Goal: Task Accomplishment & Management: Manage account settings

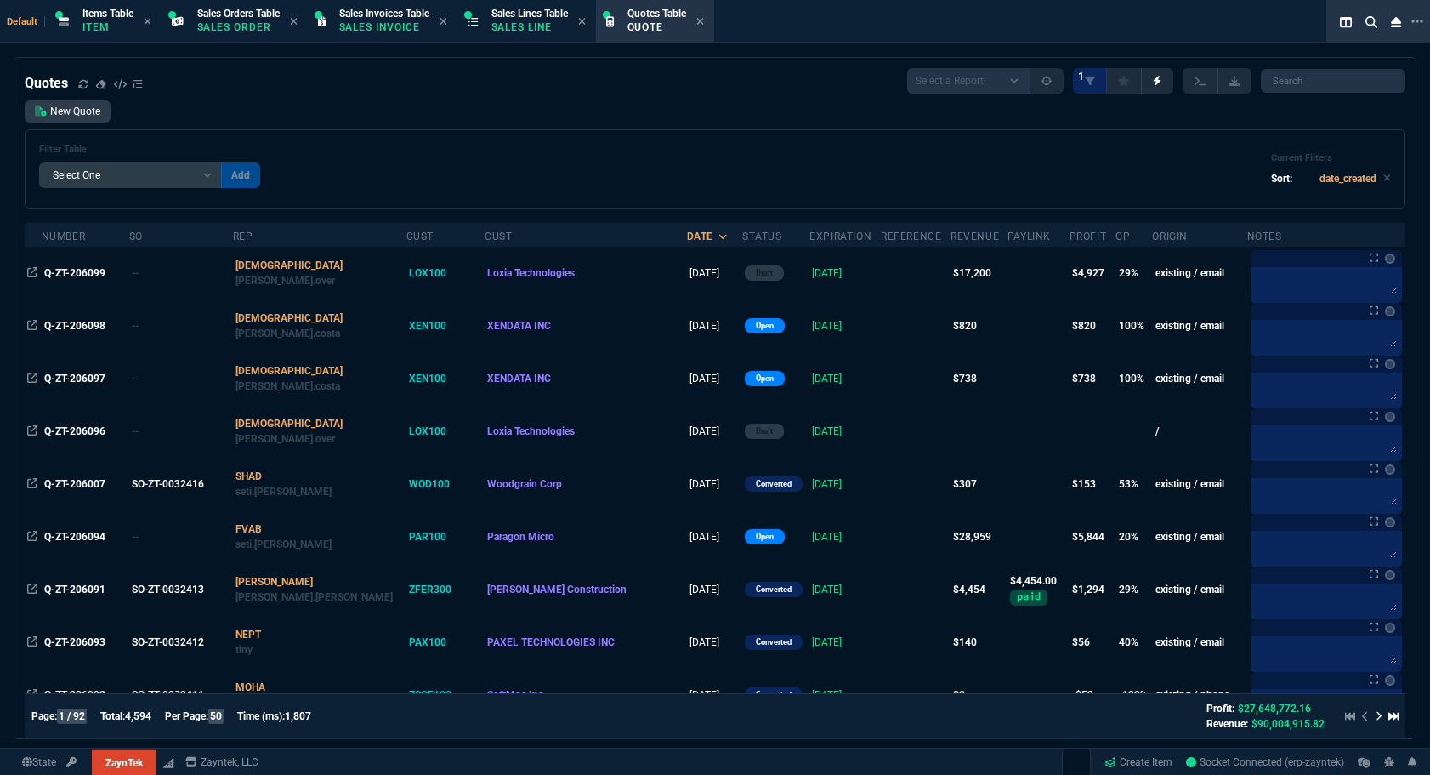
select select
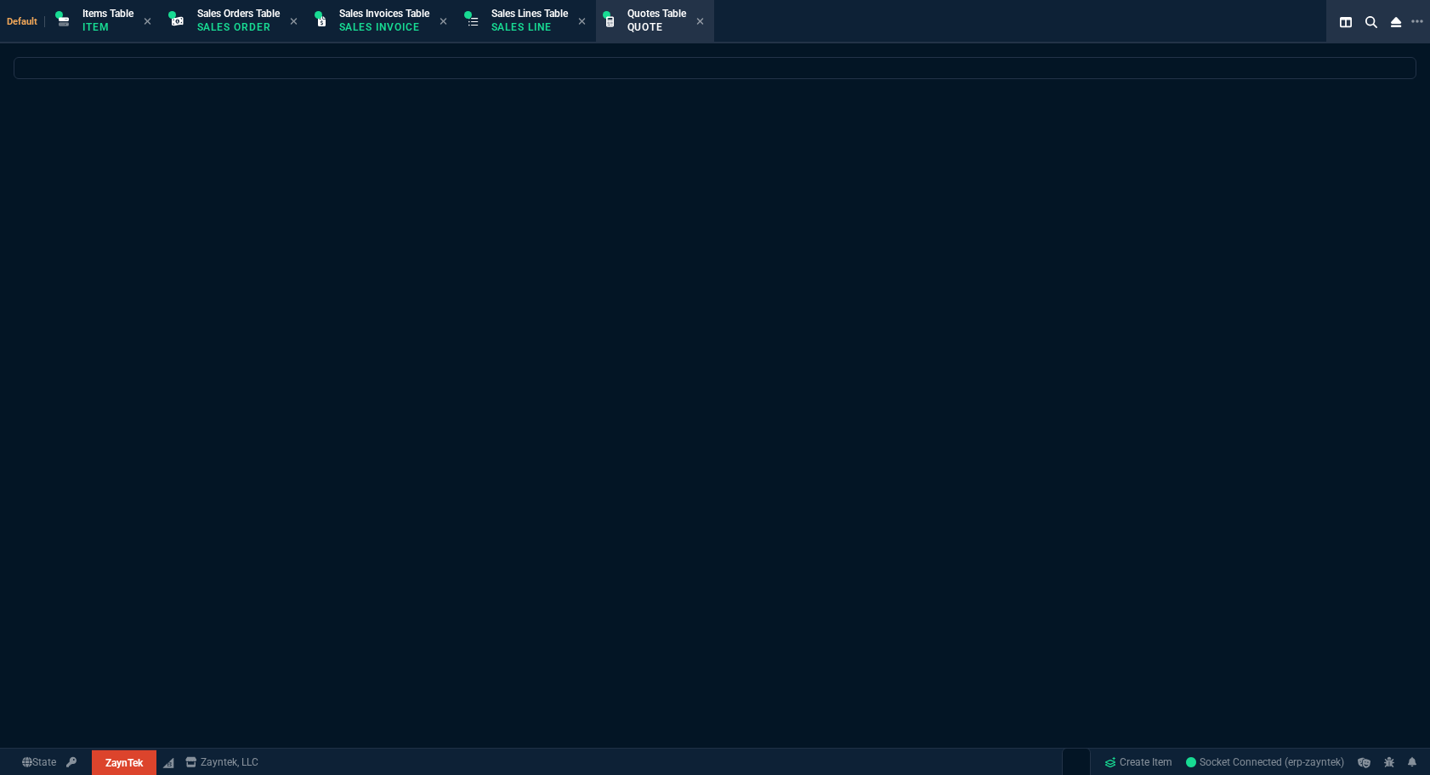
select select
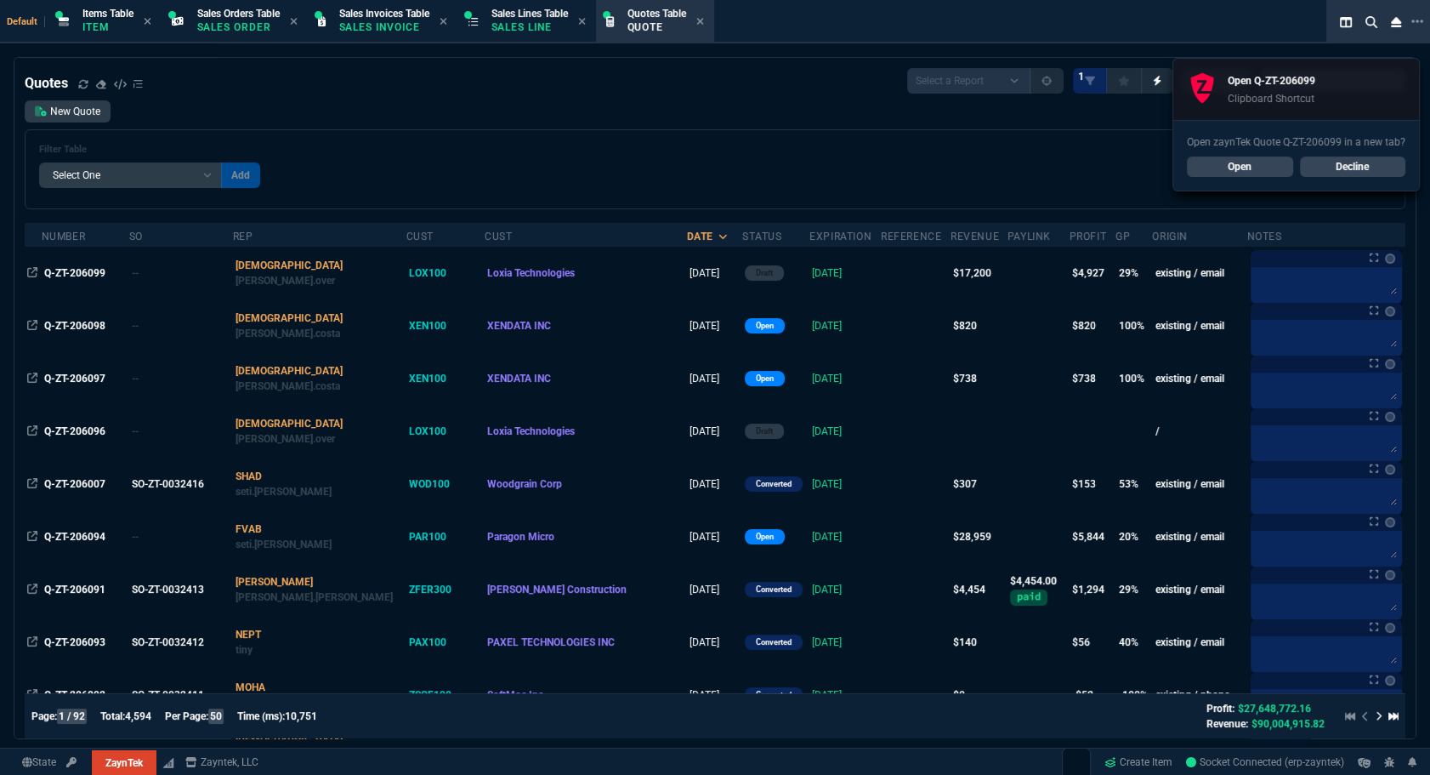
click at [1250, 163] on link "Open" at bounding box center [1240, 166] width 106 height 20
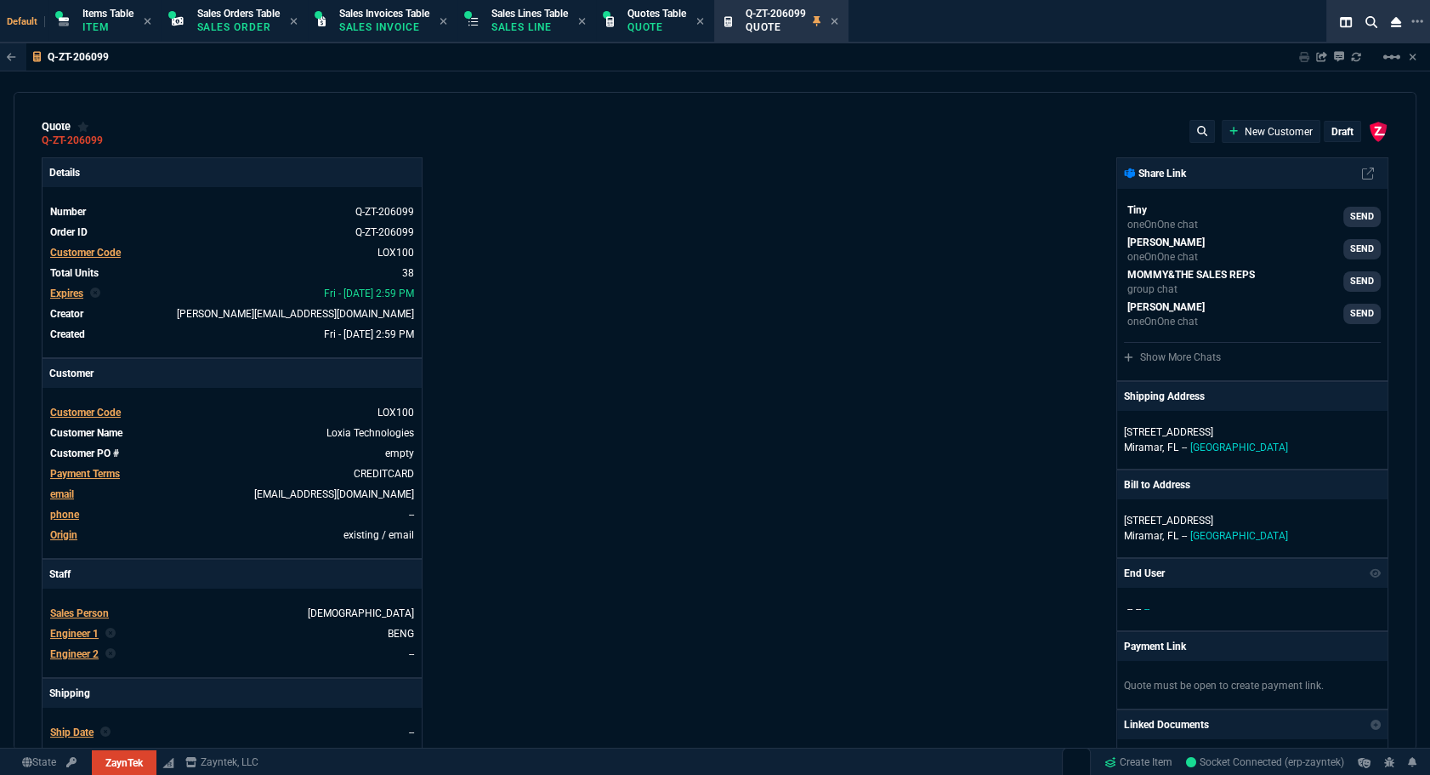
type input "20"
type input "495"
type input "30"
type input "595"
type input "0"
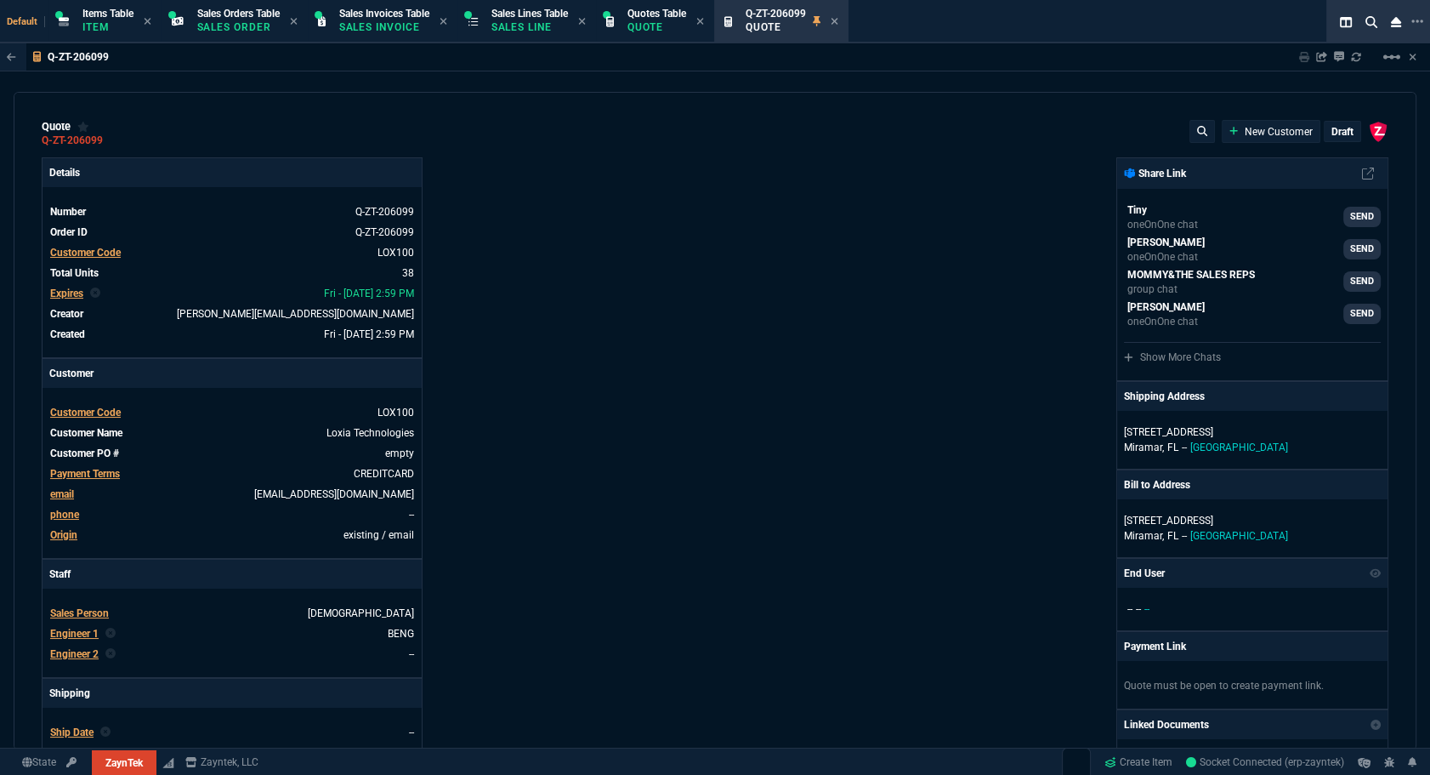
type input "-1"
type input "53"
type input "260"
type input "18"
type input "45"
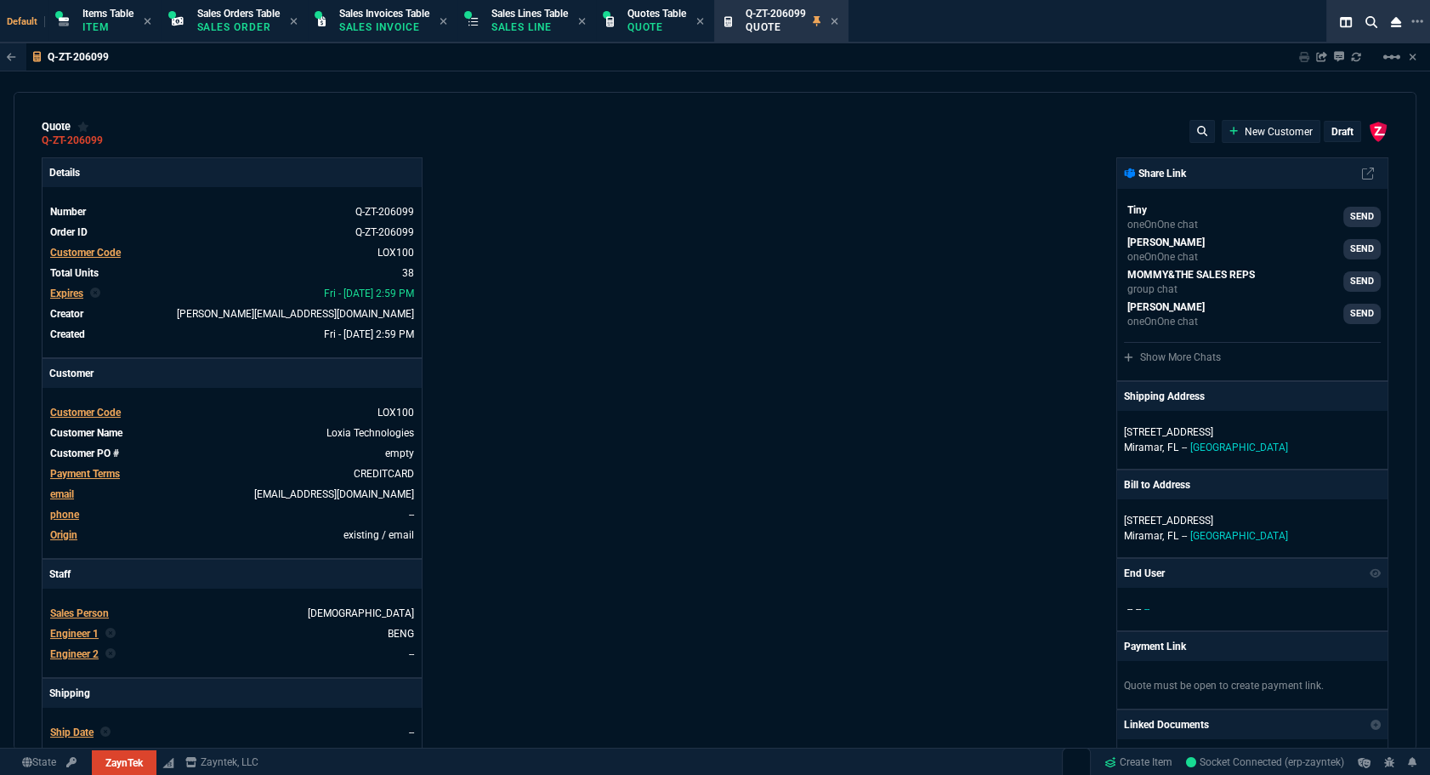
type input "73"
type input "80"
type input "20"
type input "5"
type input "29"
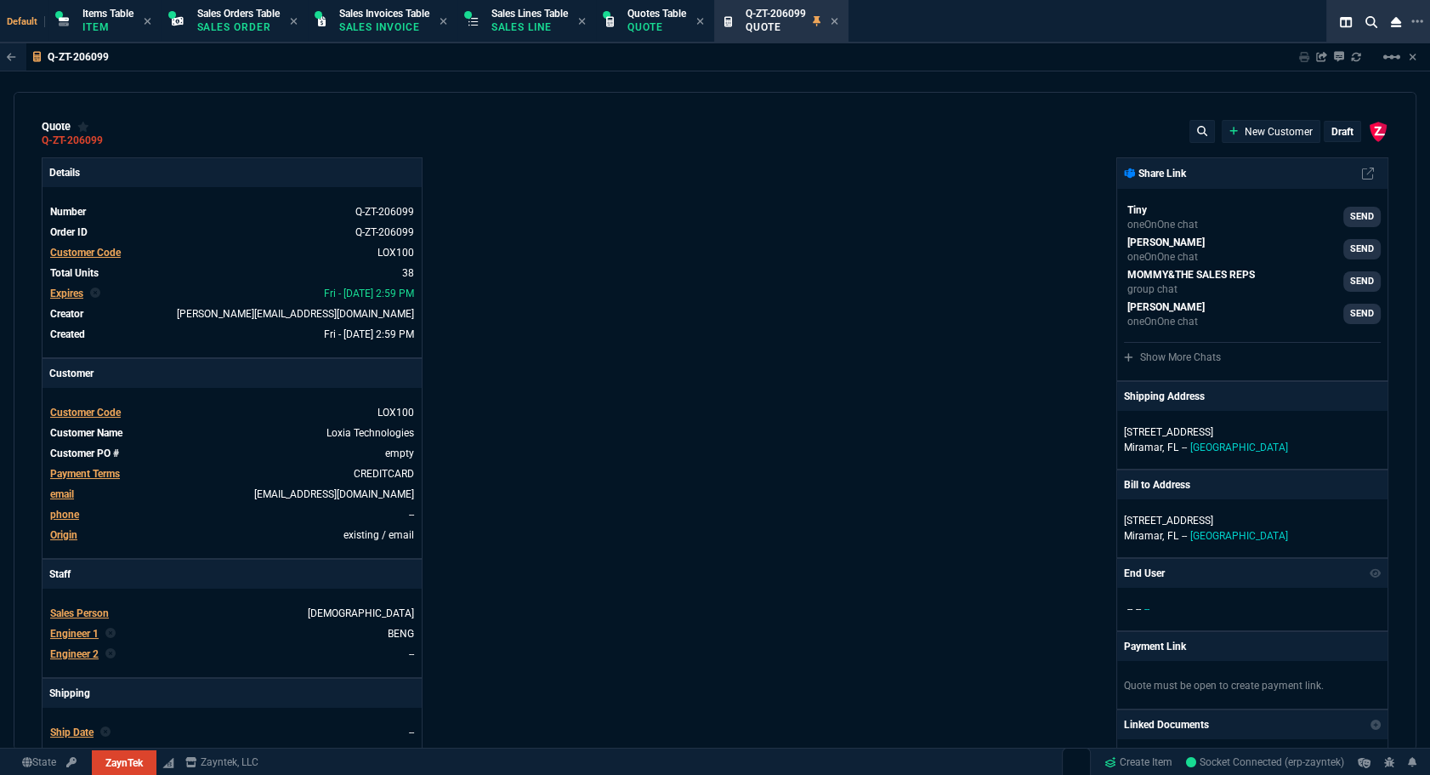
type input "200"
type input "14"
type input "50"
type input "64"
type input "80"
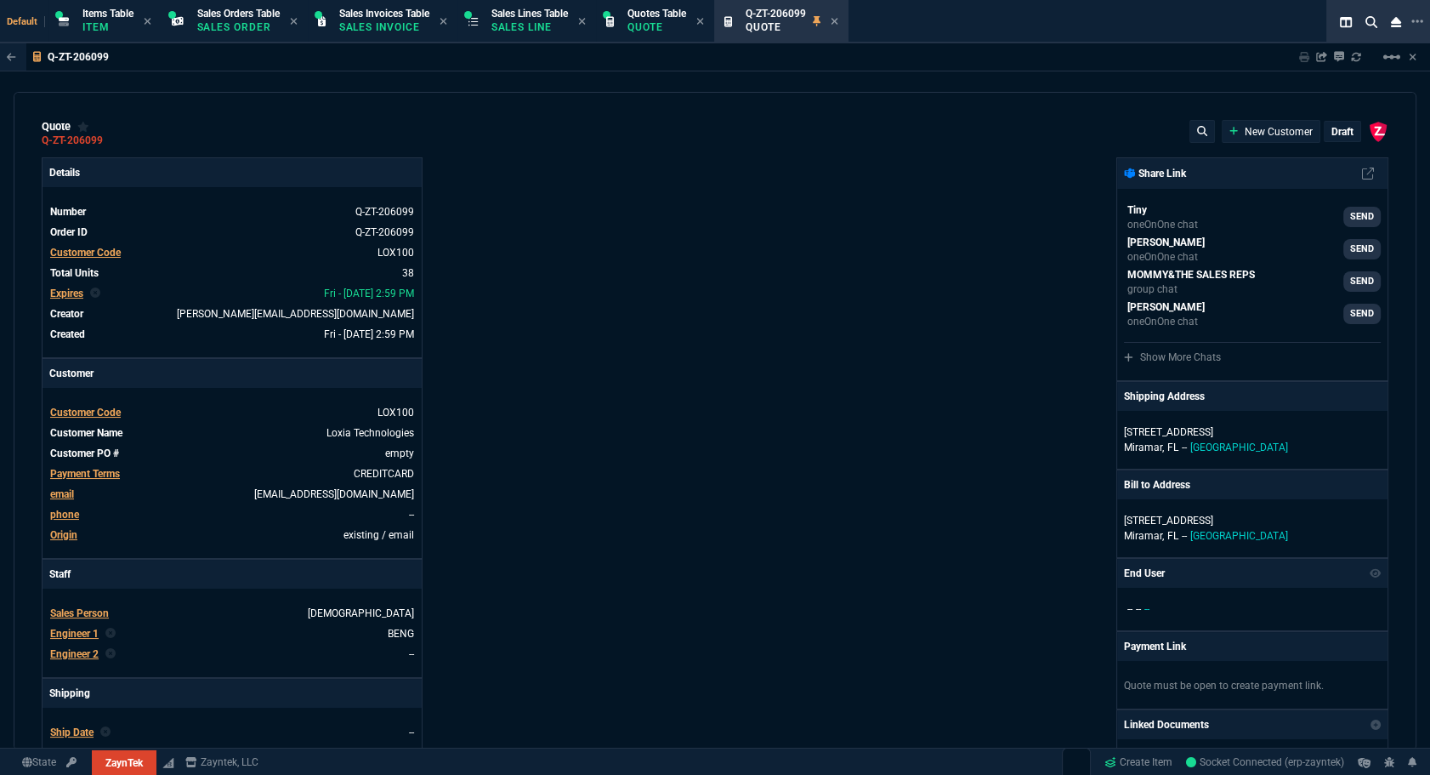
type input "33"
type input "200"
type input "73"
type input "110"
type input "29"
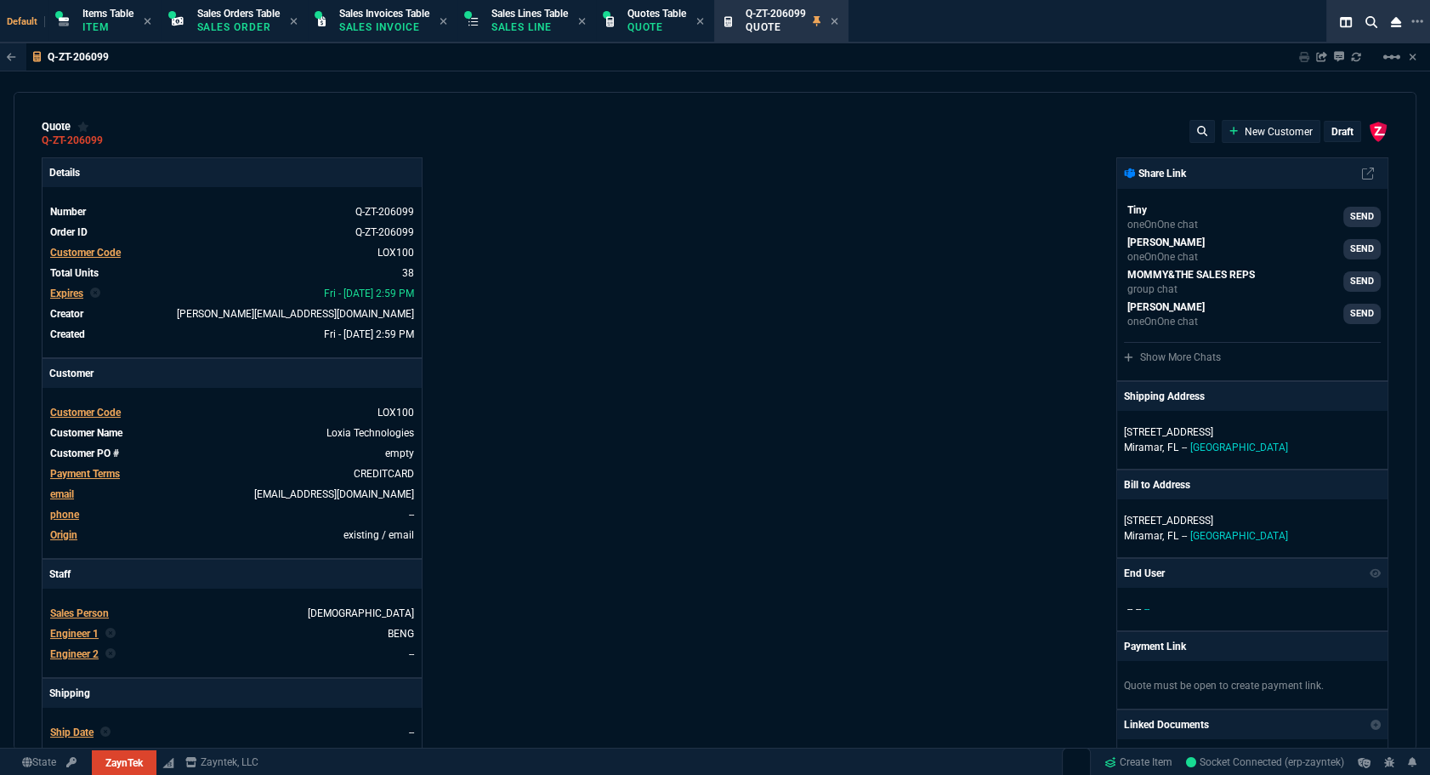
type input "20"
type input "42"
type input "475"
type input "33"
type input "20"
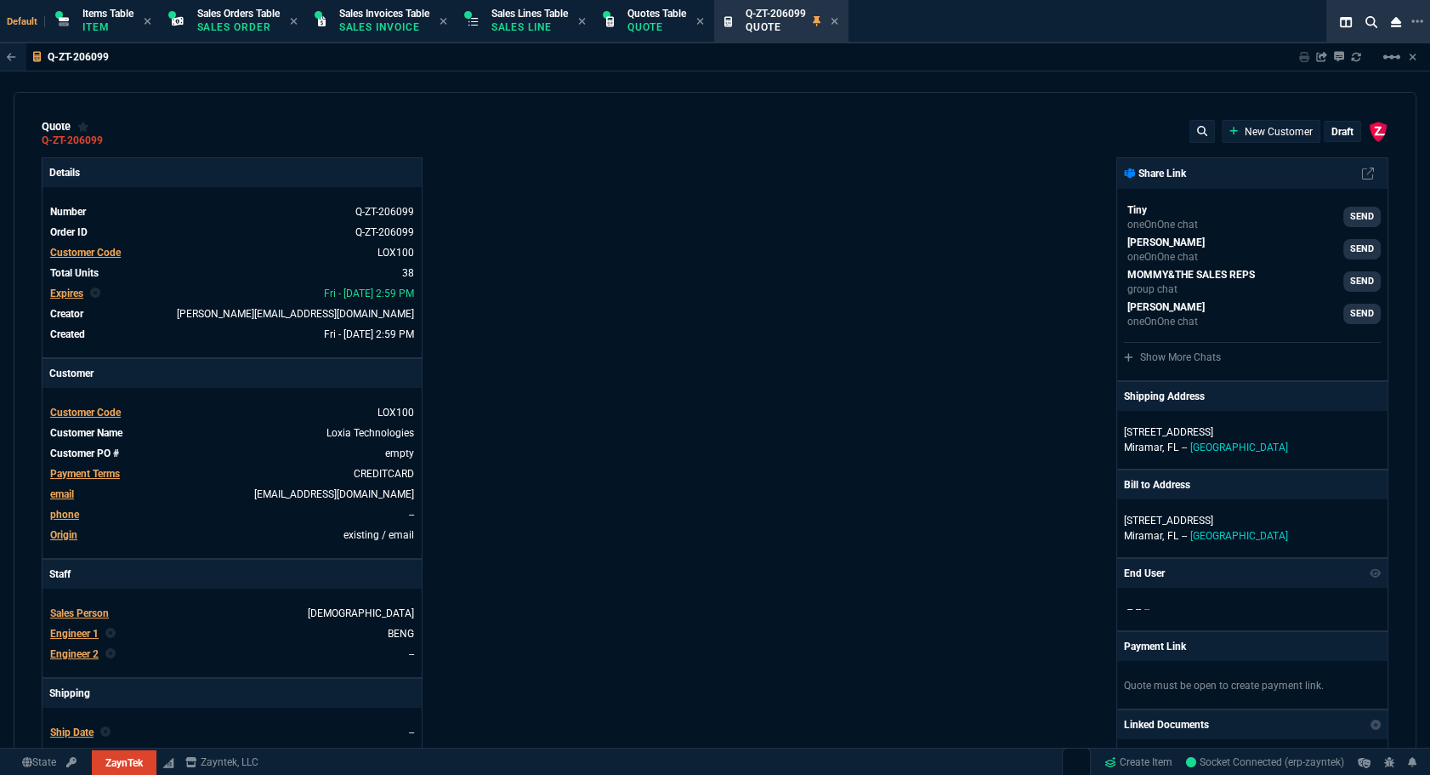
type input "43"
type input "75"
type input "20"
type input "25"
type input "80"
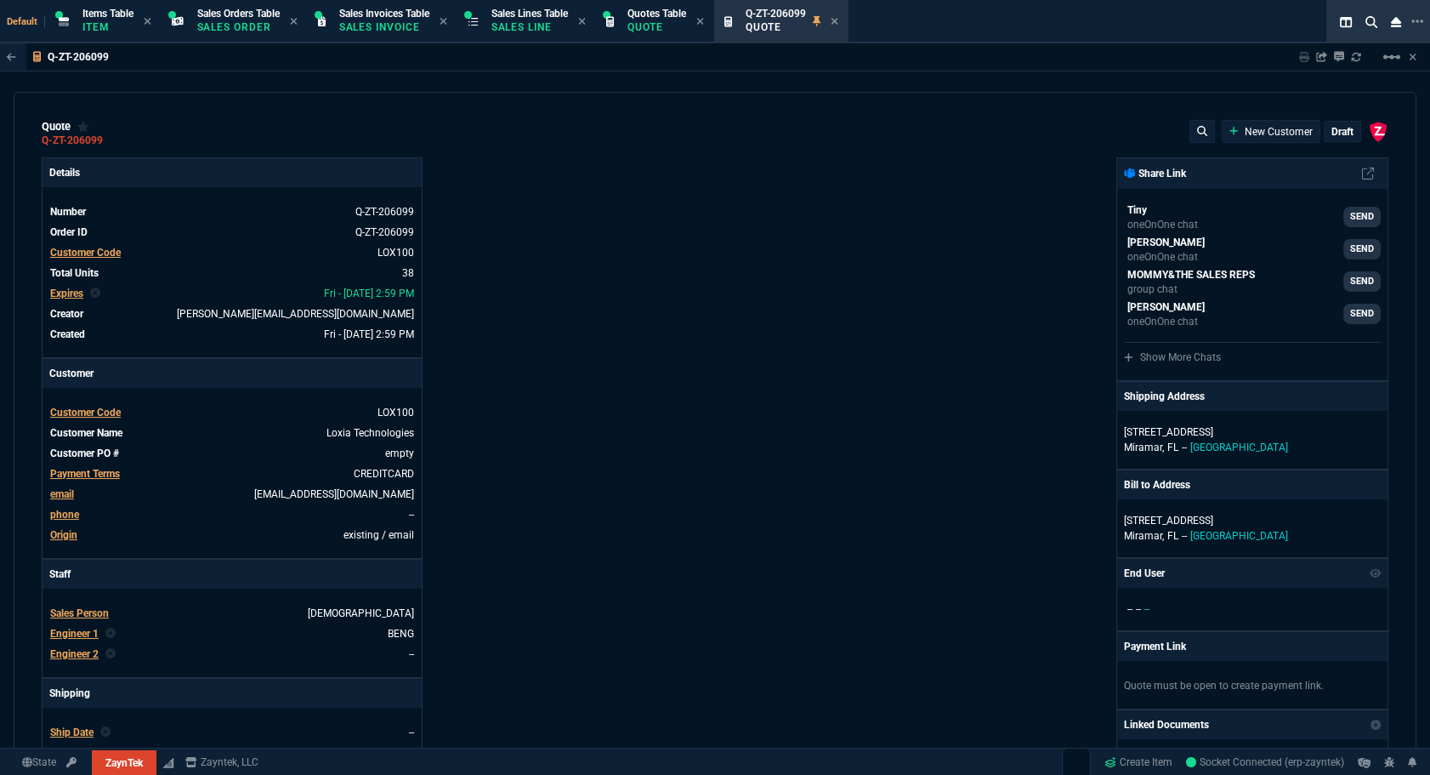
type input "4"
type input "47"
type input "35"
type input "0"
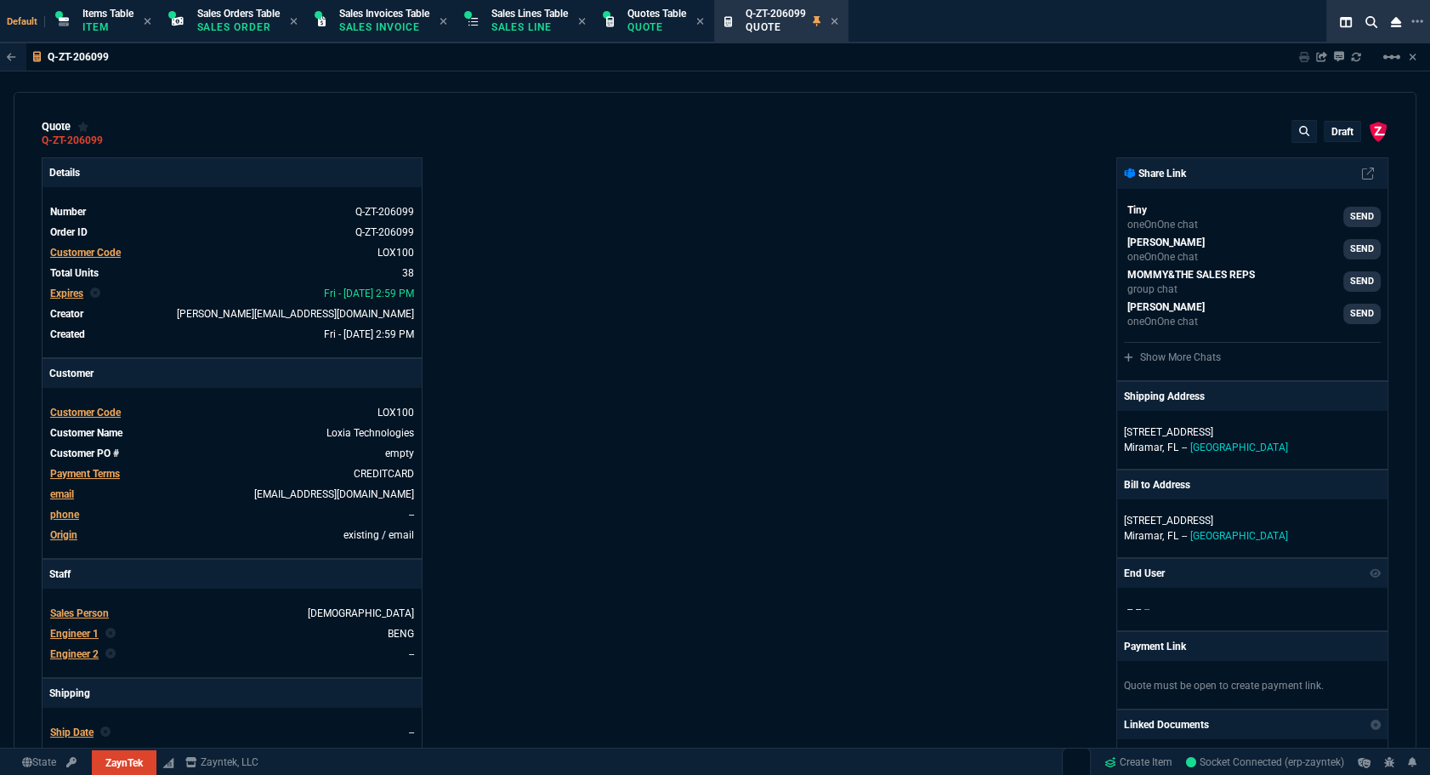
type input "6049.97"
type input "59"
type input "37"
type input "310.8"
type input "55"
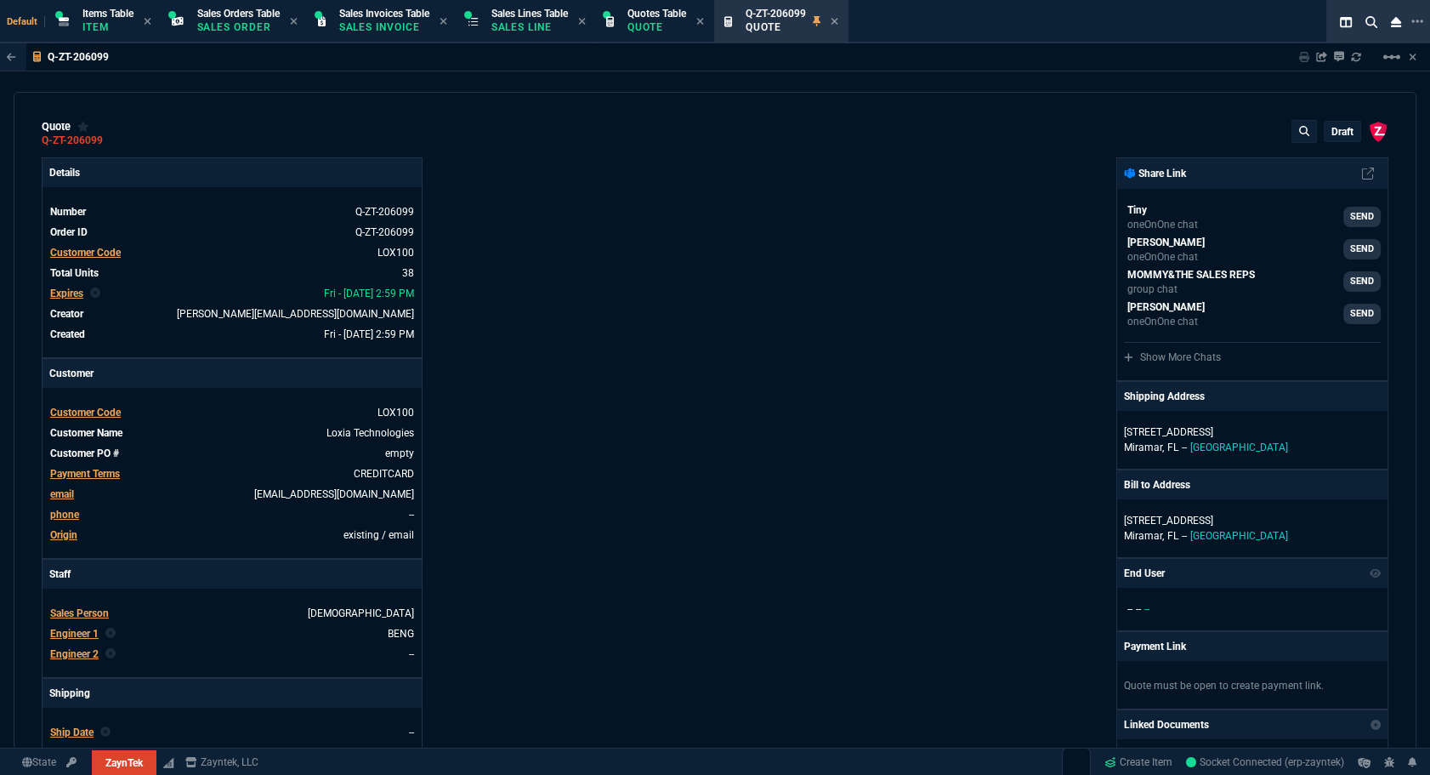
type input "2498"
type input "80"
type input "496.8"
type input "51"
type input "202"
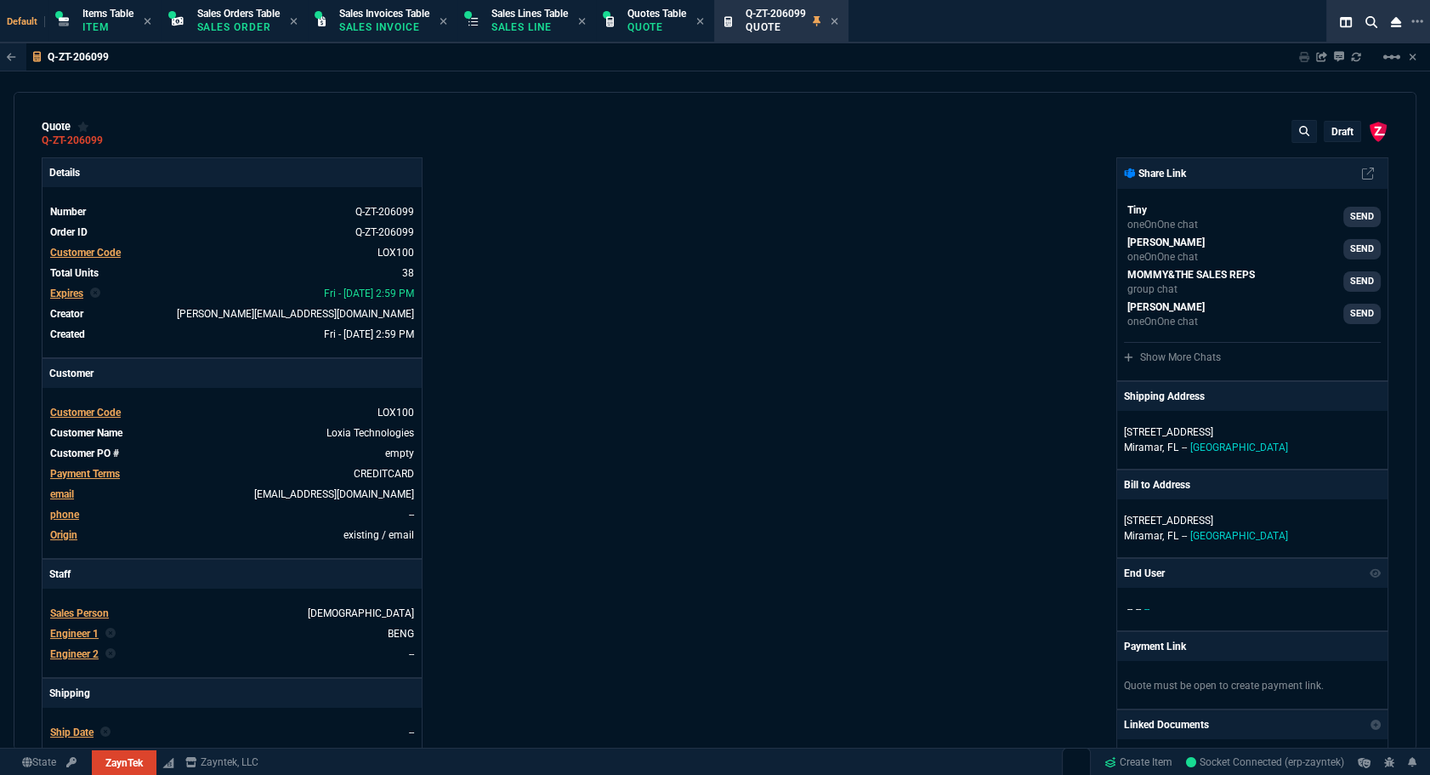
type input "46"
type input "38"
type input "34"
type input "2619"
type input "73"
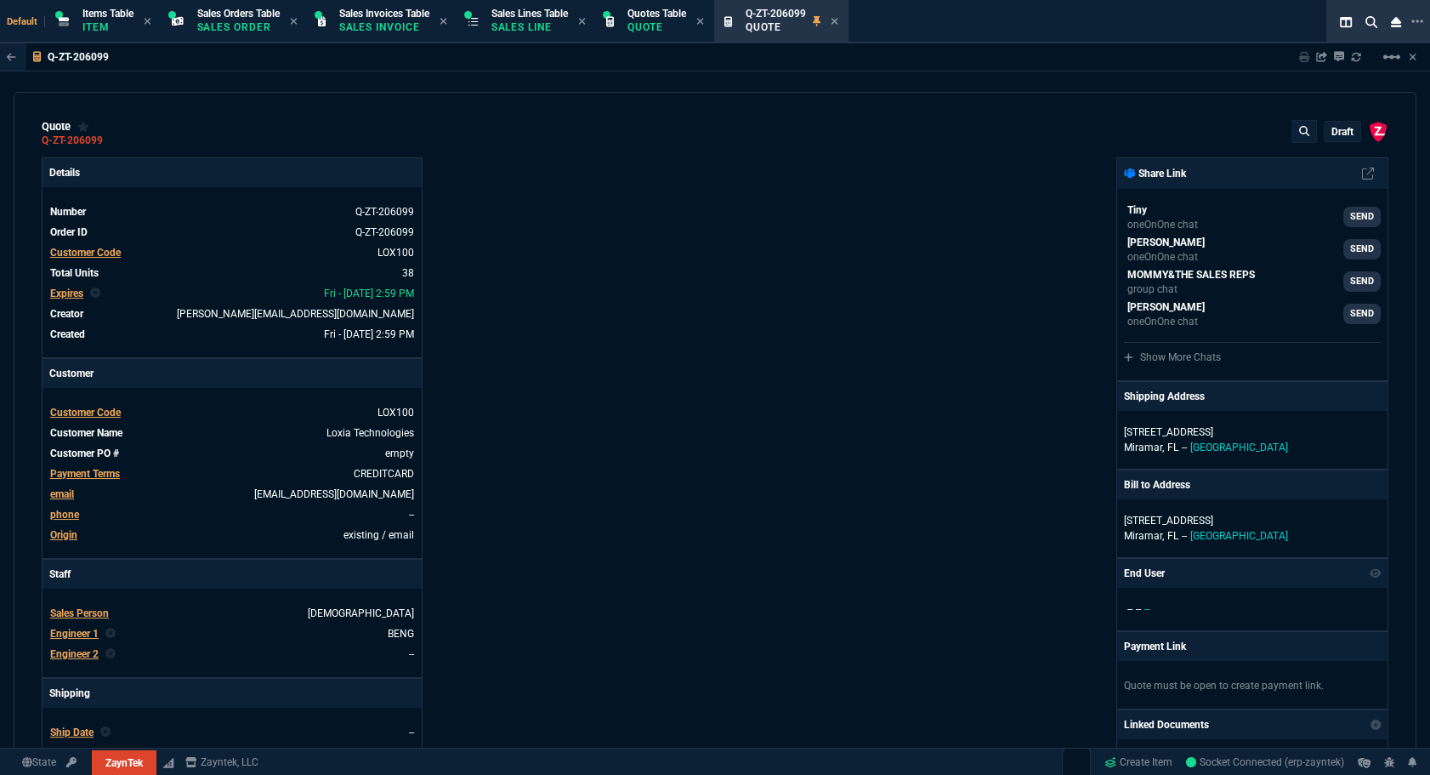
type input "1539"
type input "78"
type input "74"
type input "921.6"
type input "35"
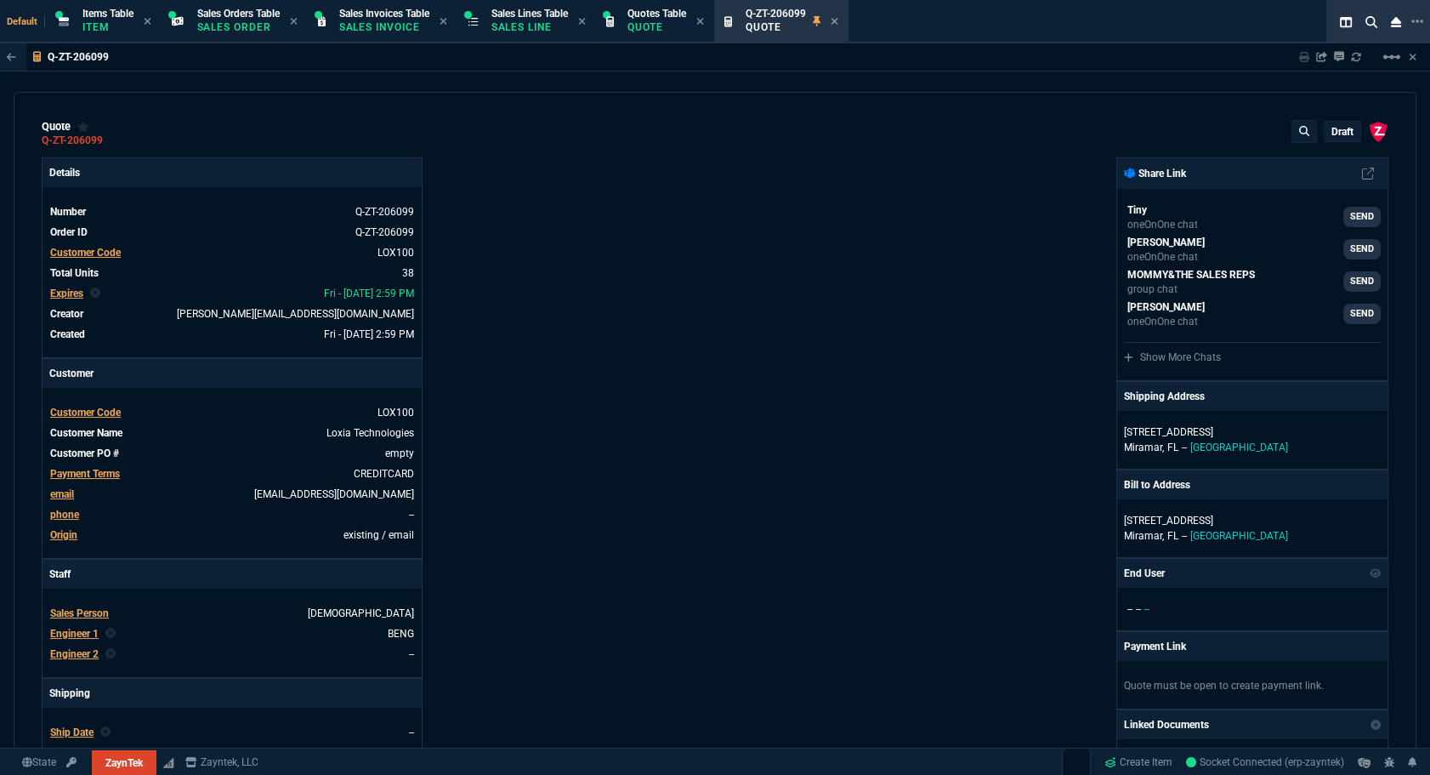
type input "701"
type input "79"
type input "138"
type input "49"
type input "2392.8"
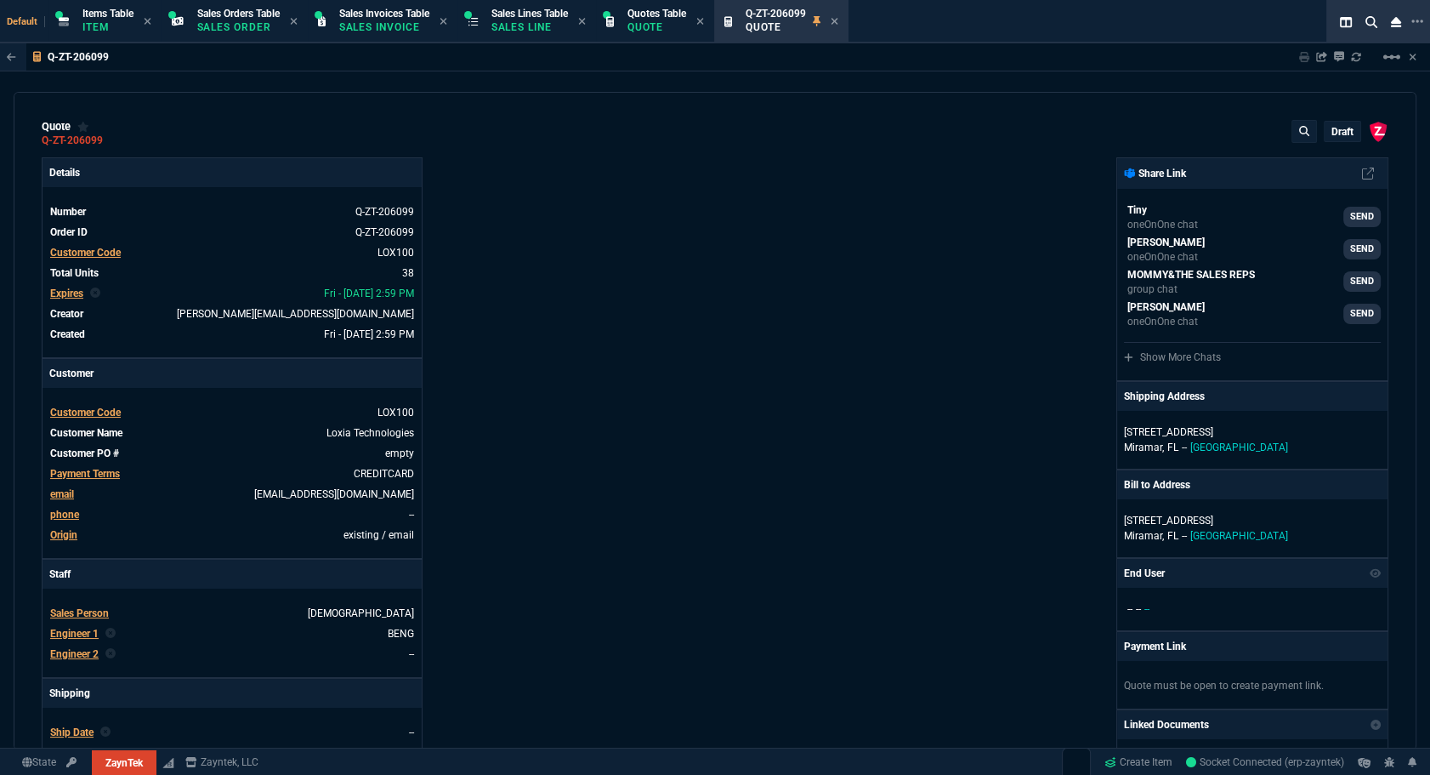
type input "53"
type input "110.4"
type input "399"
type input "524"
type input "11"
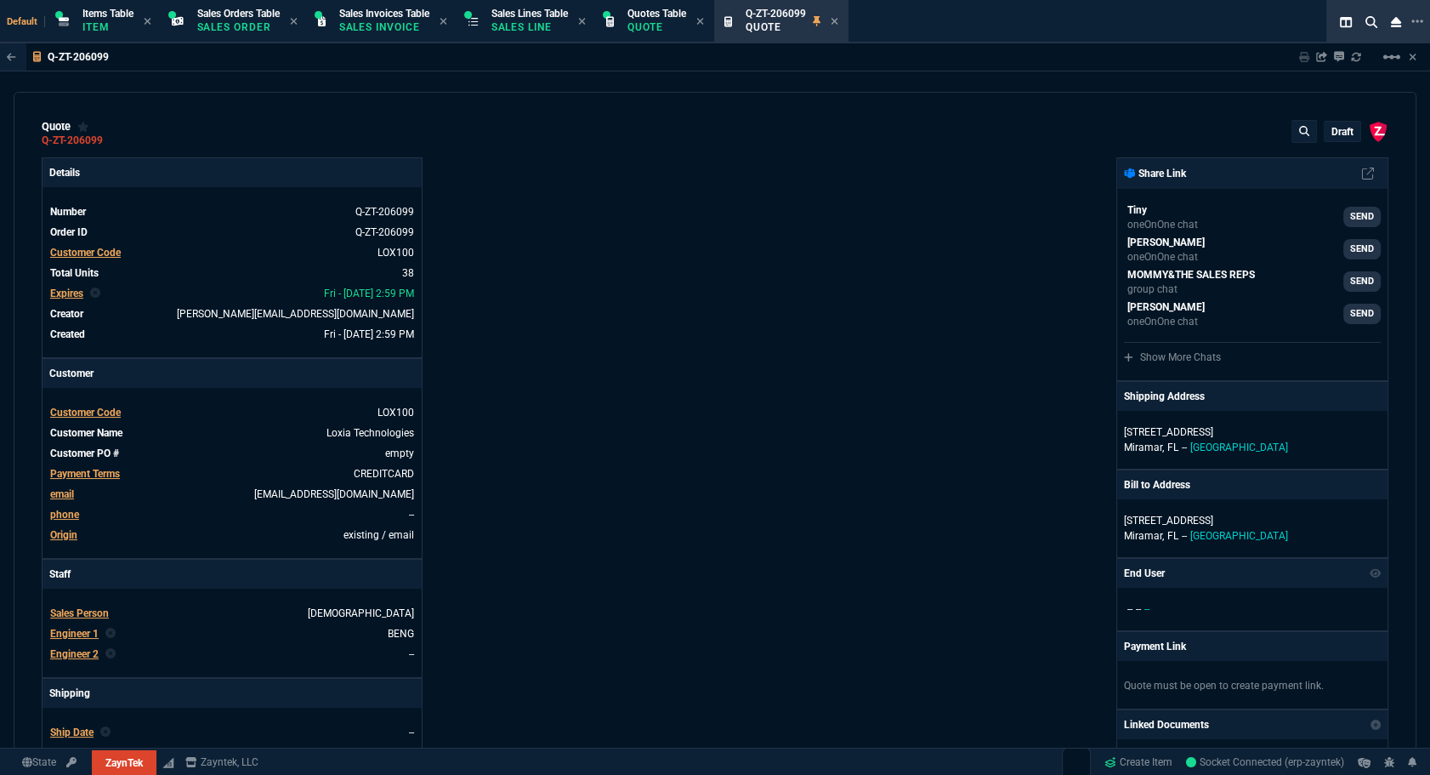
type input "164"
type input "46"
type input "56"
type input "76"
type input "55"
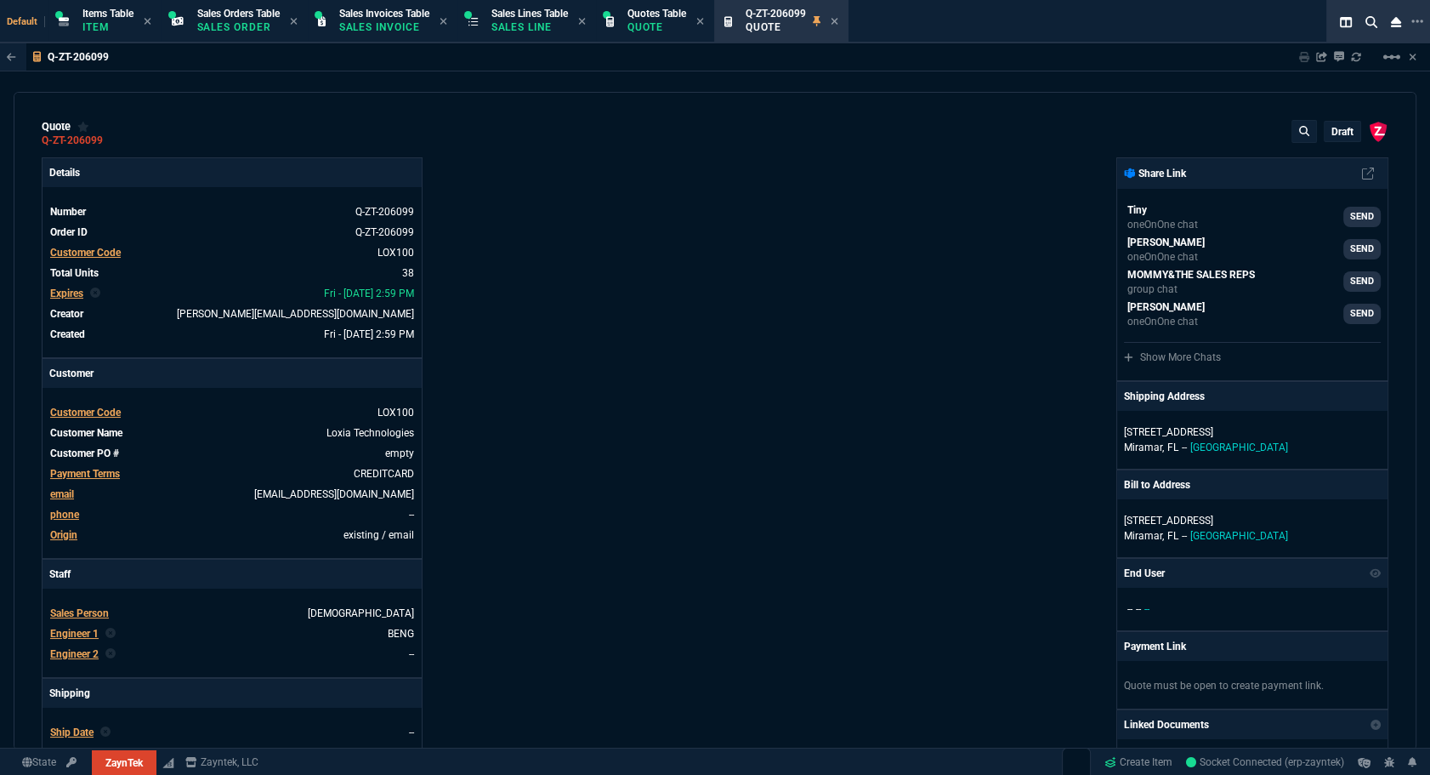
type input "54"
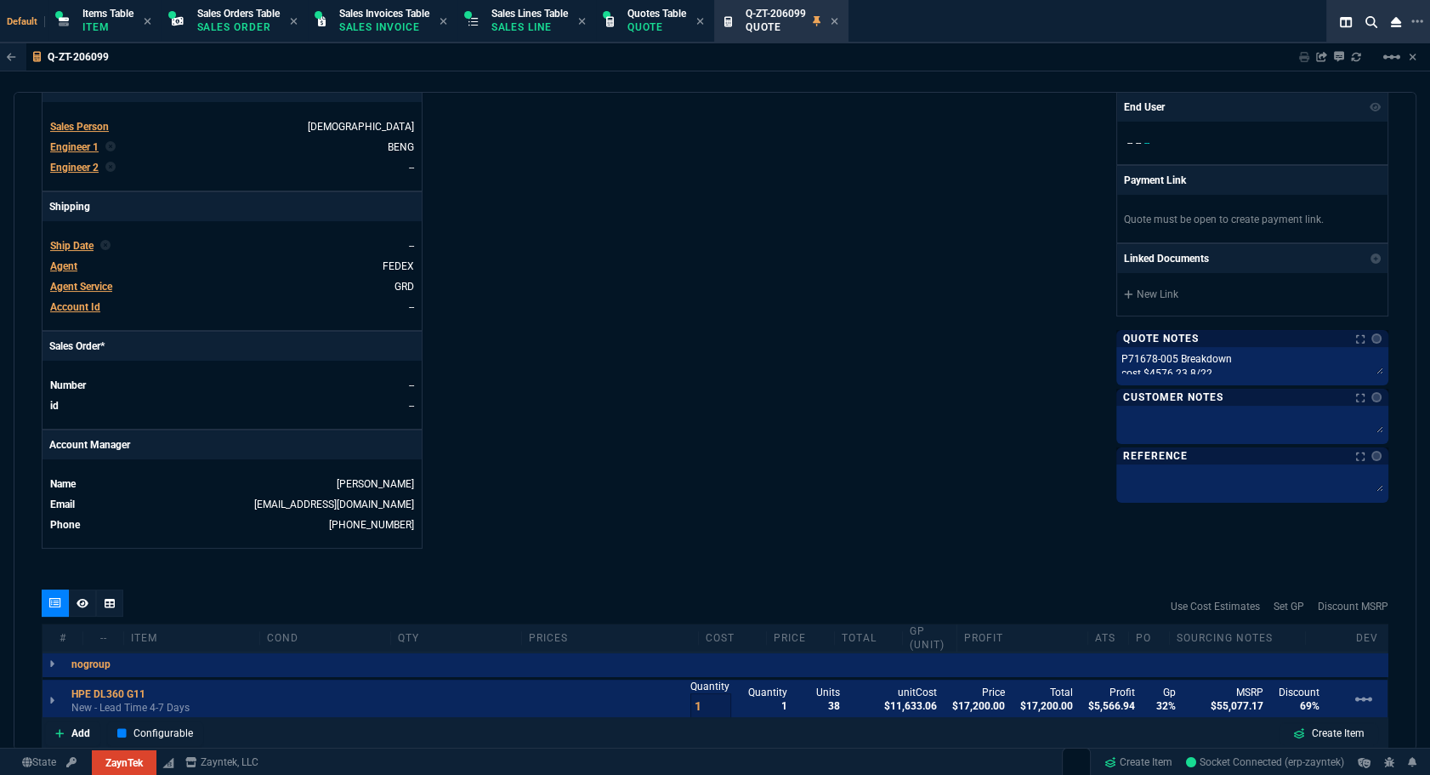
scroll to position [718, 0]
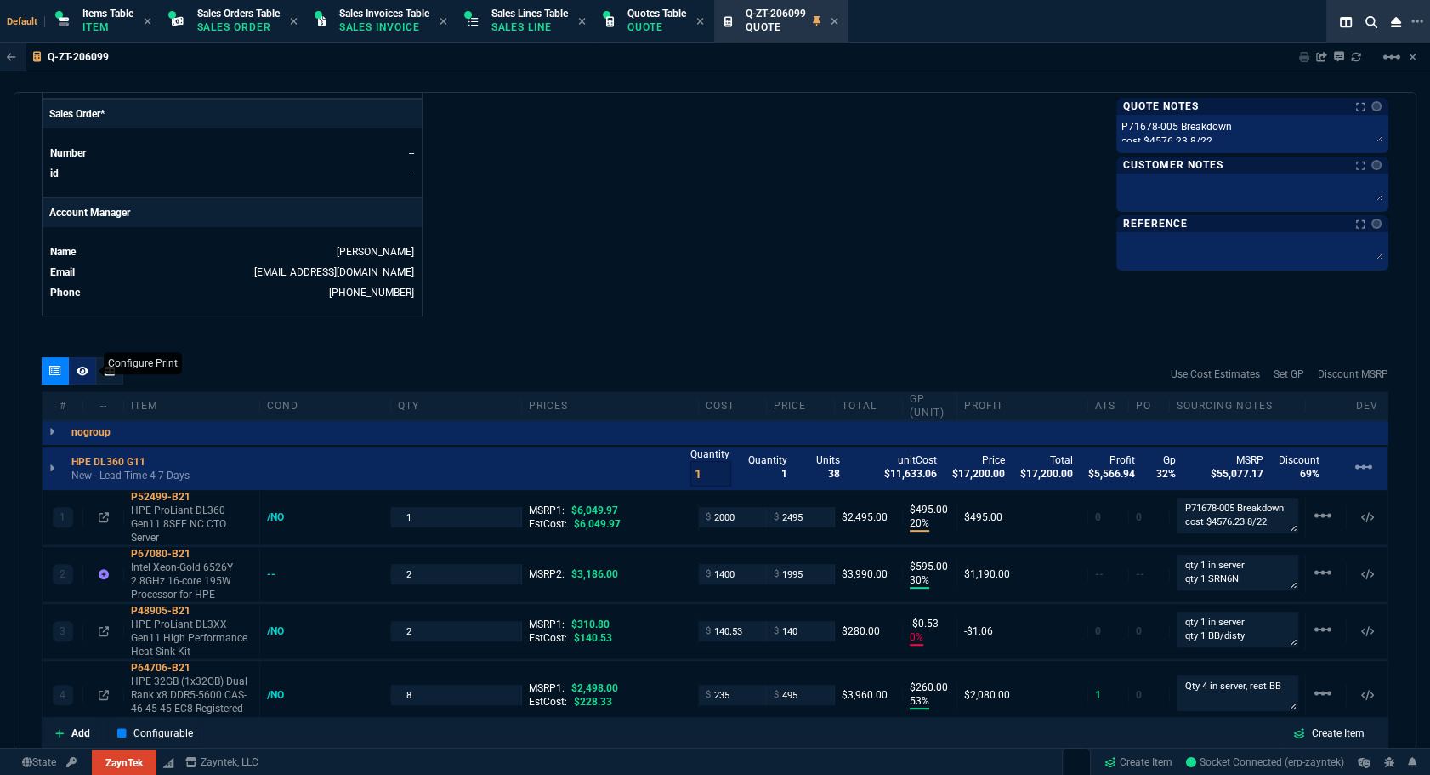
click at [82, 371] on icon at bounding box center [83, 370] width 12 height 9
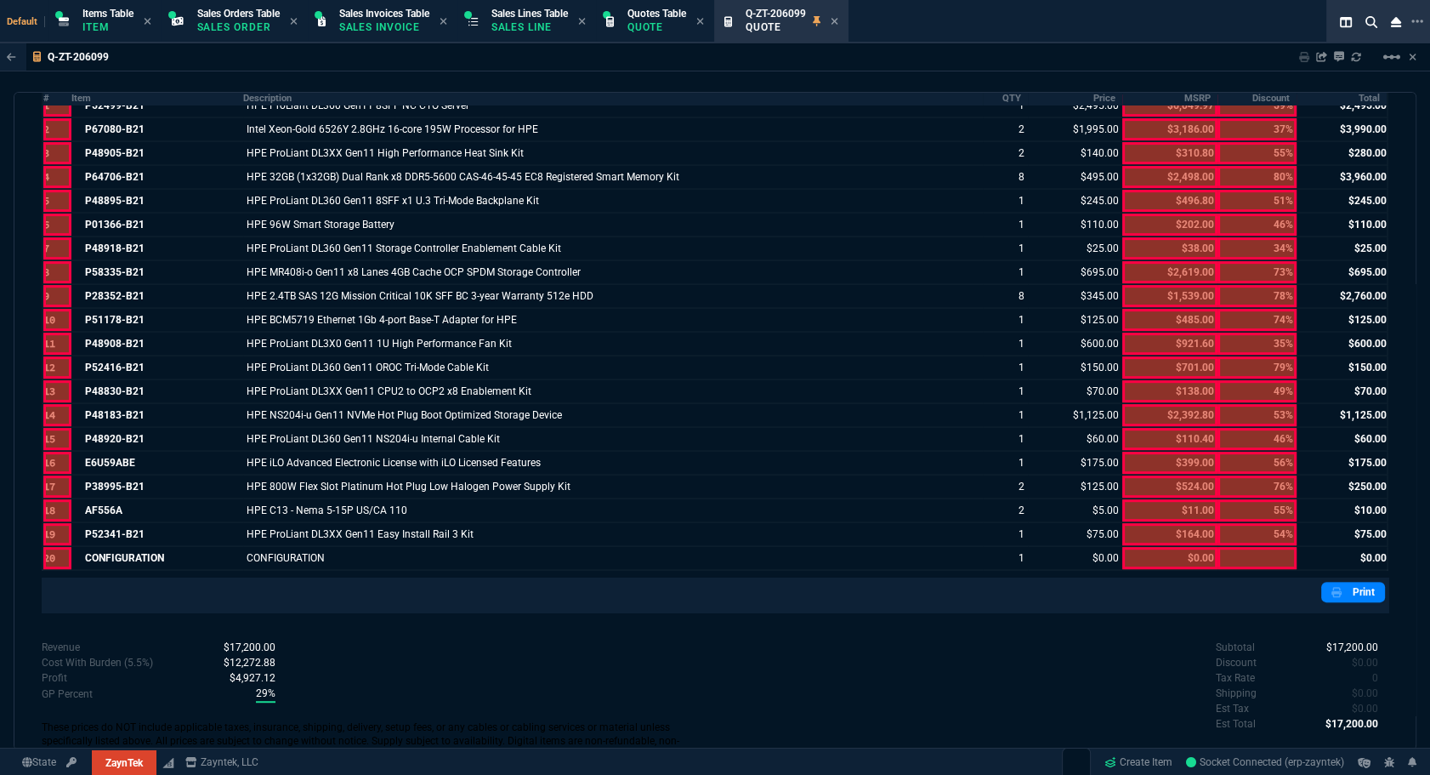
scroll to position [951, 0]
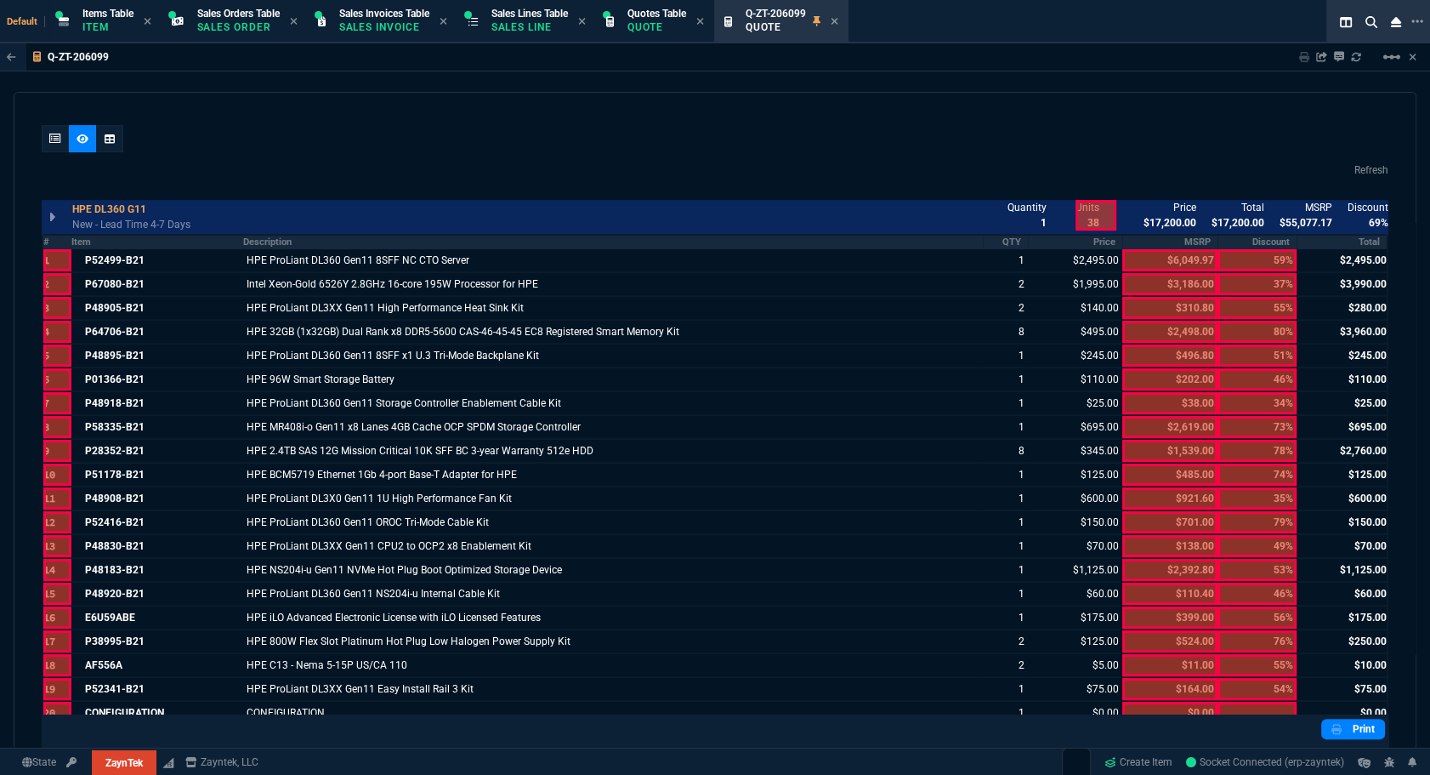
click at [126, 242] on th "Item" at bounding box center [157, 242] width 172 height 14
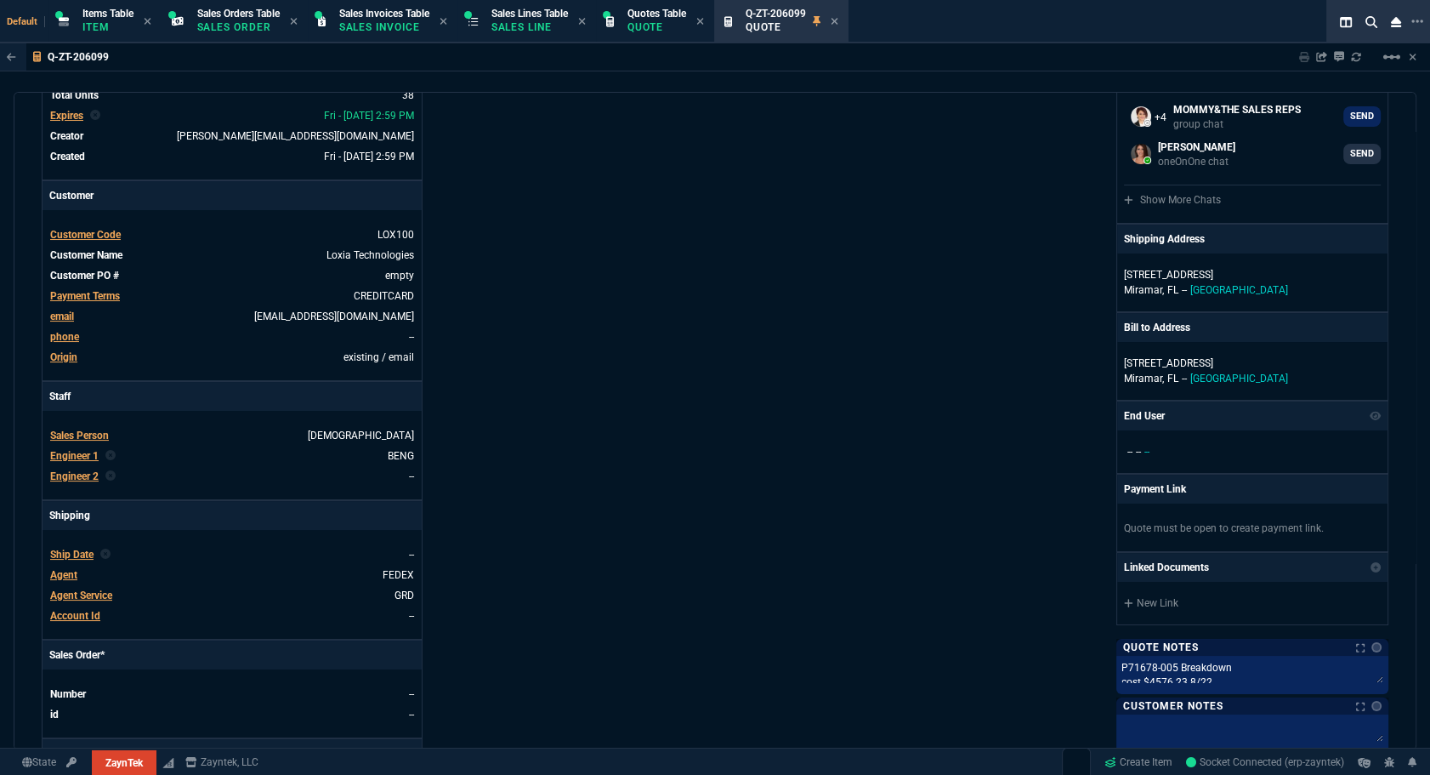
scroll to position [0, 0]
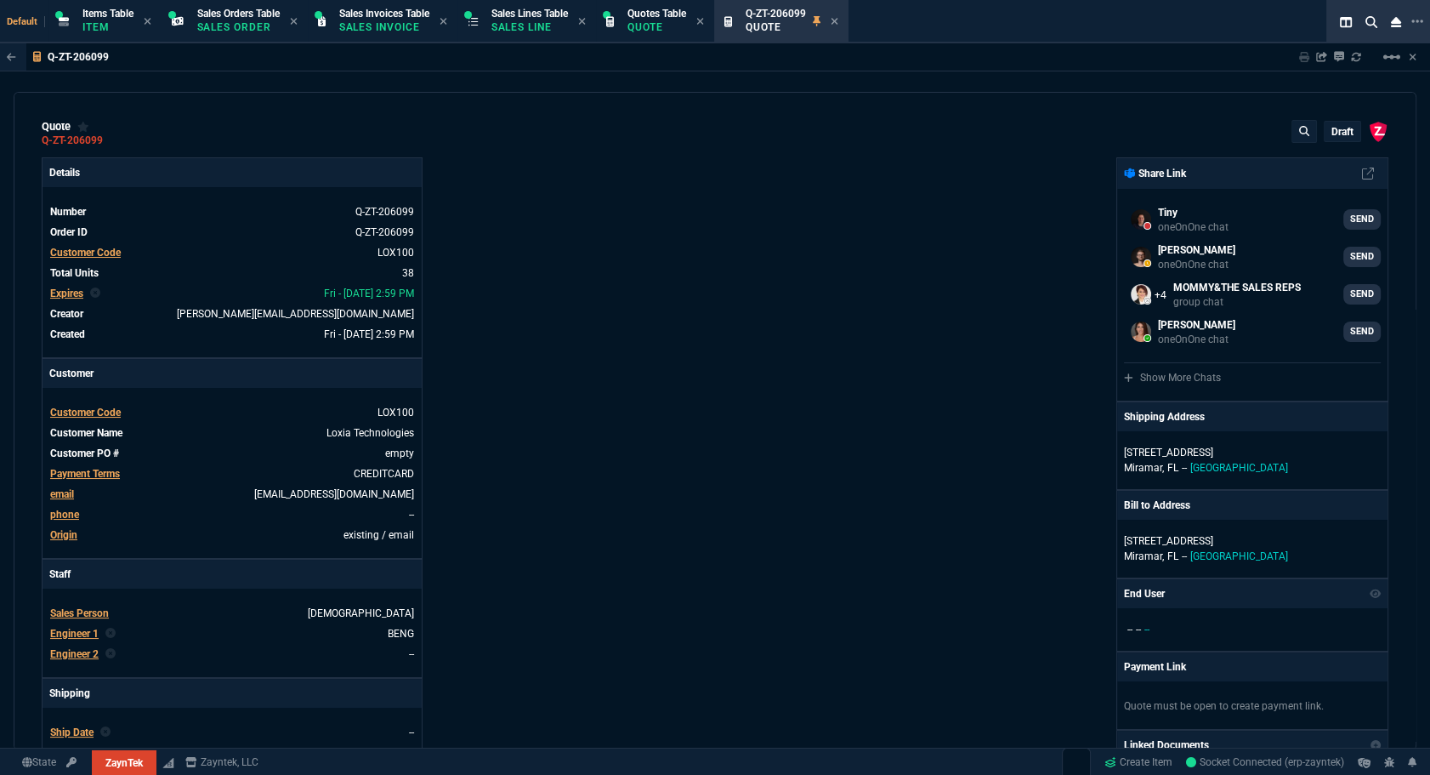
click at [1332, 135] on p "draft" at bounding box center [1343, 132] width 22 height 14
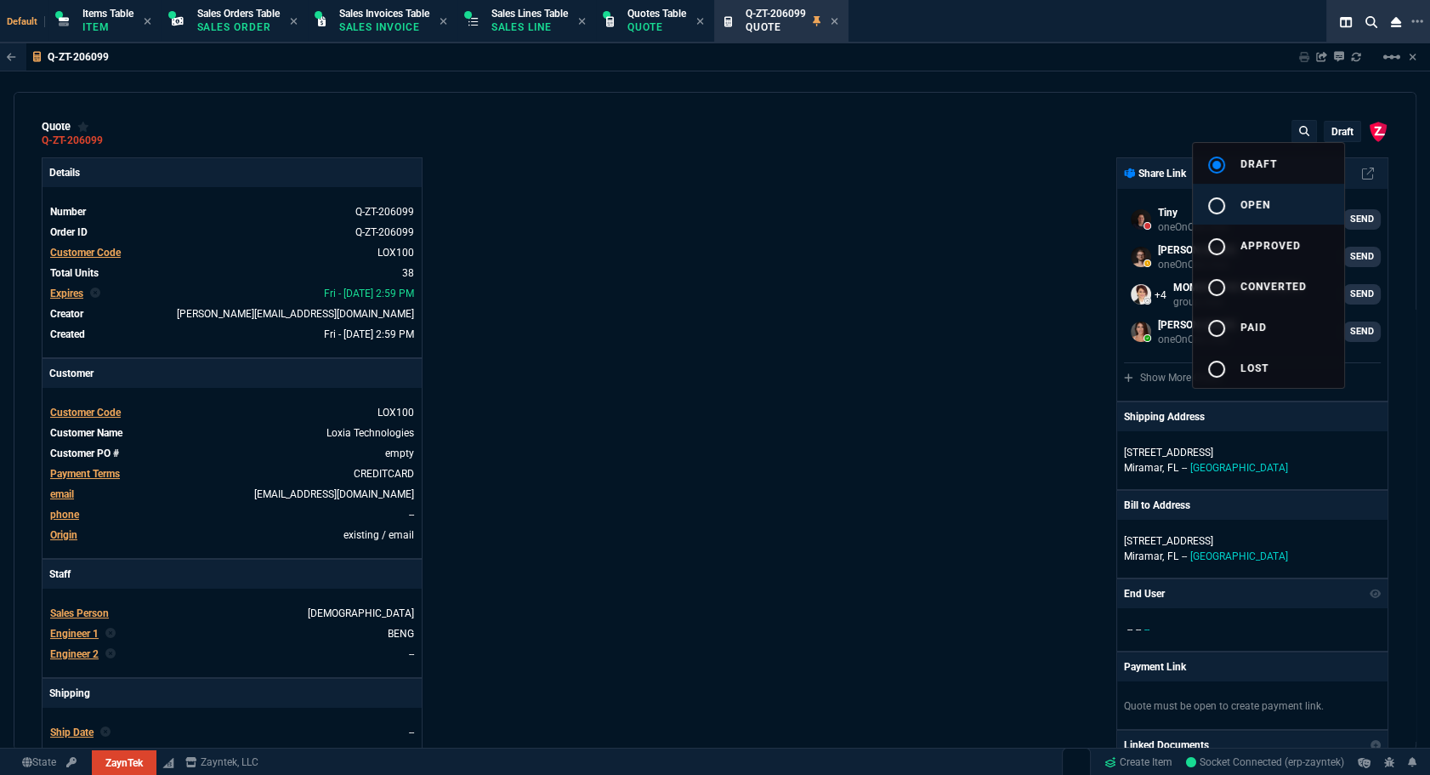
click at [1250, 199] on span "open" at bounding box center [1256, 205] width 30 height 12
click at [990, 219] on div at bounding box center [715, 387] width 1430 height 775
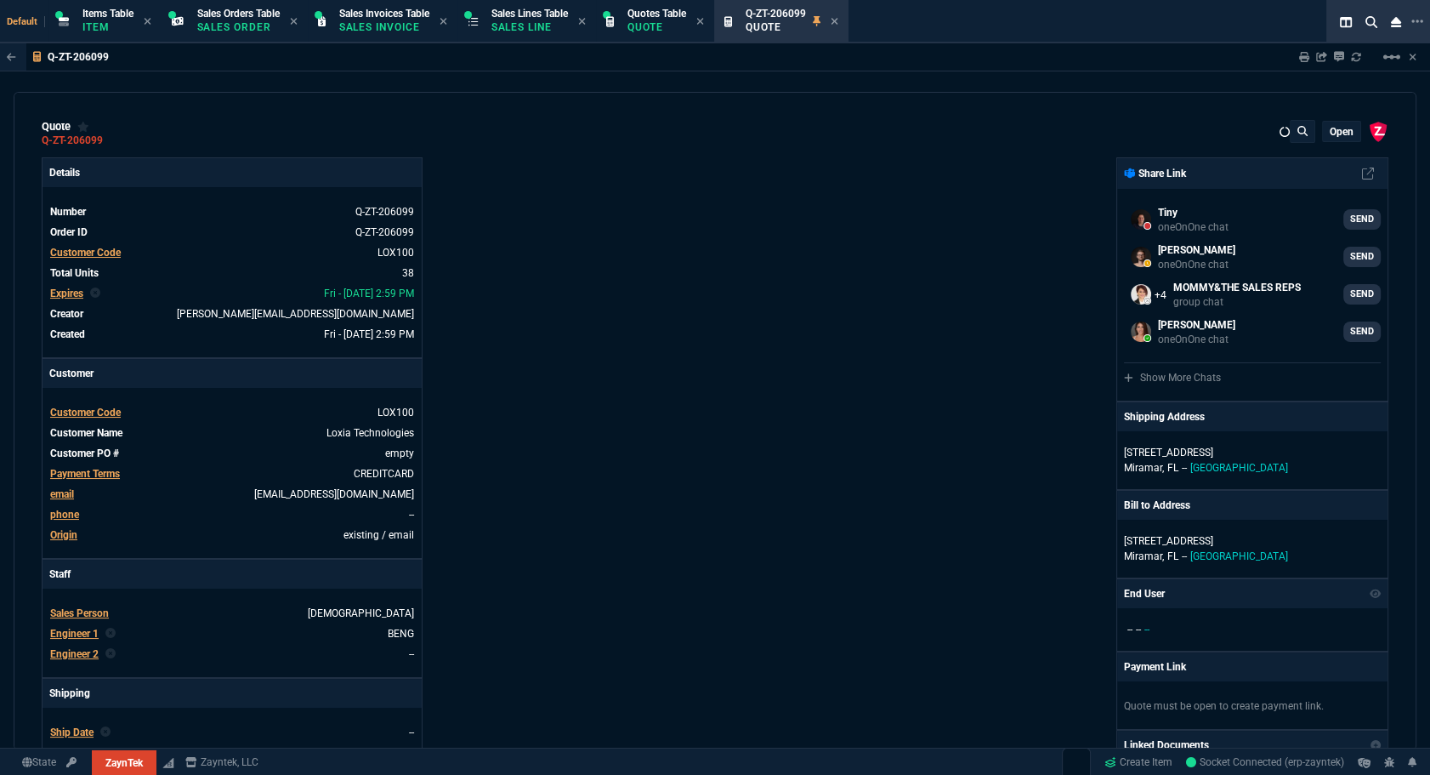
click at [895, 321] on div "ZaynTek, LLC 2609 Technology Dr Suite 200 Plano, TX 75074 Share Link Tiny oneOn…" at bounding box center [1051, 595] width 673 height 877
type input "20"
type input "495"
type input "30"
type input "595"
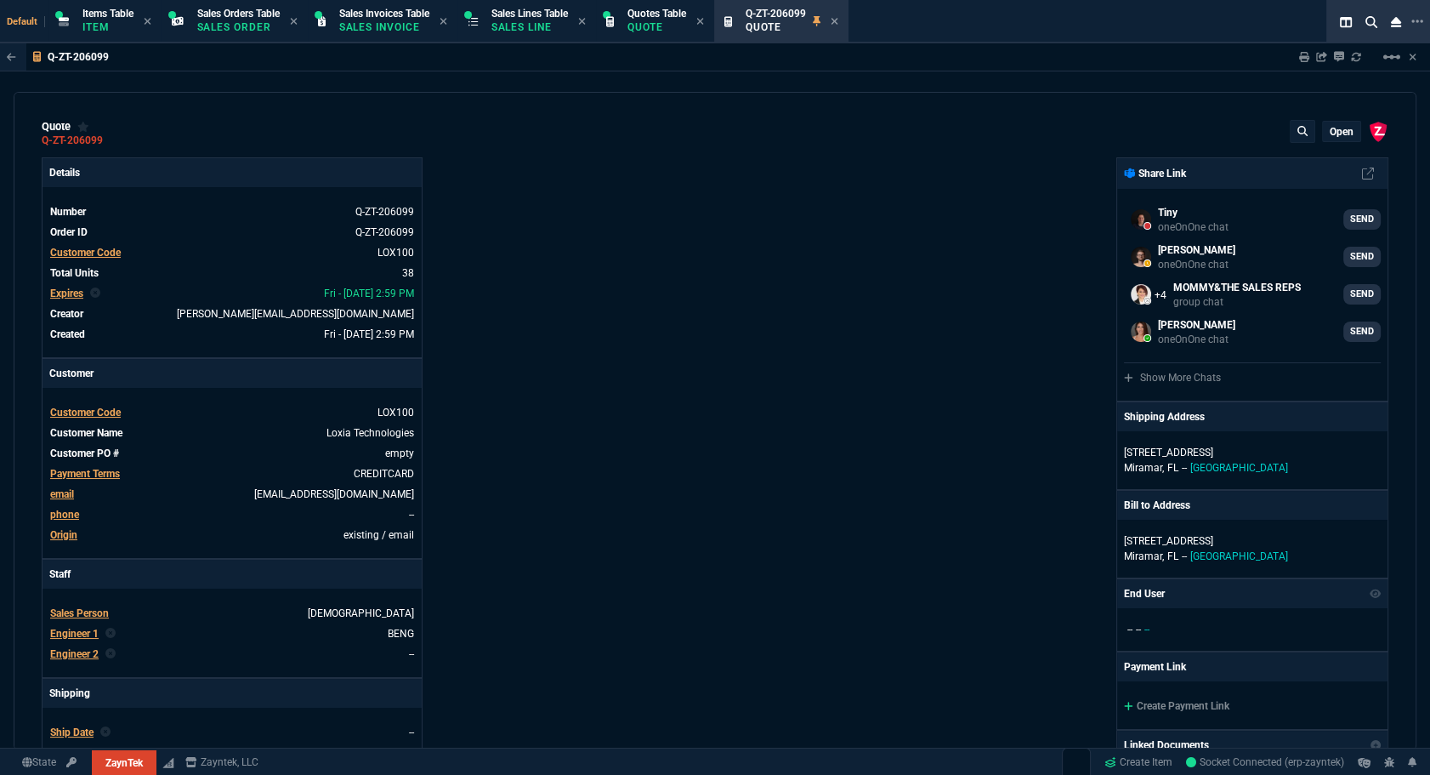
type input "0"
type input "-1"
type input "53"
type input "260"
type input "18"
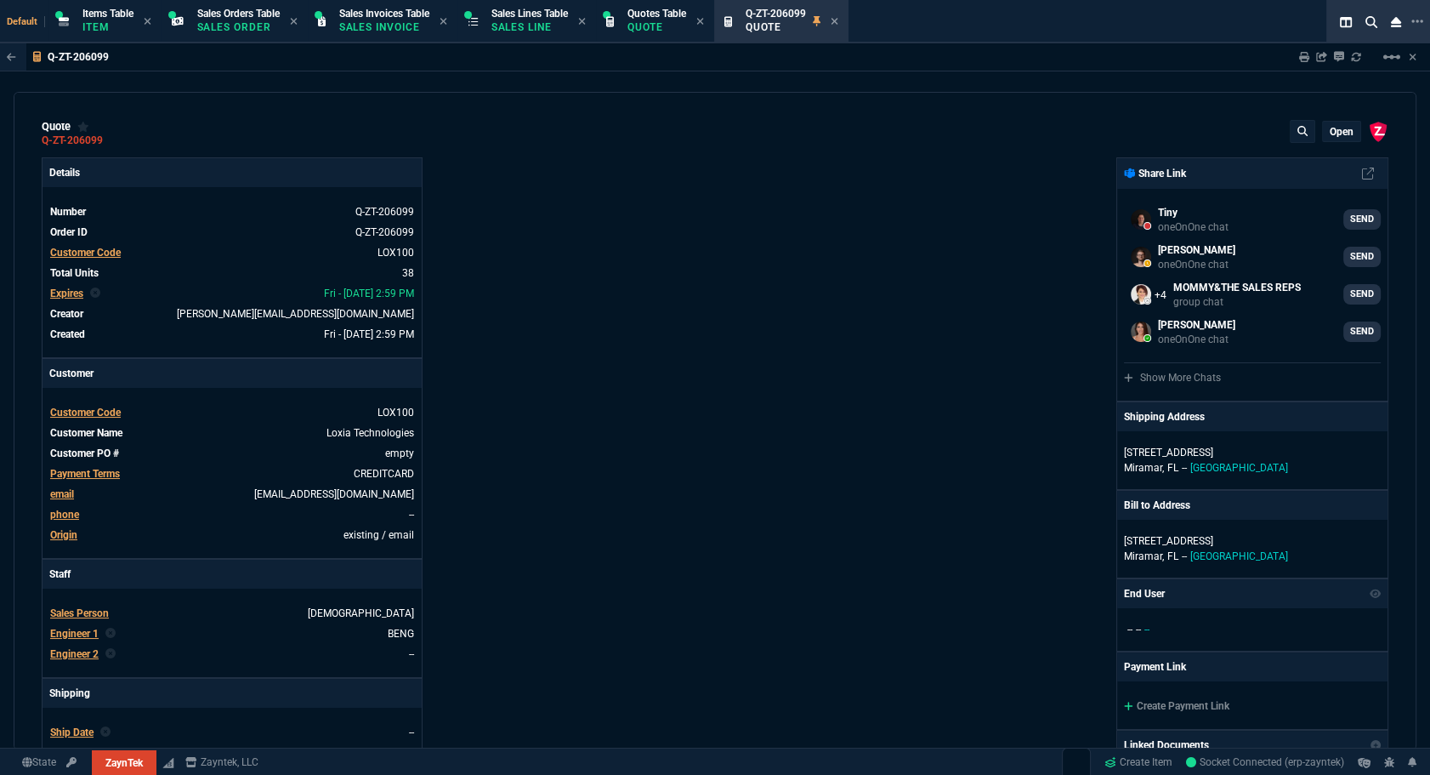
type input "45"
type input "73"
type input "80"
type input "20"
type input "5"
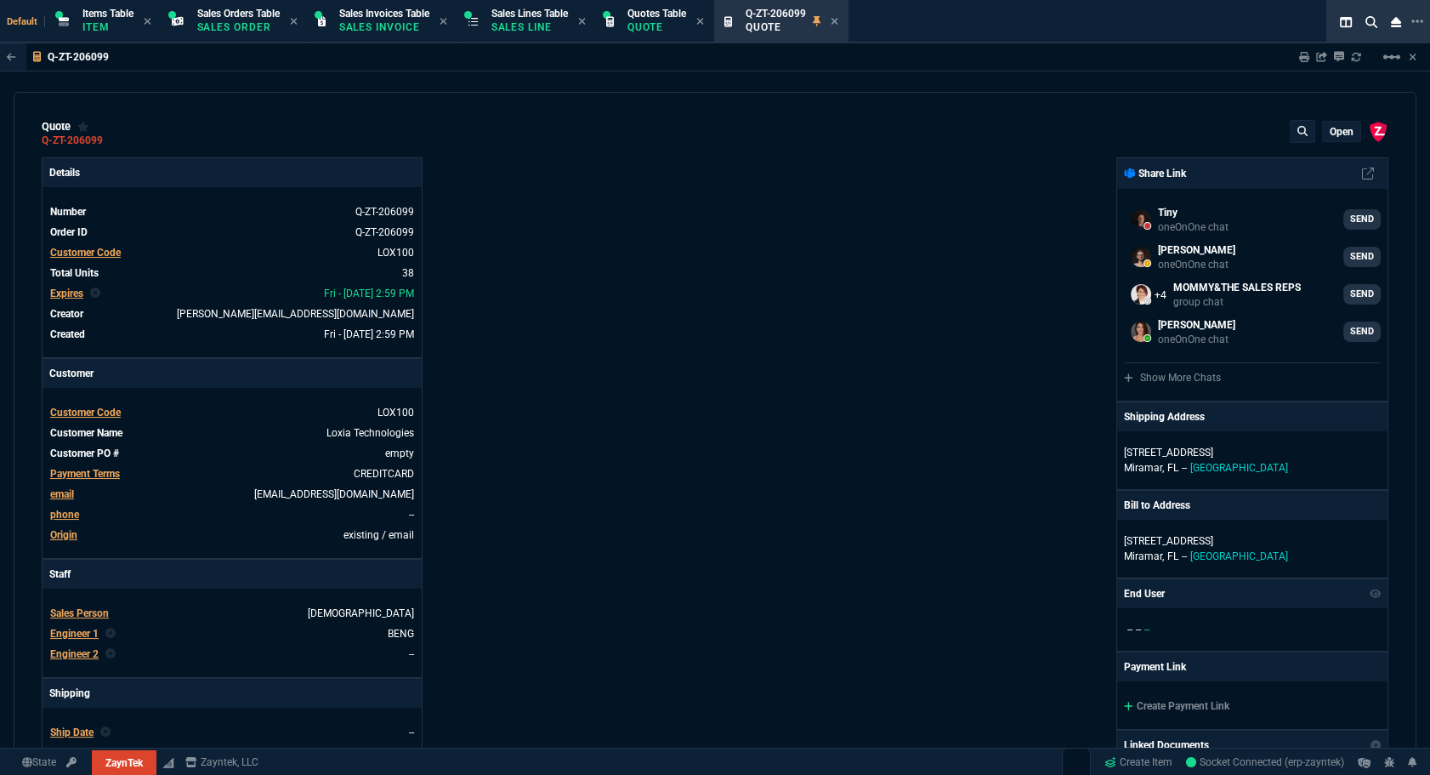
type input "29"
type input "200"
type input "14"
type input "50"
type input "64"
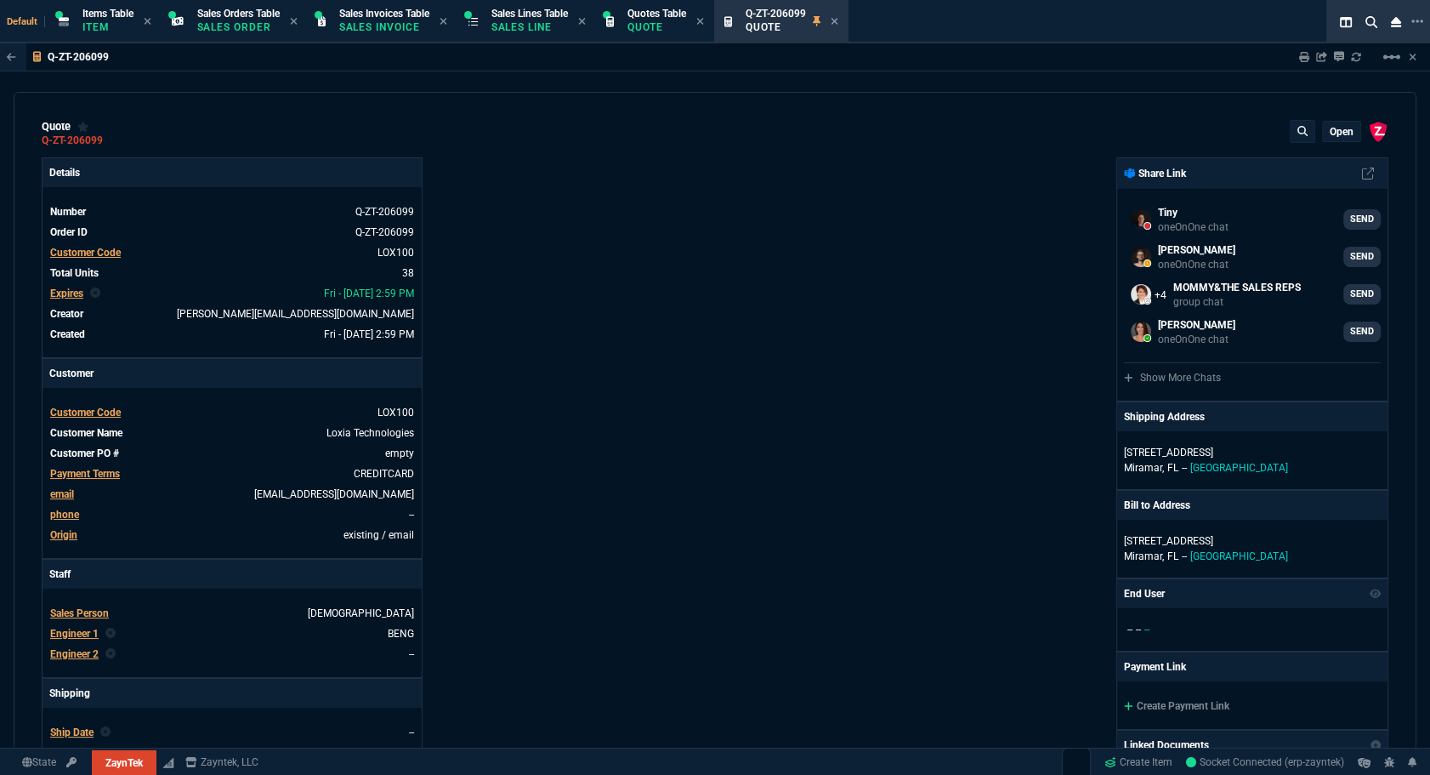
type input "80"
type input "33"
type input "200"
type input "73"
type input "110"
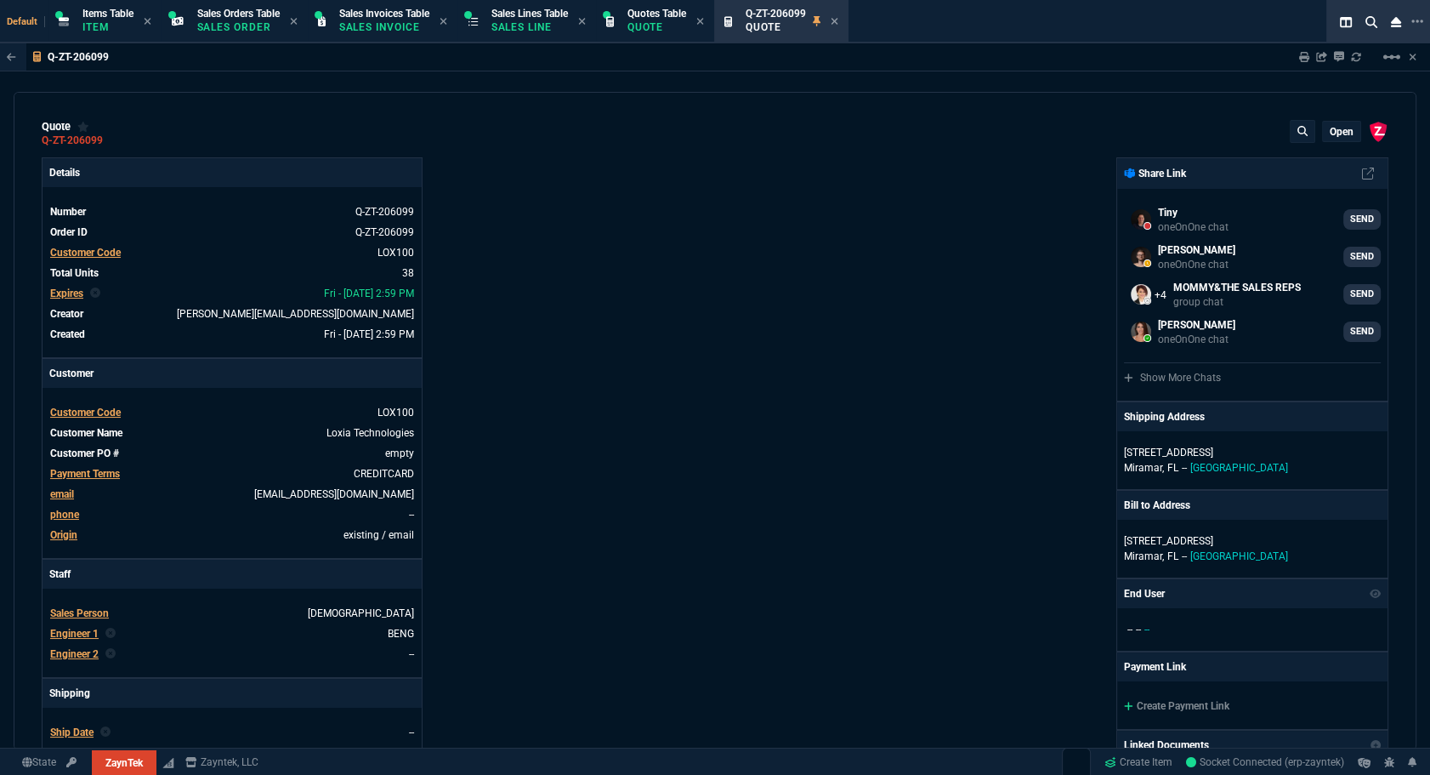
type input "29"
type input "20"
type input "42"
type input "475"
type input "33"
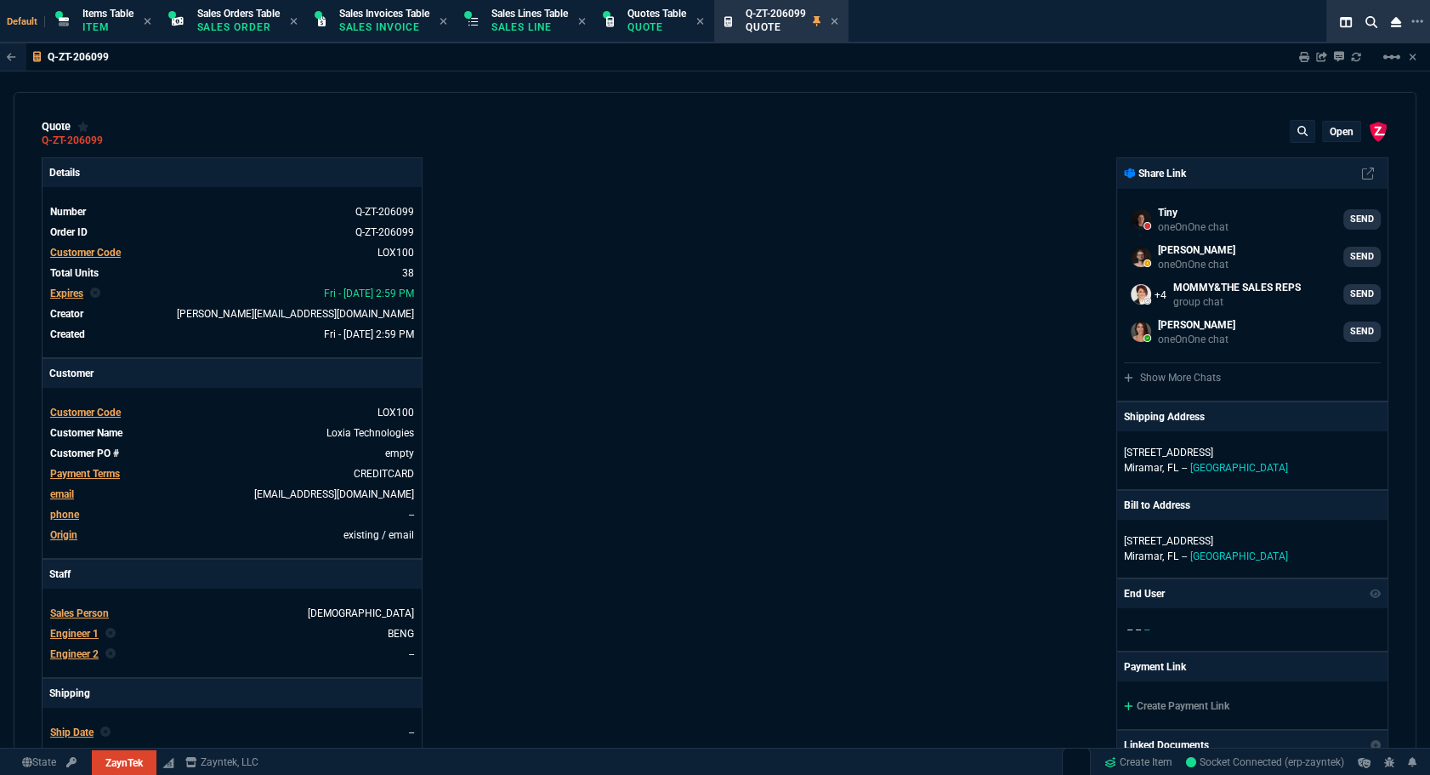
type input "20"
type input "43"
type input "75"
type input "20"
type input "25"
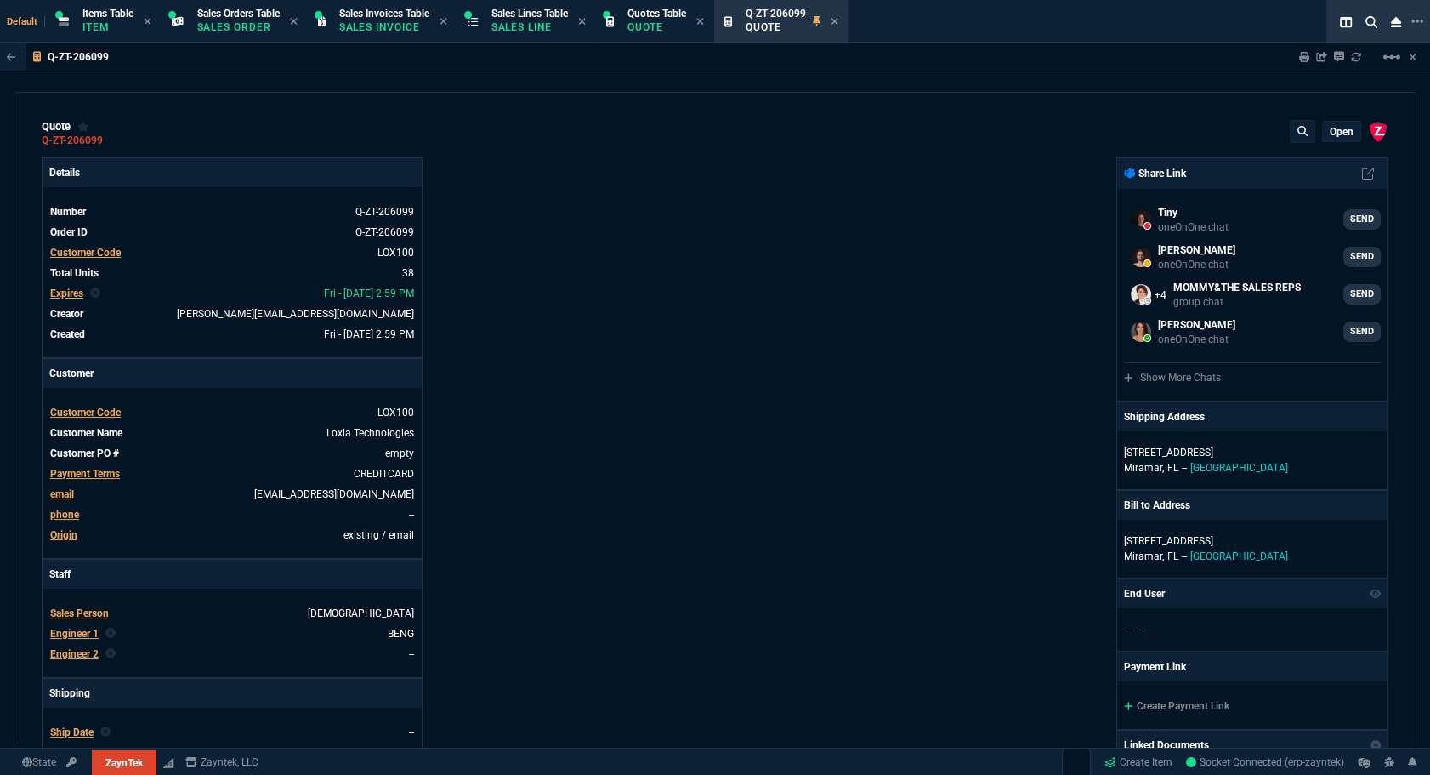
type input "80"
type input "4"
type input "47"
type input "35"
type input "0"
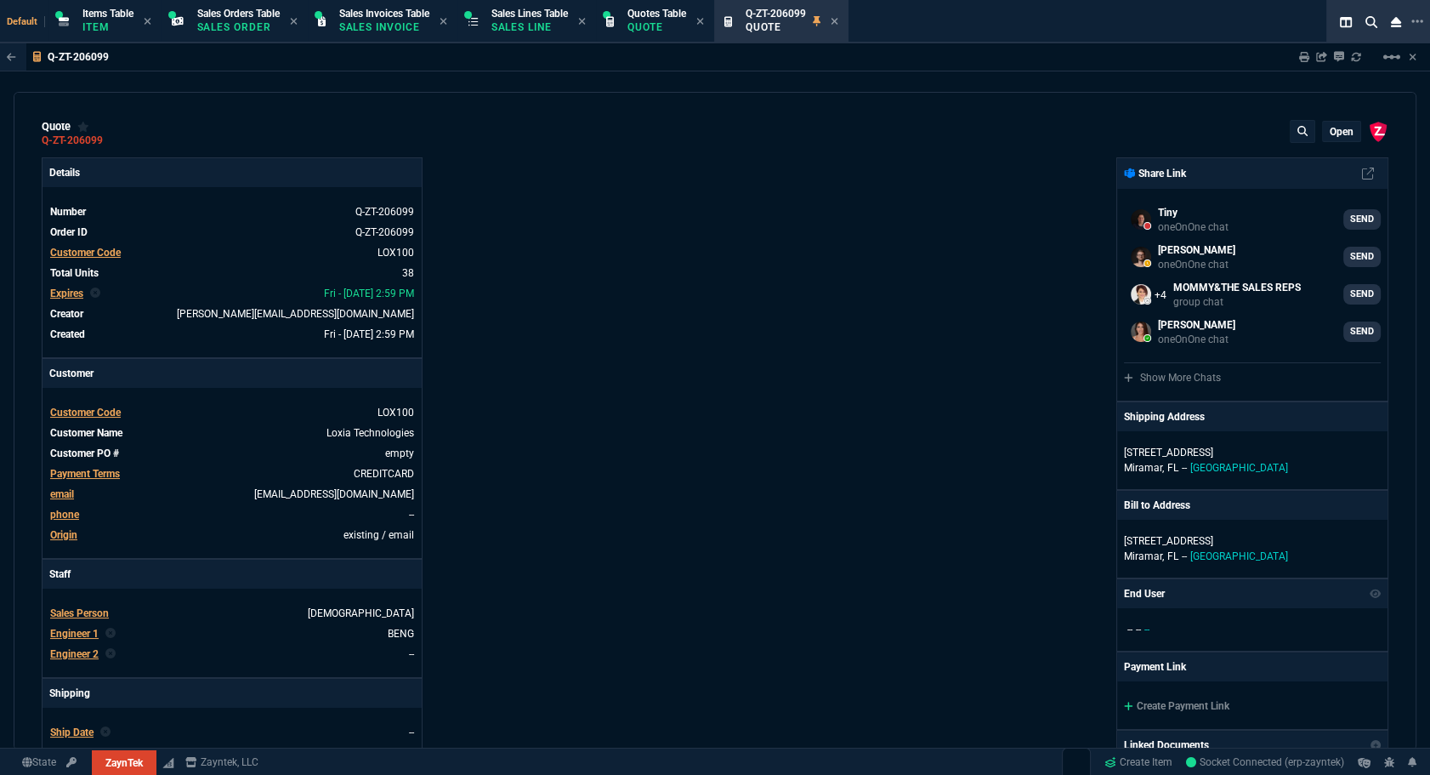
type input "0"
type input "59"
type input "37"
type input "55"
type input "80"
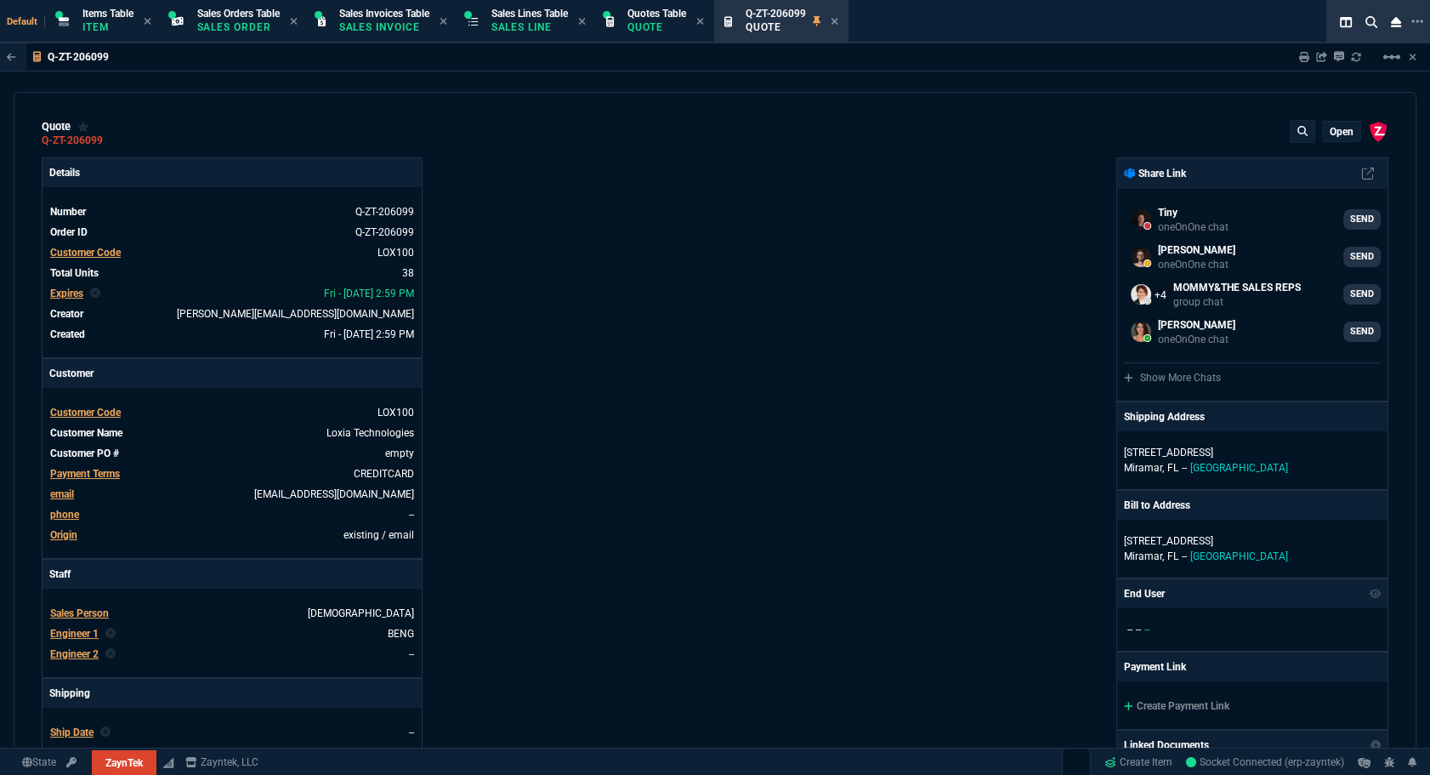
type input "51"
type input "46"
type input "34"
type input "73"
type input "78"
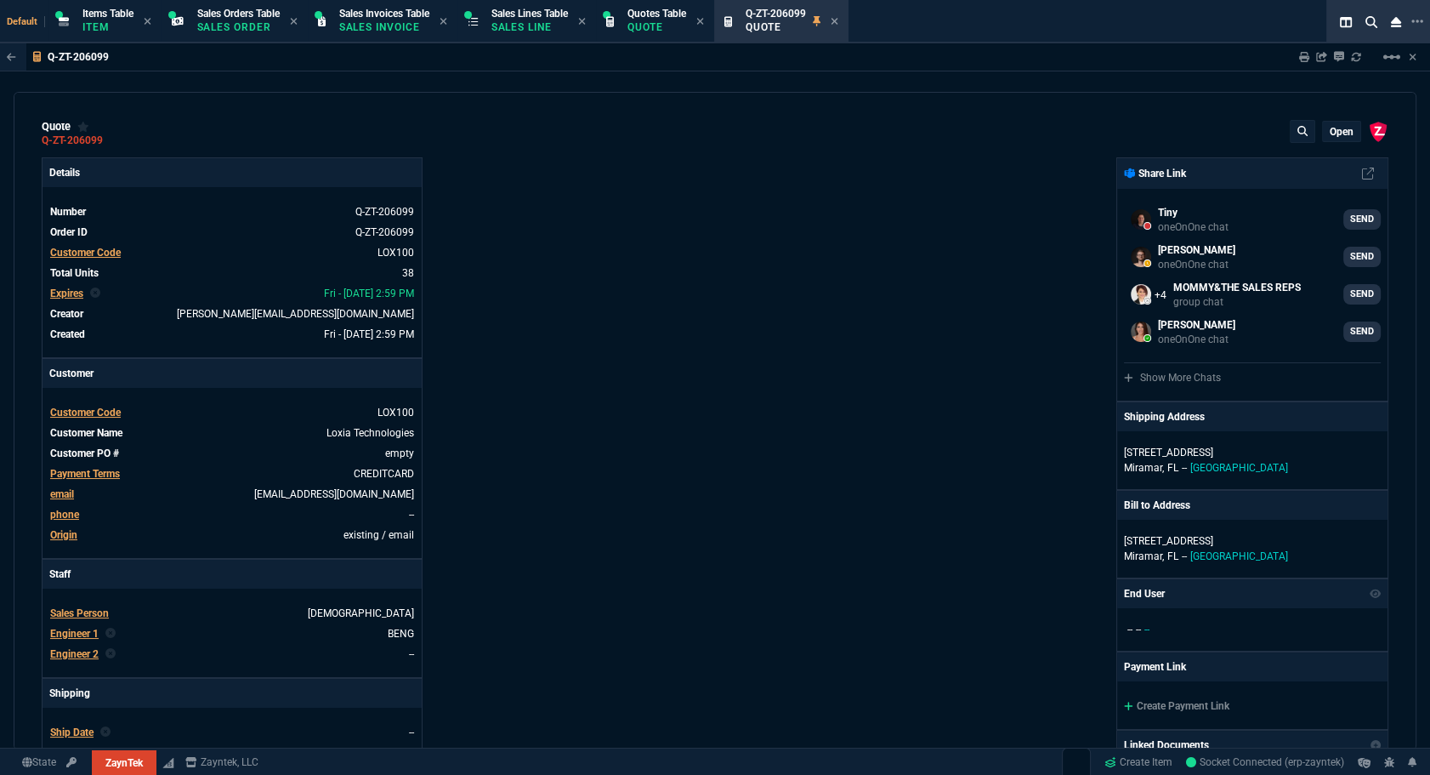
type input "74"
type input "35"
type input "79"
type input "49"
type input "53"
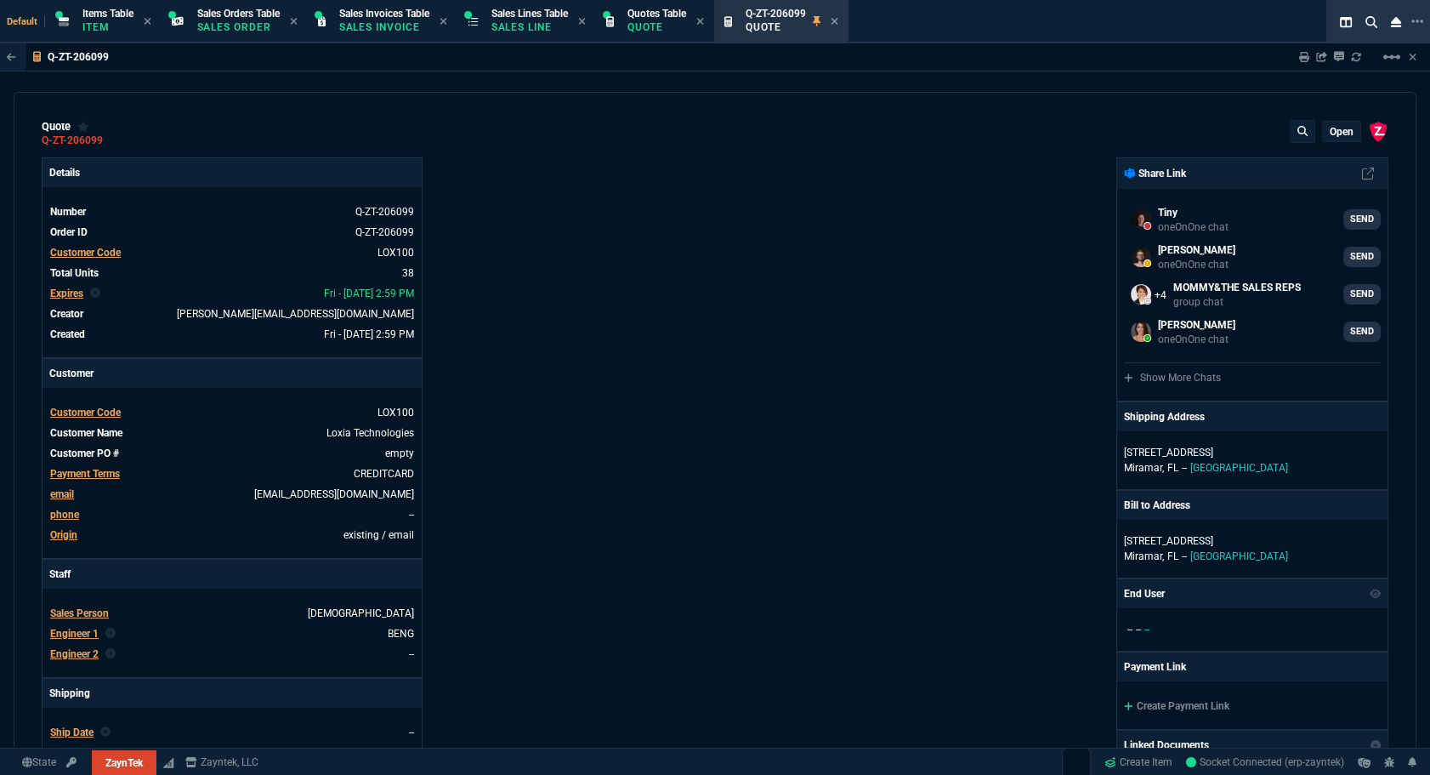
type input "46"
type input "56"
type input "76"
type input "55"
type input "54"
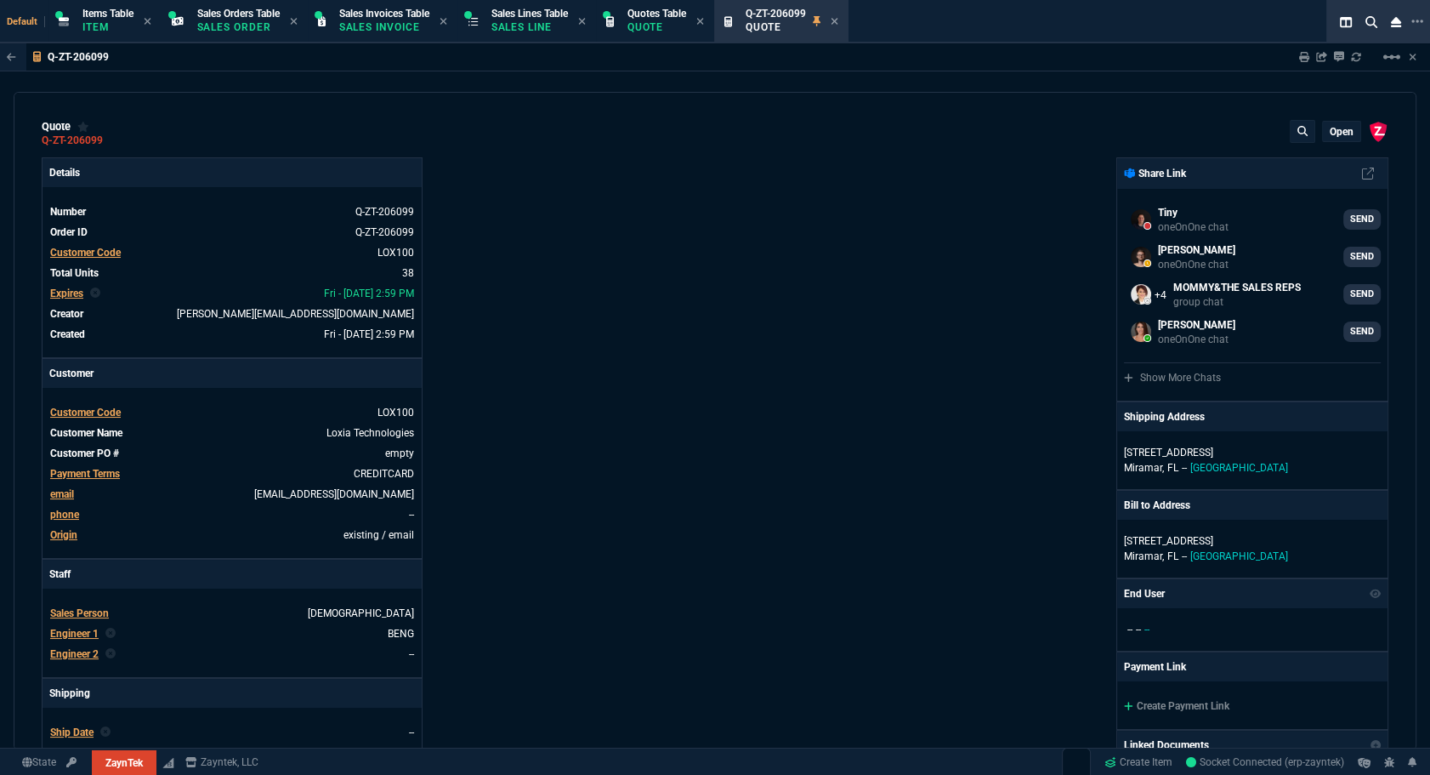
scroll to position [386, 0]
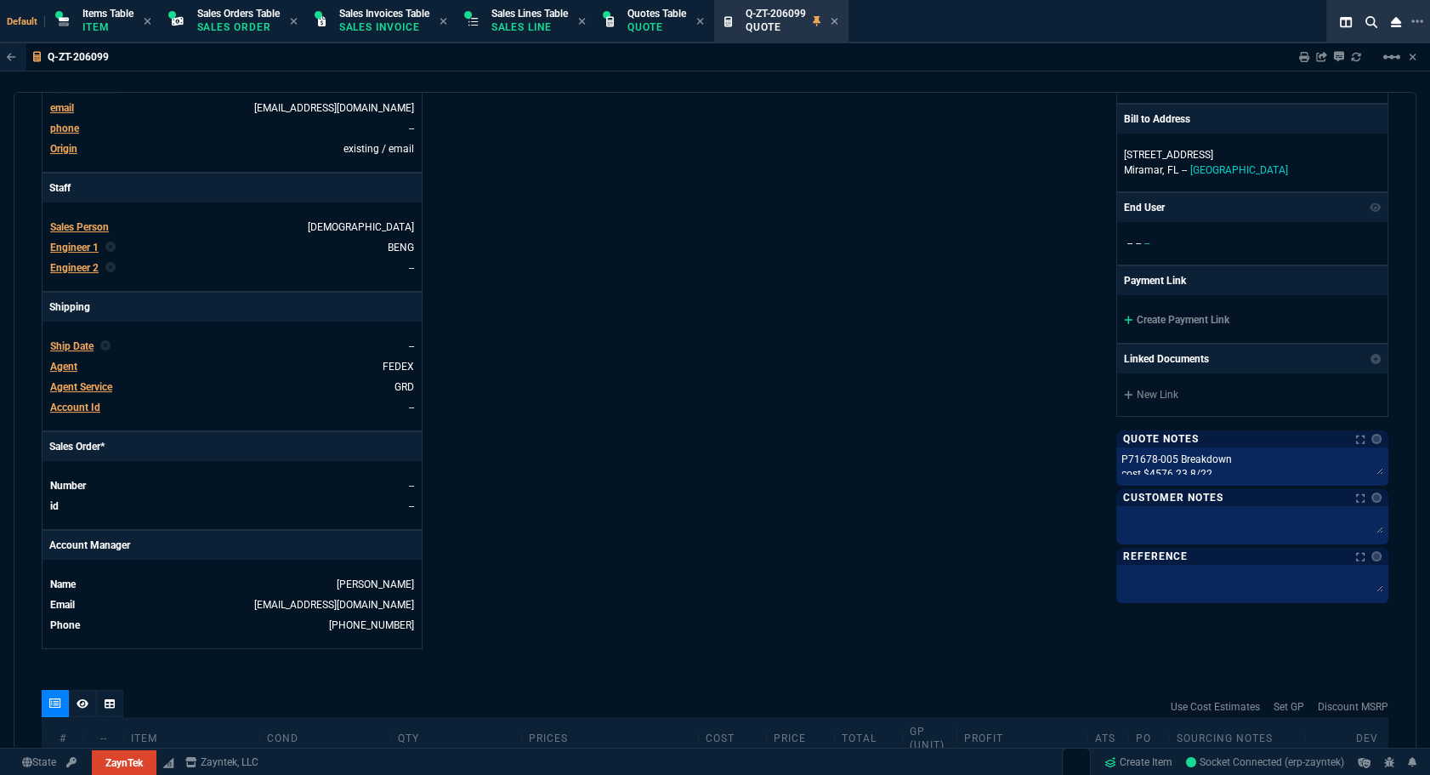
click at [1182, 310] on div "Create Payment Link" at bounding box center [1252, 319] width 270 height 48
click at [1181, 318] on link "Create Payment Link" at bounding box center [1176, 320] width 105 height 12
click at [1139, 320] on link "Create Payment Link" at bounding box center [1176, 320] width 105 height 12
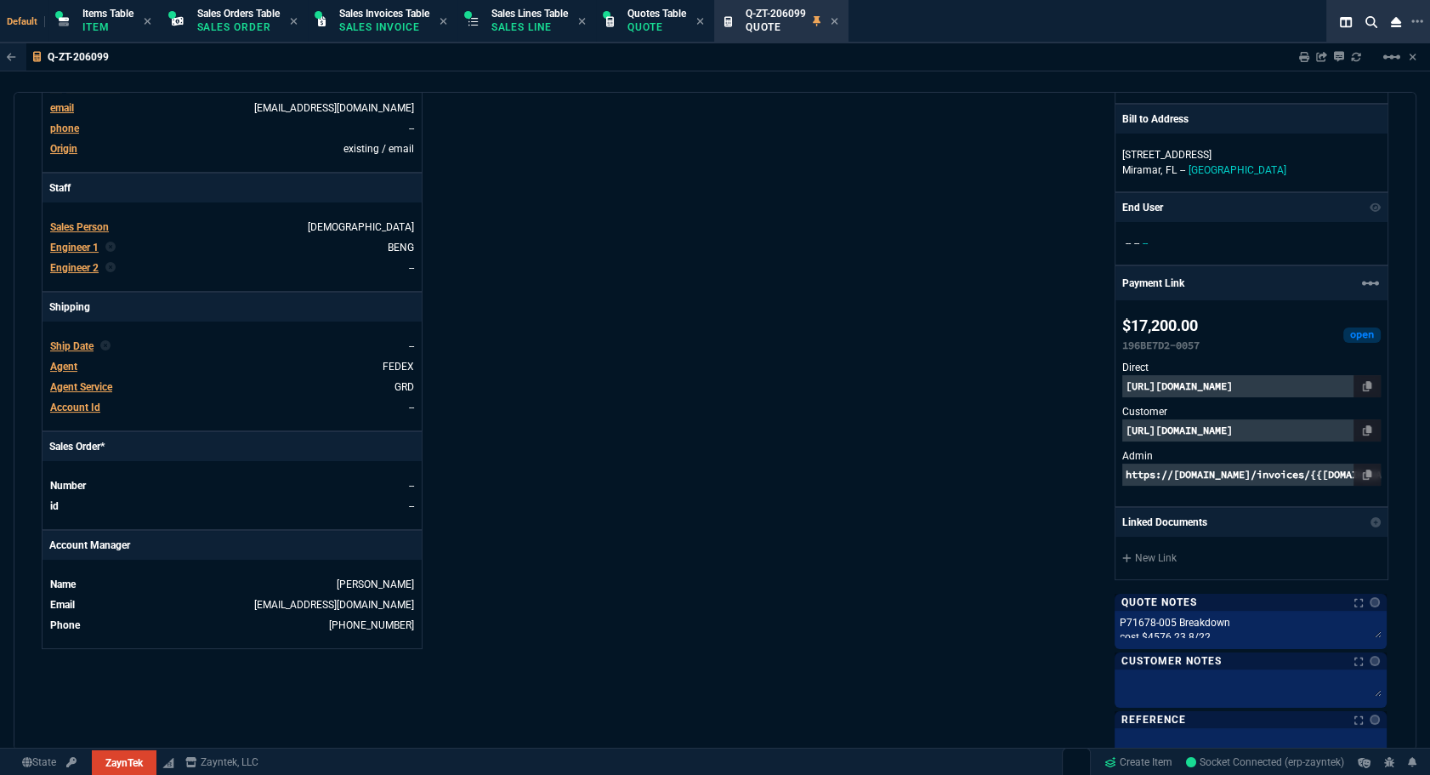
scroll to position [154, 0]
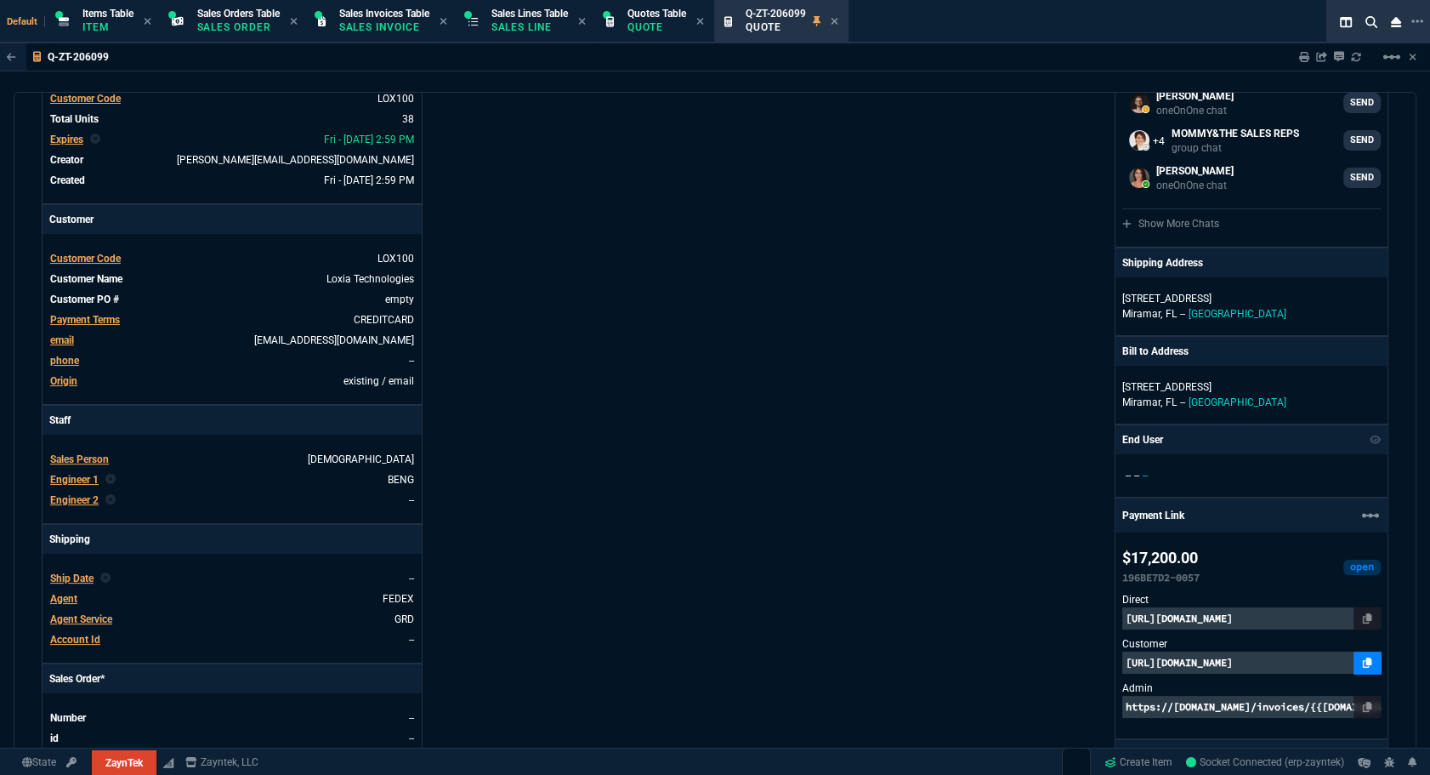
click at [1354, 656] on link at bounding box center [1367, 662] width 27 height 22
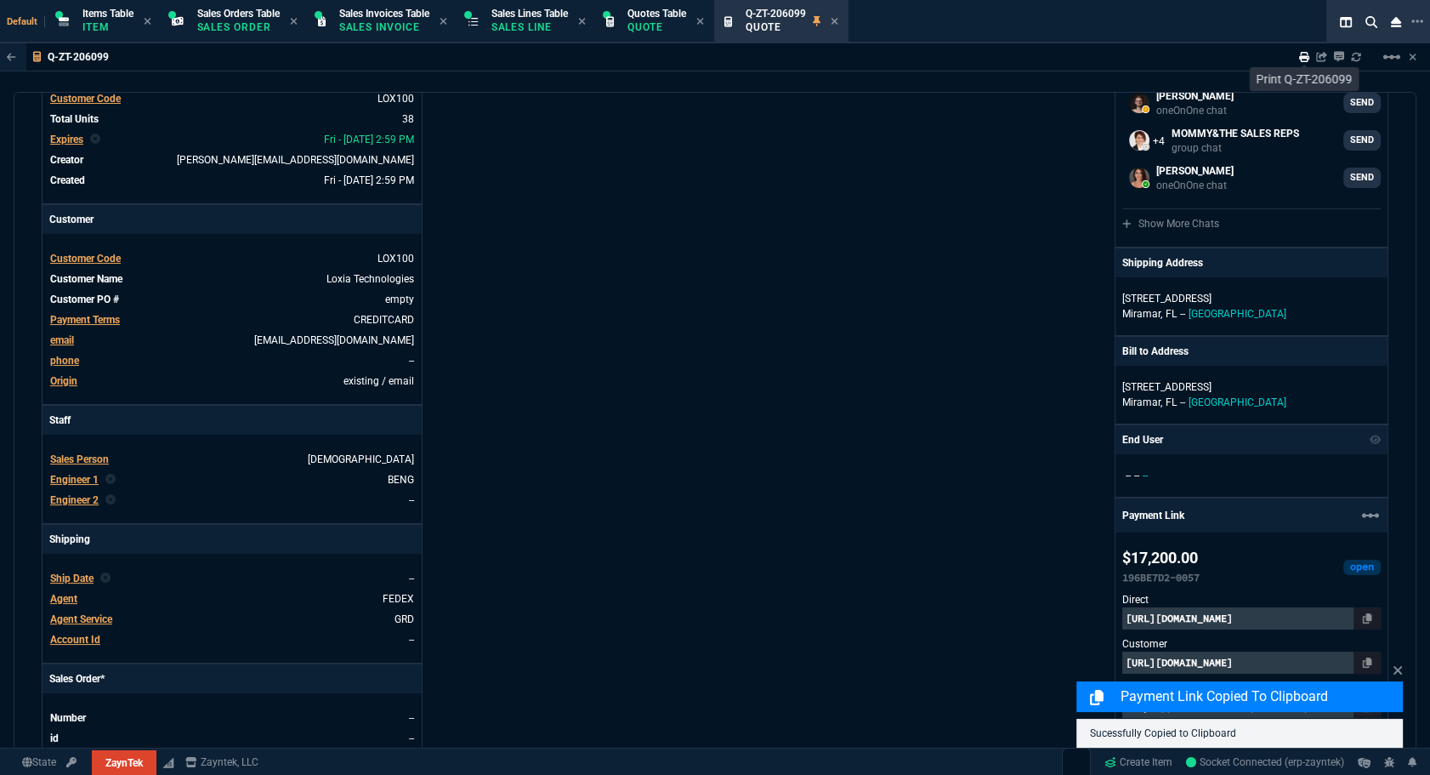
click at [1299, 55] on div "Sharing Q-ZT-206099 Link Dev Link Share on Teams linear_scale" at bounding box center [1348, 56] width 139 height 27
click at [1301, 55] on icon at bounding box center [1304, 57] width 10 height 10
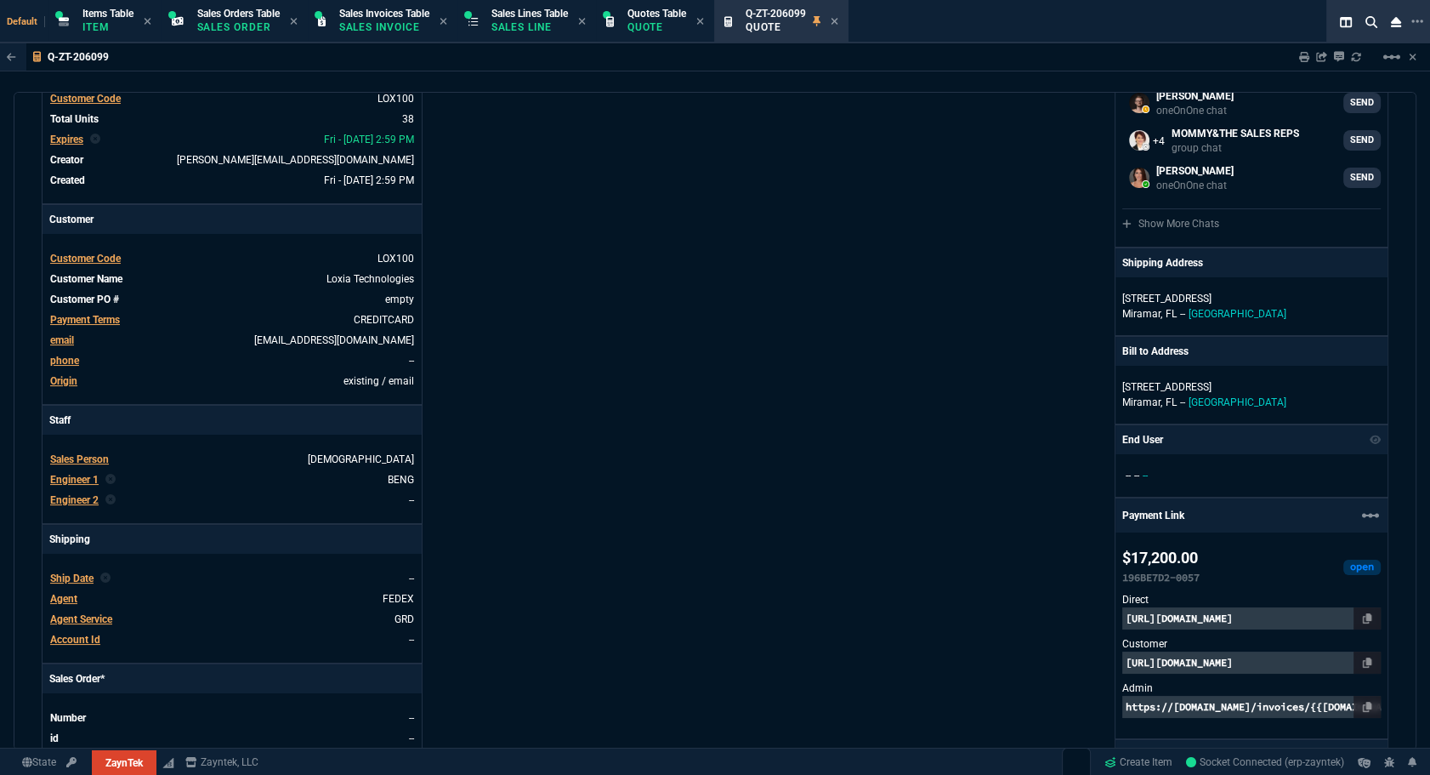
type input "20"
type input "495"
type input "30"
type input "595"
type input "0"
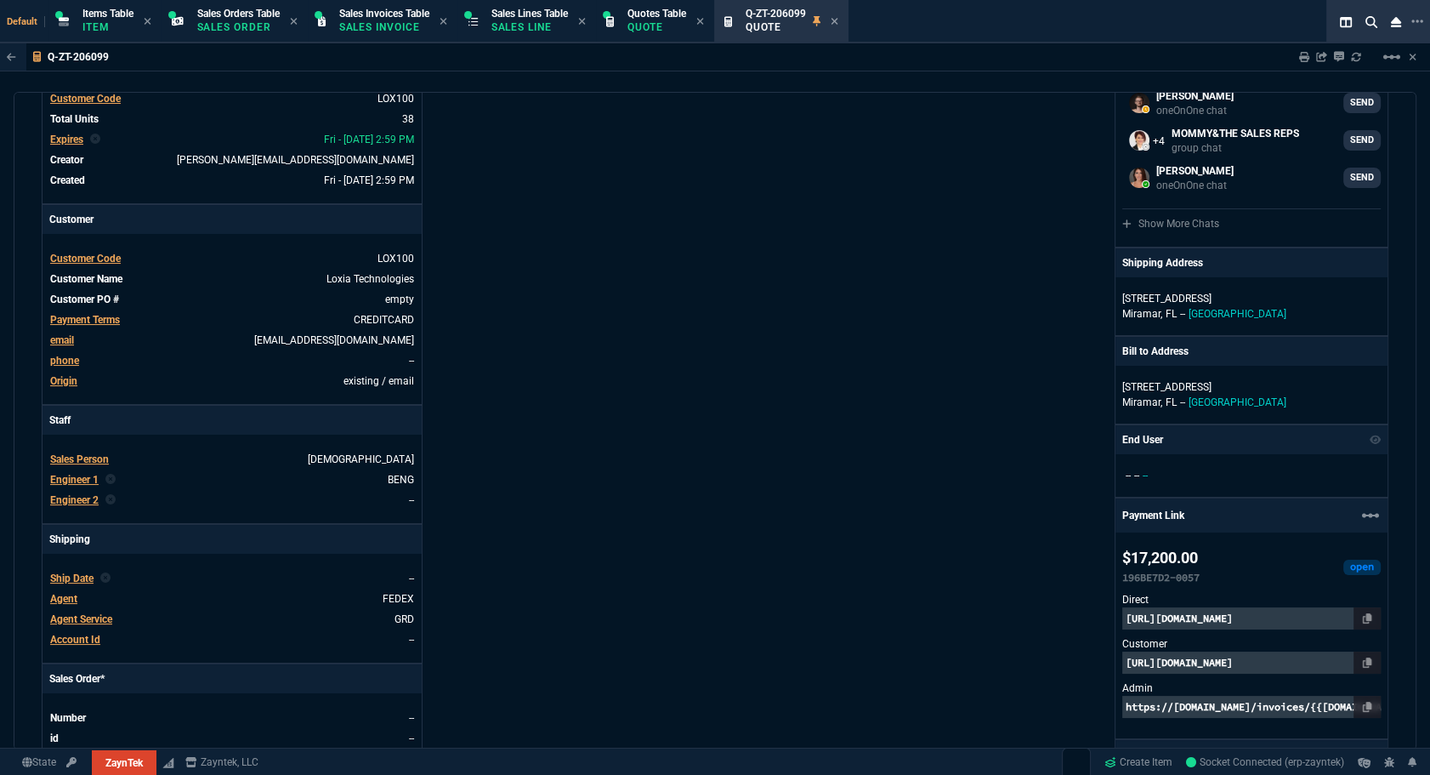
type input "-1"
type input "53"
type input "260"
type input "18"
type input "45"
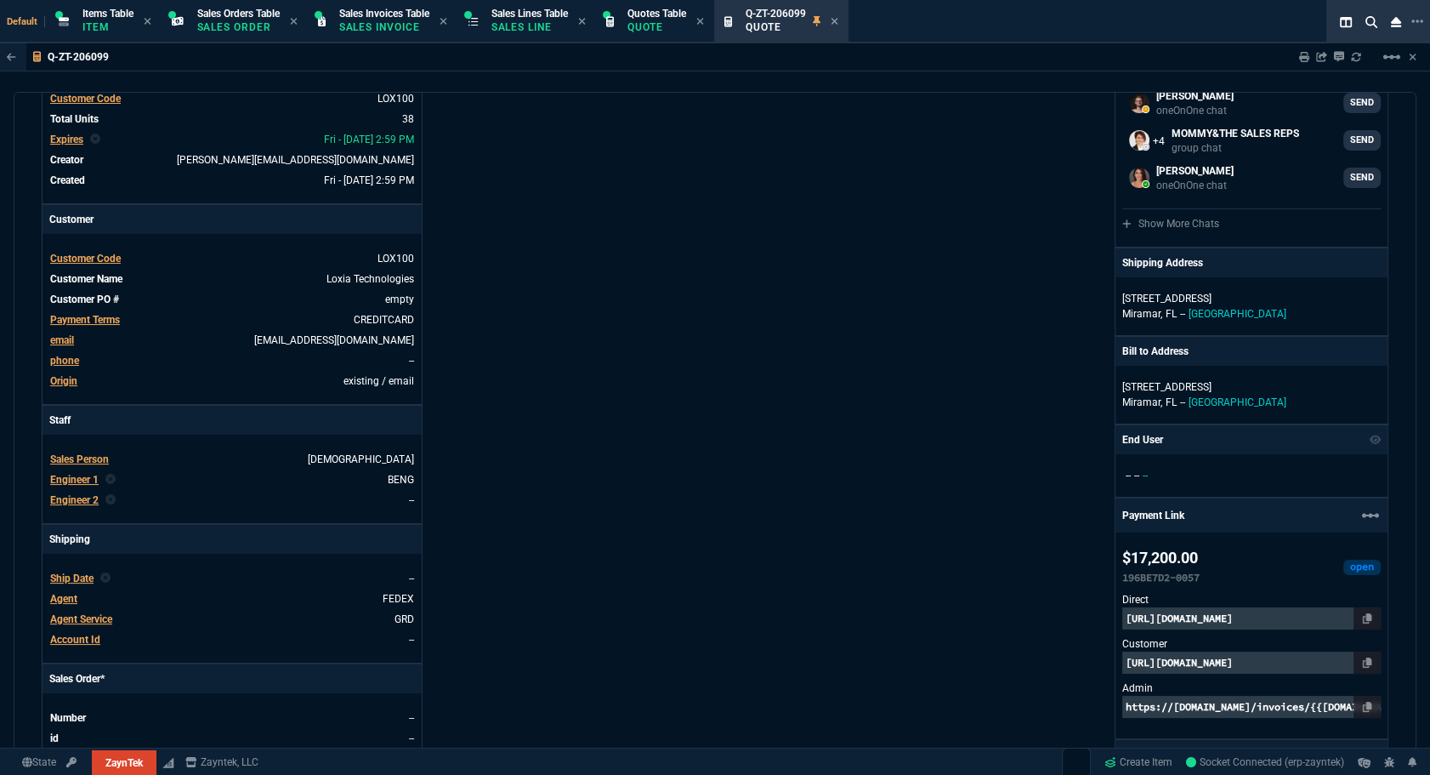
type input "73"
type input "80"
type input "20"
type input "5"
type input "29"
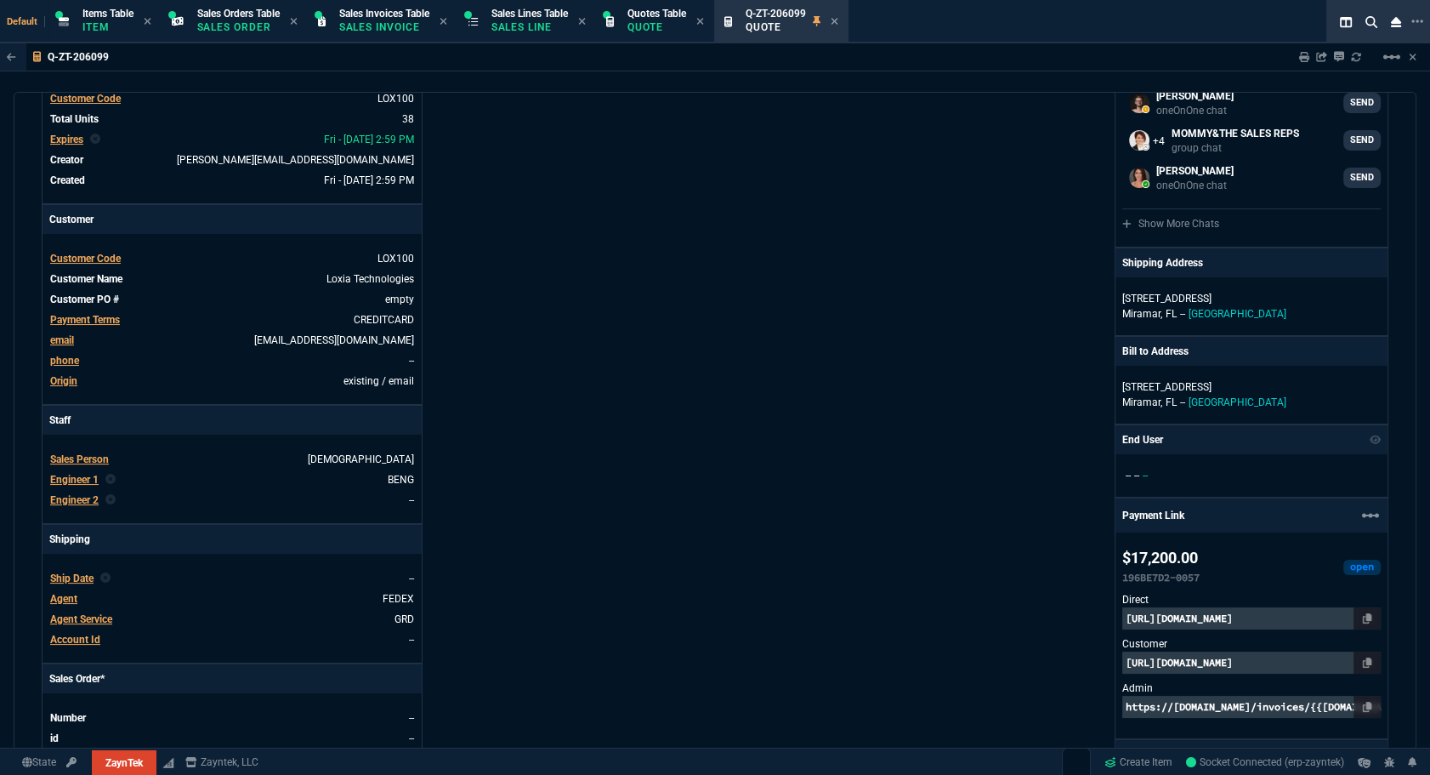
type input "200"
type input "14"
type input "50"
type input "64"
type input "80"
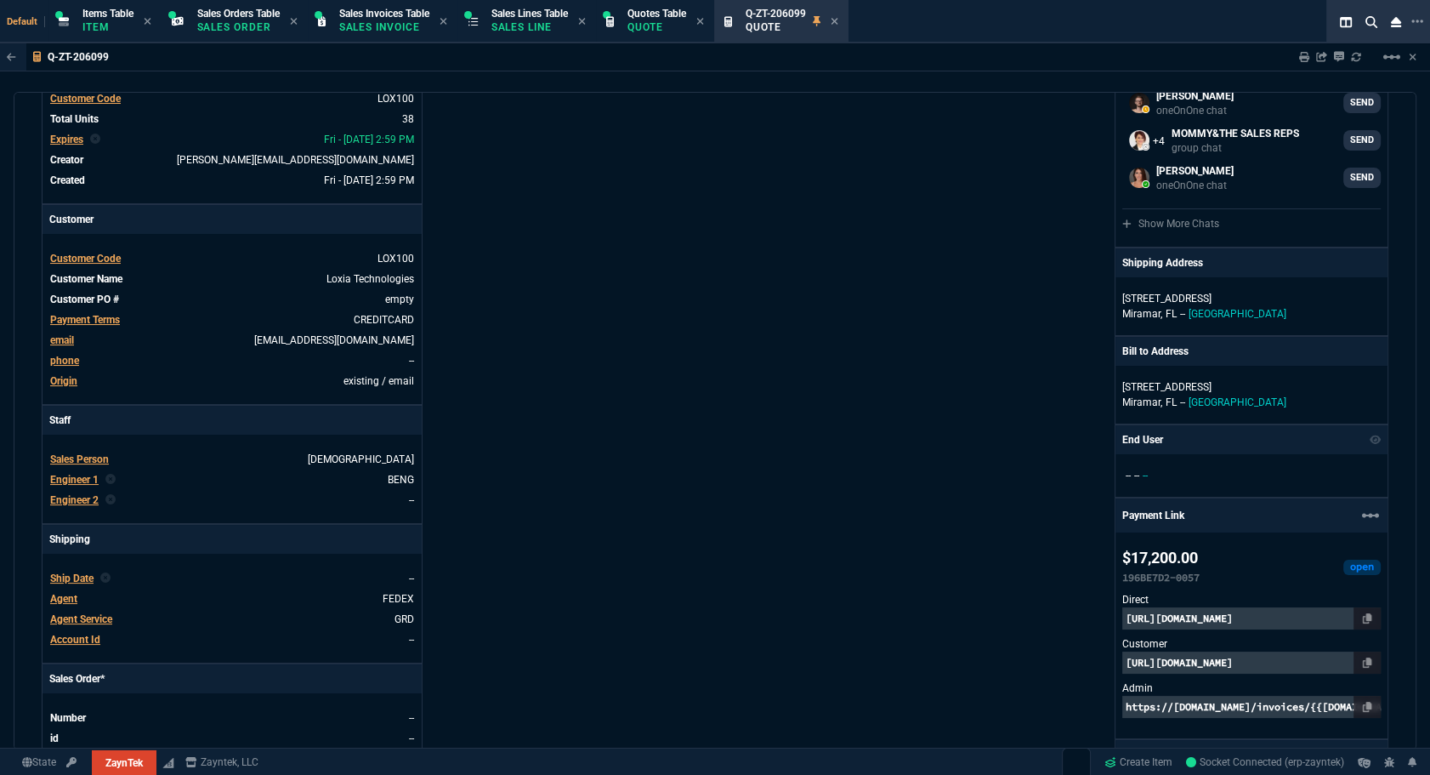
type input "33"
type input "200"
type input "73"
type input "110"
type input "29"
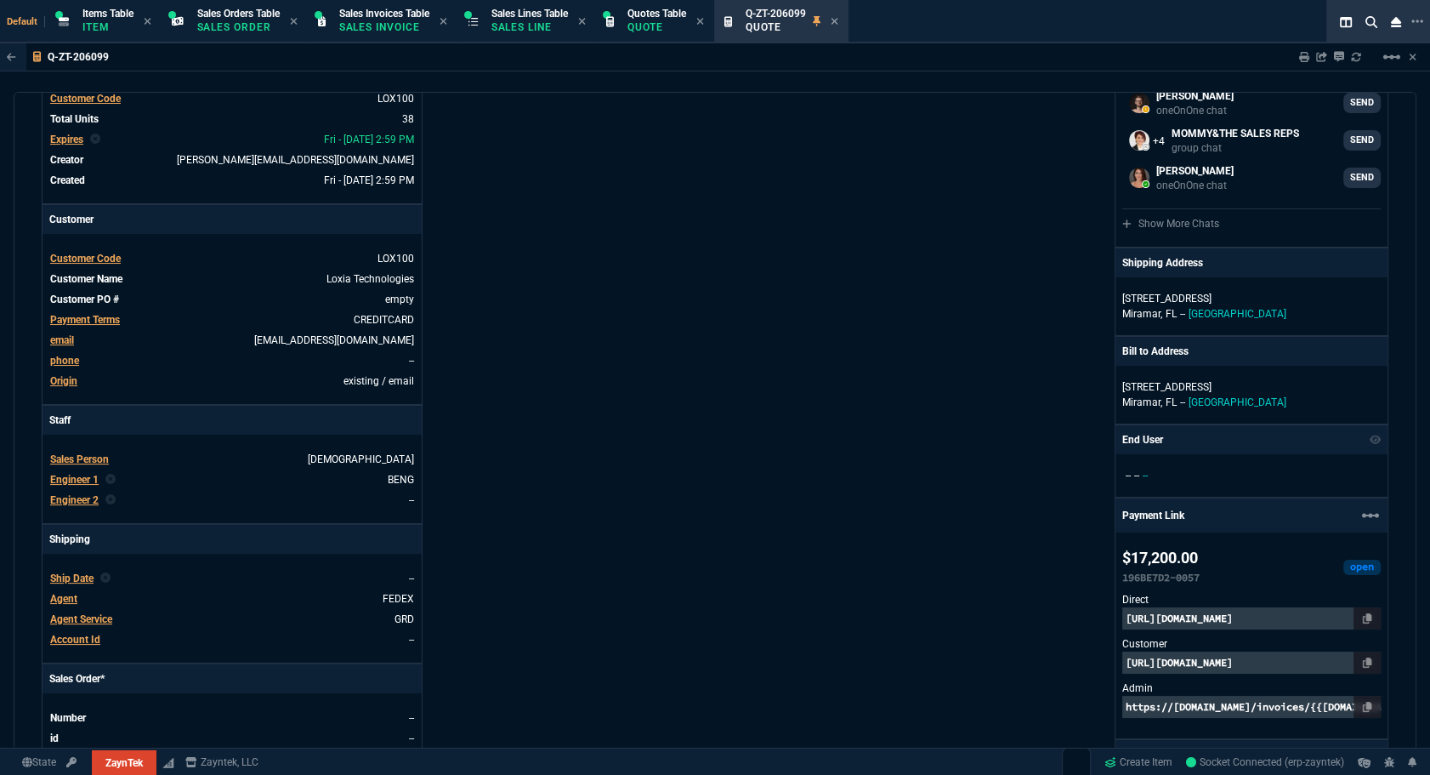
type input "20"
type input "42"
type input "475"
type input "33"
type input "20"
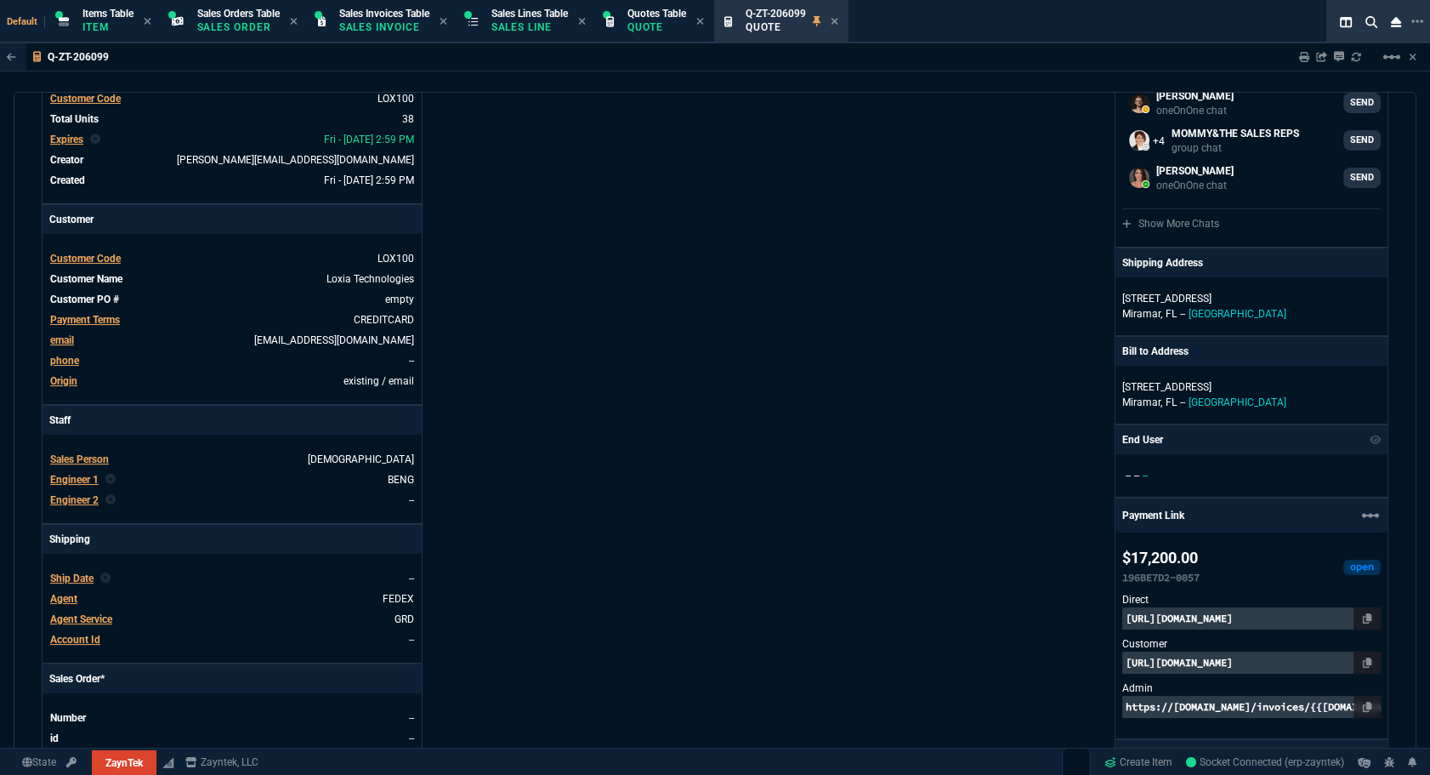
type input "43"
type input "75"
type input "20"
type input "25"
type input "80"
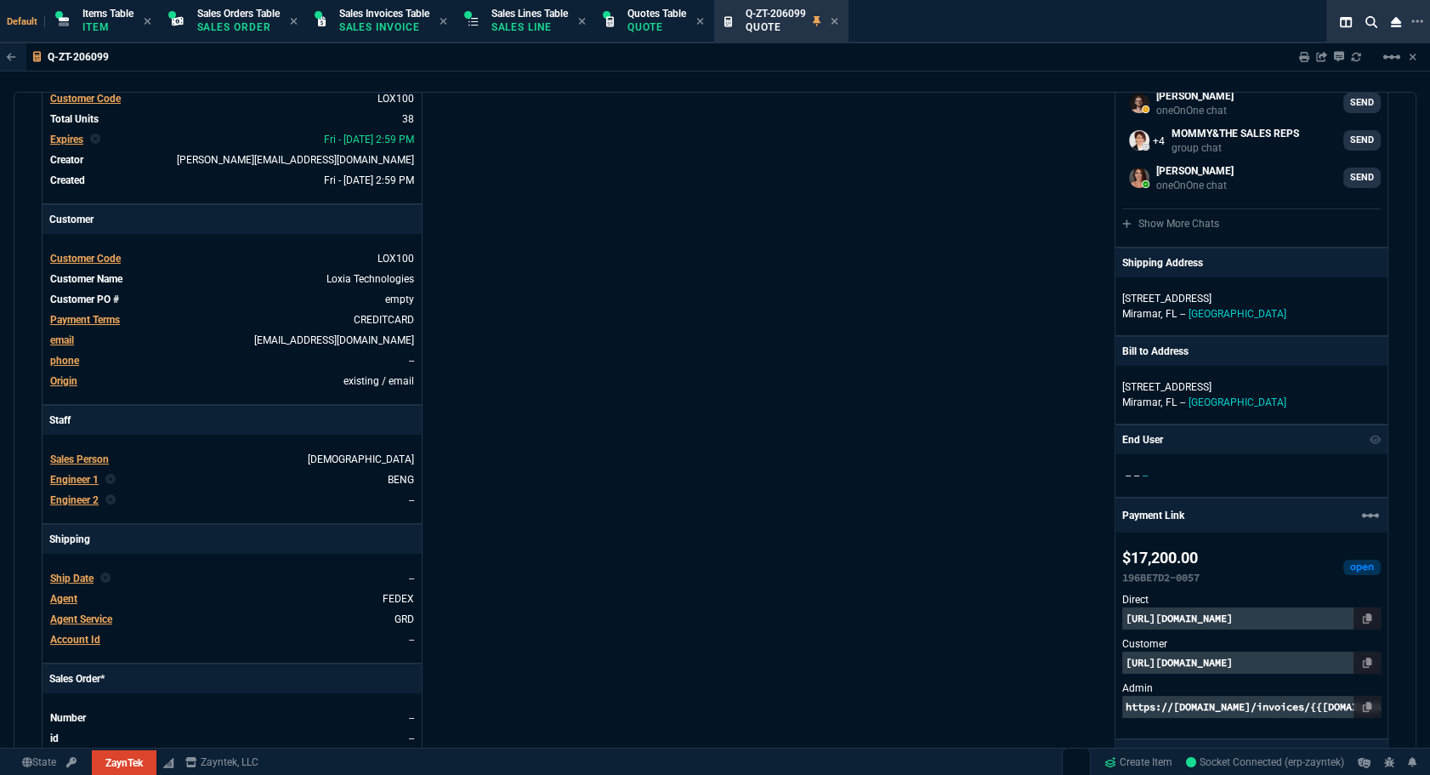
type input "4"
type input "47"
type input "35"
type input "0"
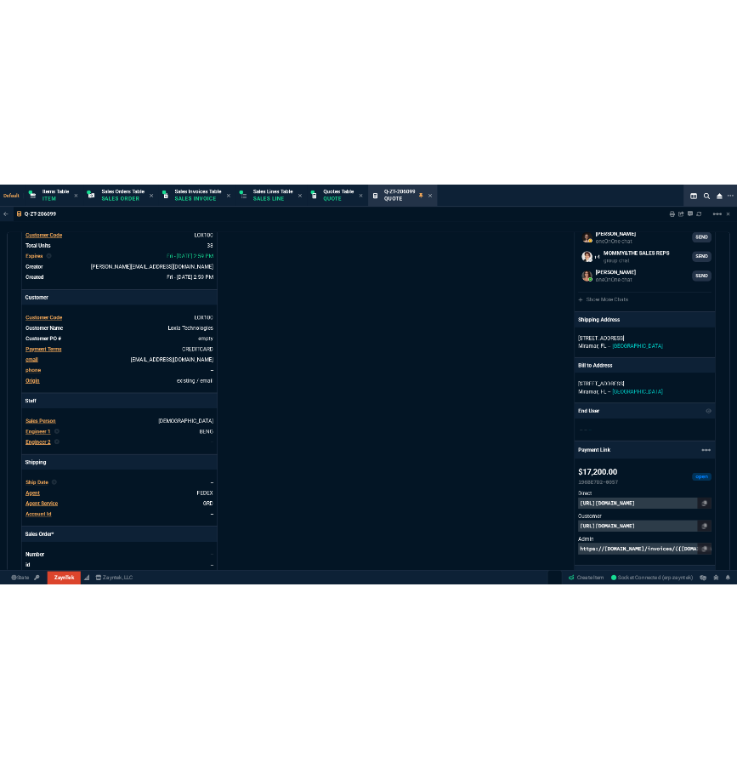
scroll to position [205, 0]
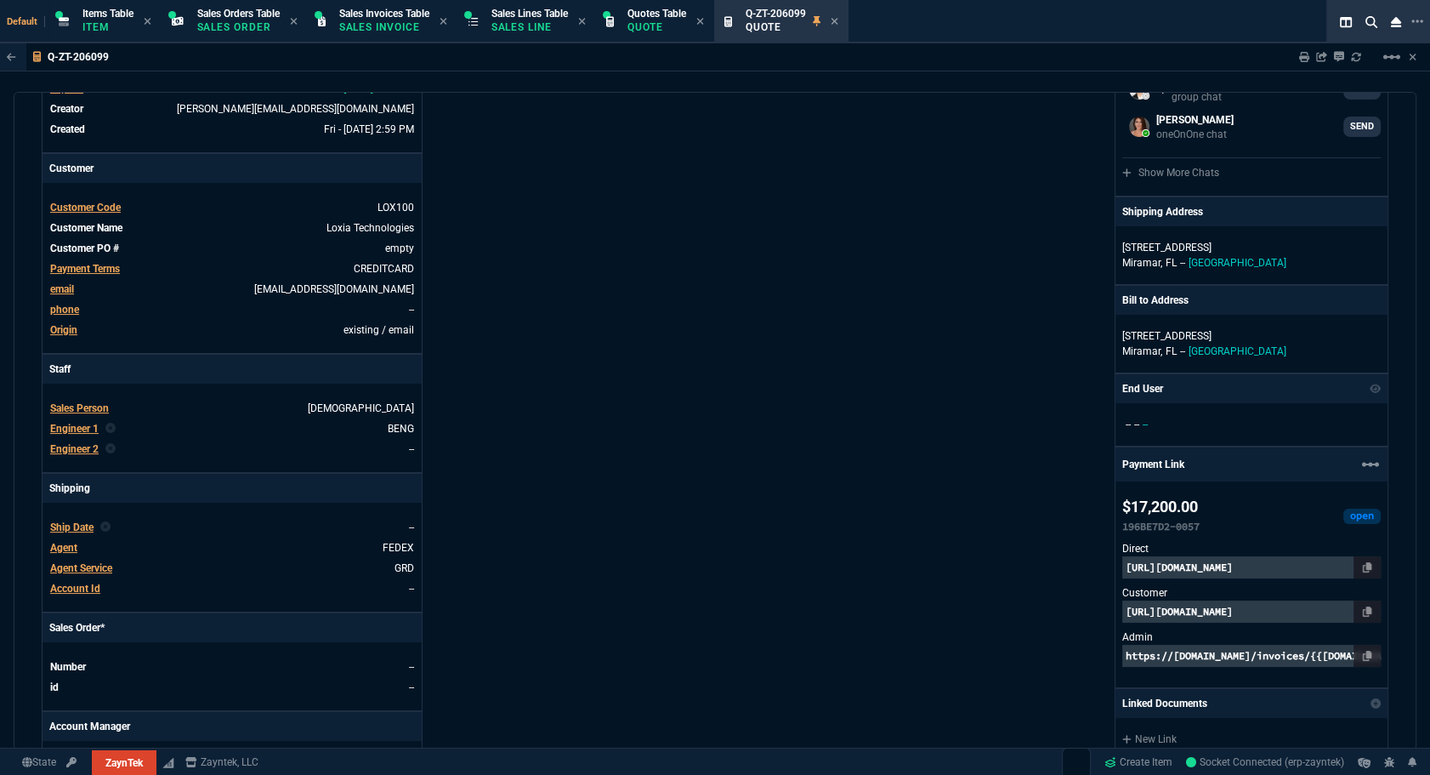
type input "59"
type input "37"
type input "55"
type input "80"
type input "51"
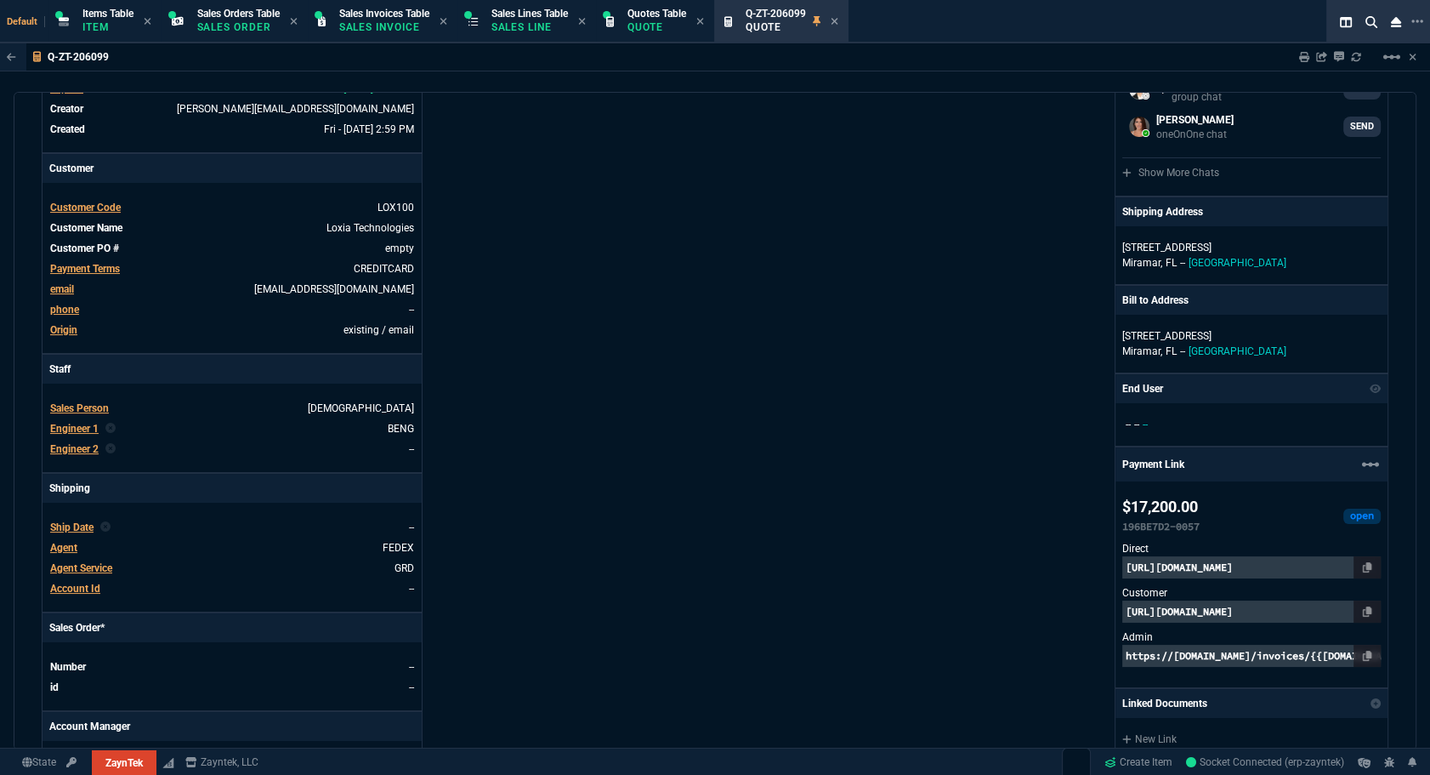
type input "46"
type input "34"
type input "73"
type input "78"
type input "74"
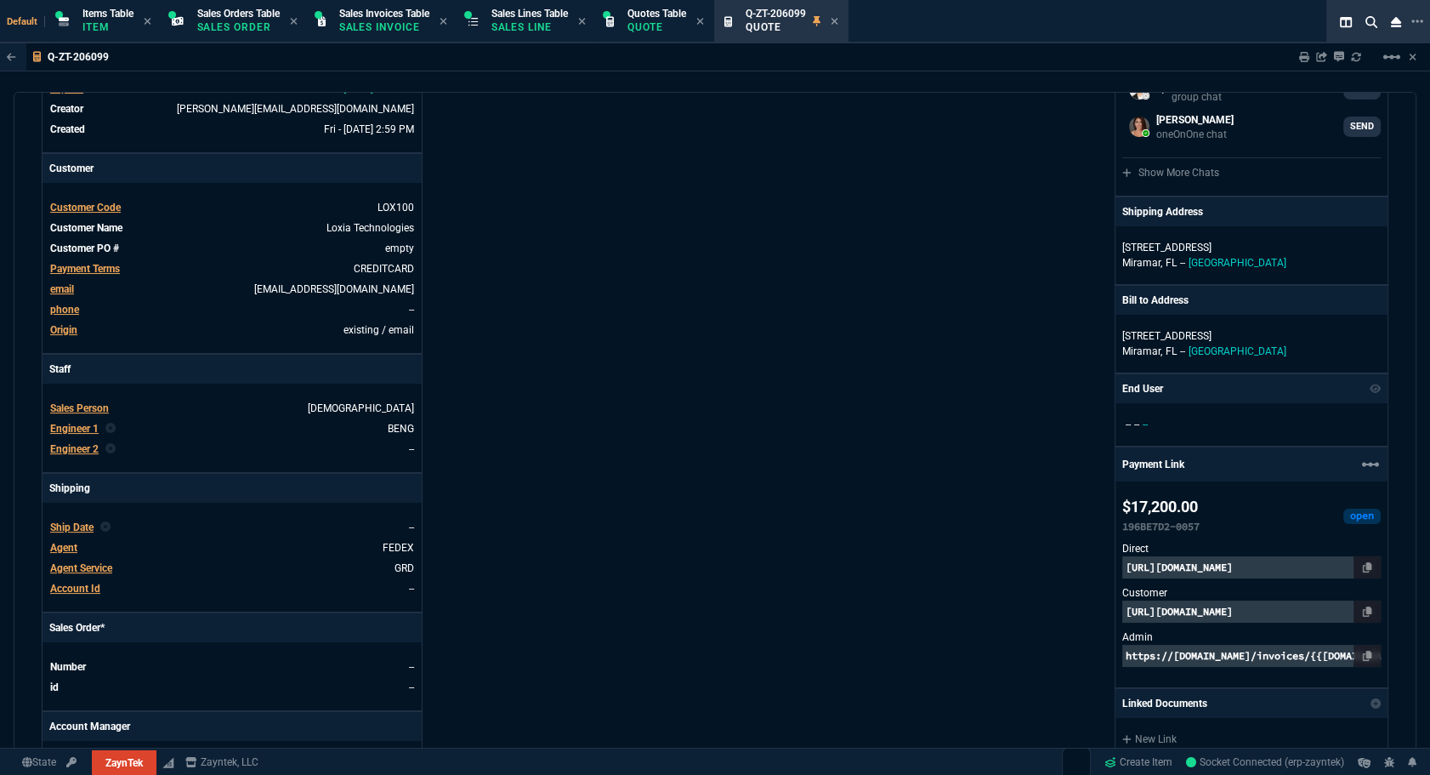
type input "35"
type input "79"
type input "49"
type input "53"
type input "46"
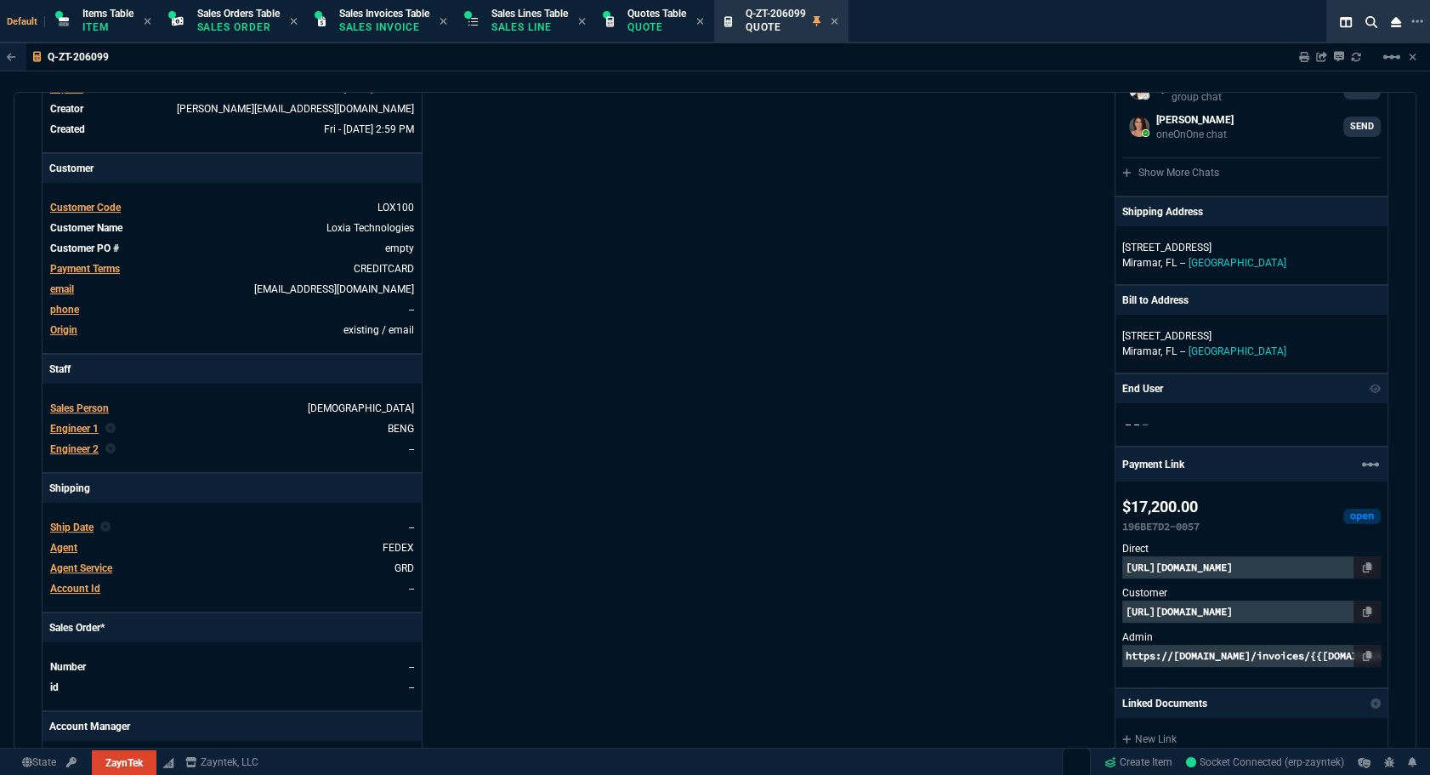
type input "56"
type input "76"
type input "55"
type input "54"
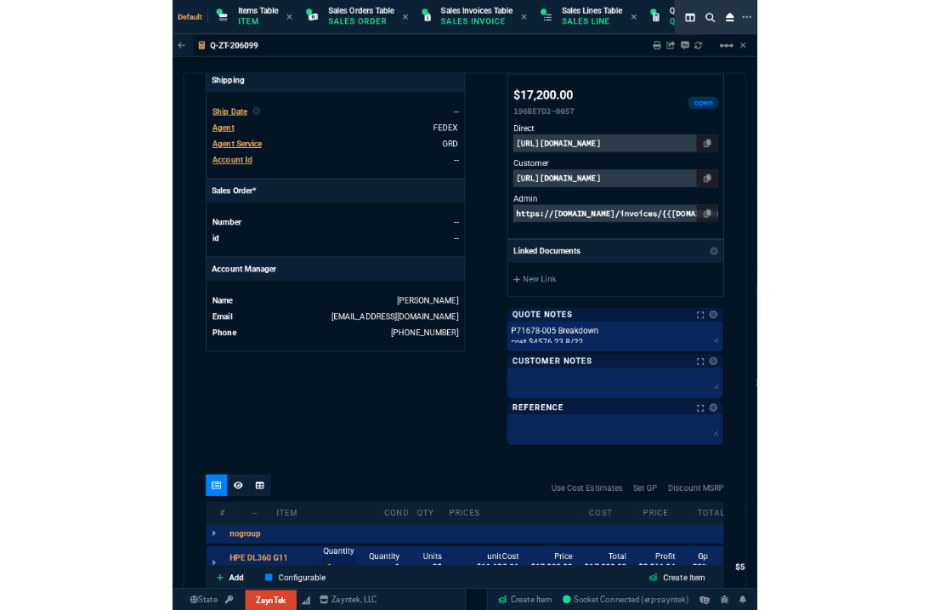
scroll to position [824, 0]
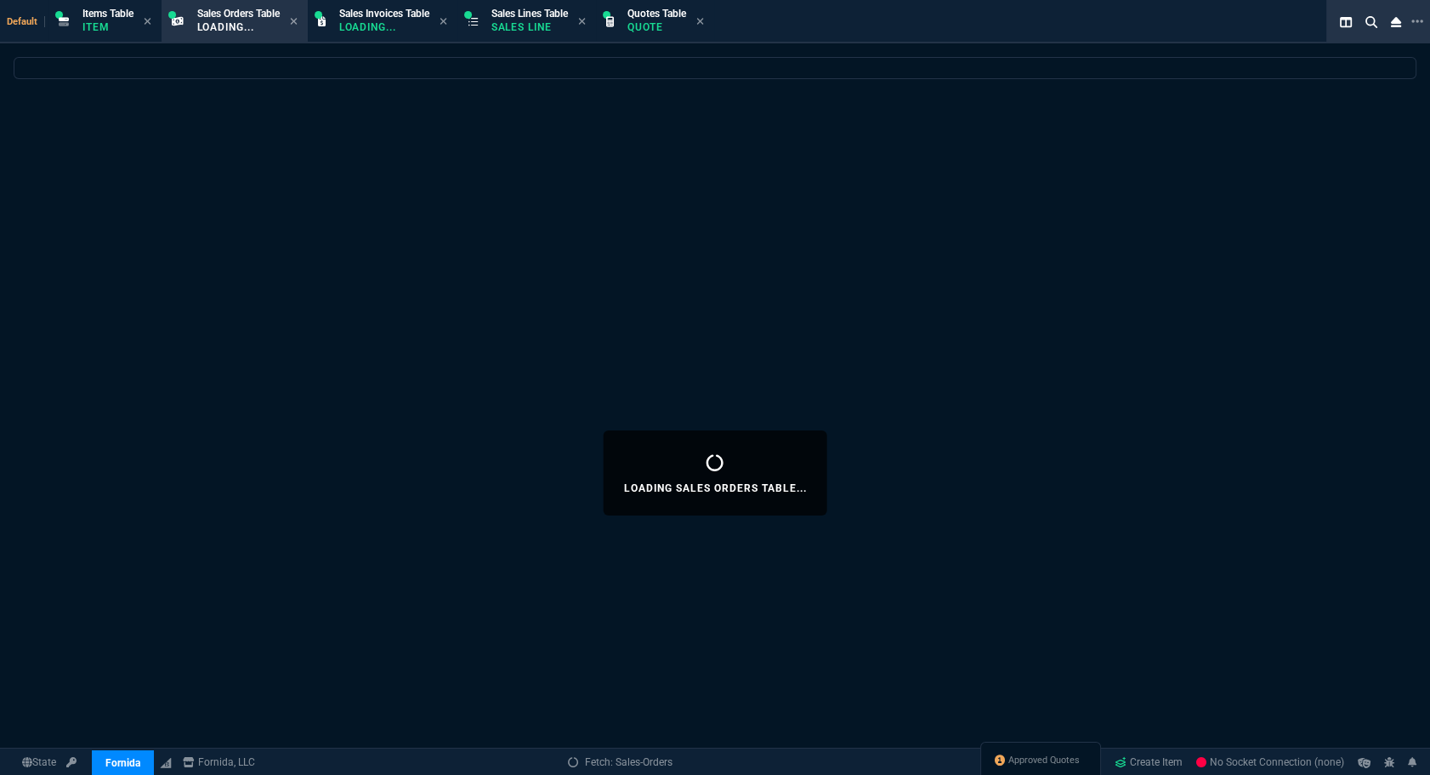
select select "12: [PERSON_NAME]"
select select
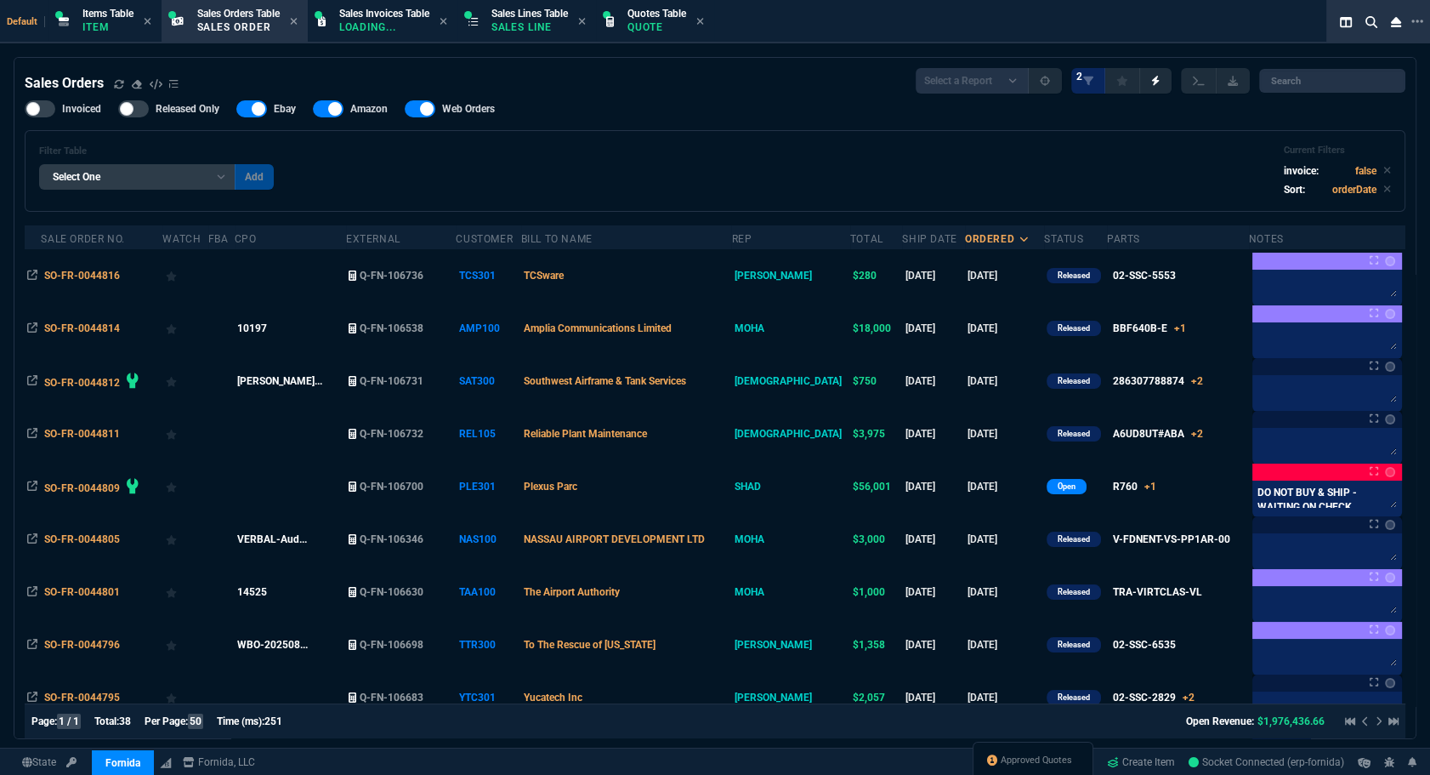
click at [1101, 176] on div "Filter Table Select One Add Filter () Bill To Name (billToName) CPO (yourRefere…" at bounding box center [715, 171] width 1352 height 53
click at [989, 770] on div "Approved Quotes" at bounding box center [1033, 761] width 121 height 41
click at [994, 766] on link "Approved Quotes" at bounding box center [1029, 759] width 85 height 15
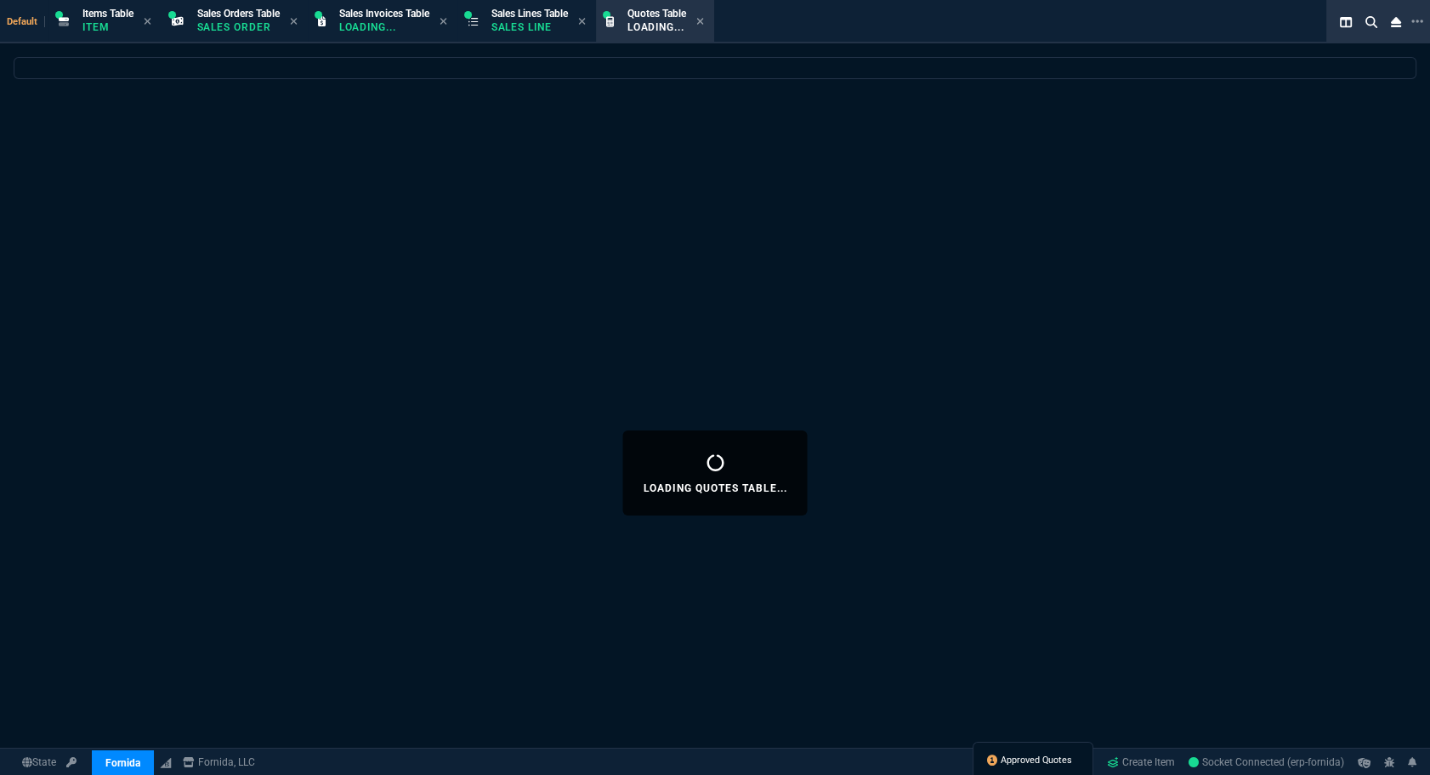
select select
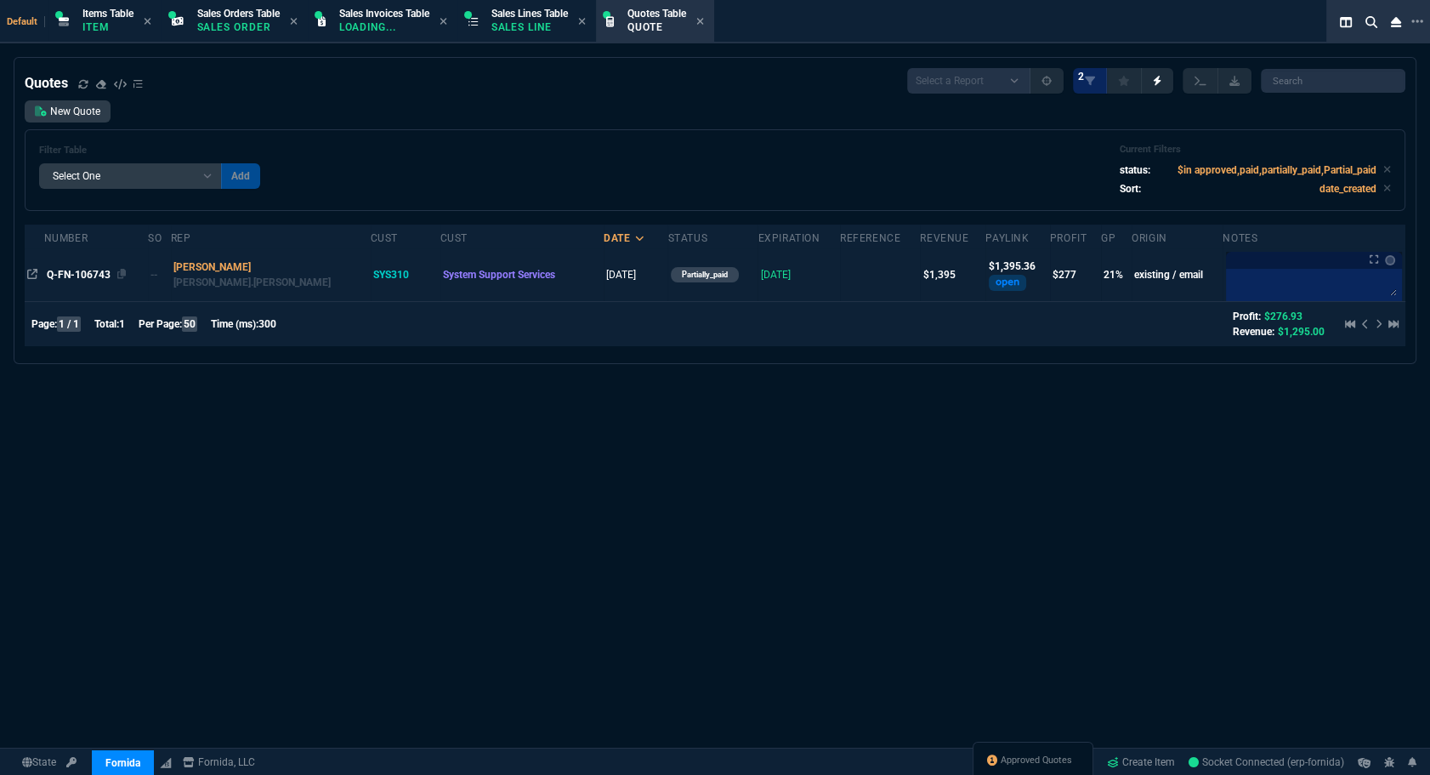
click at [83, 277] on span "Q-FN-106743" at bounding box center [79, 275] width 64 height 12
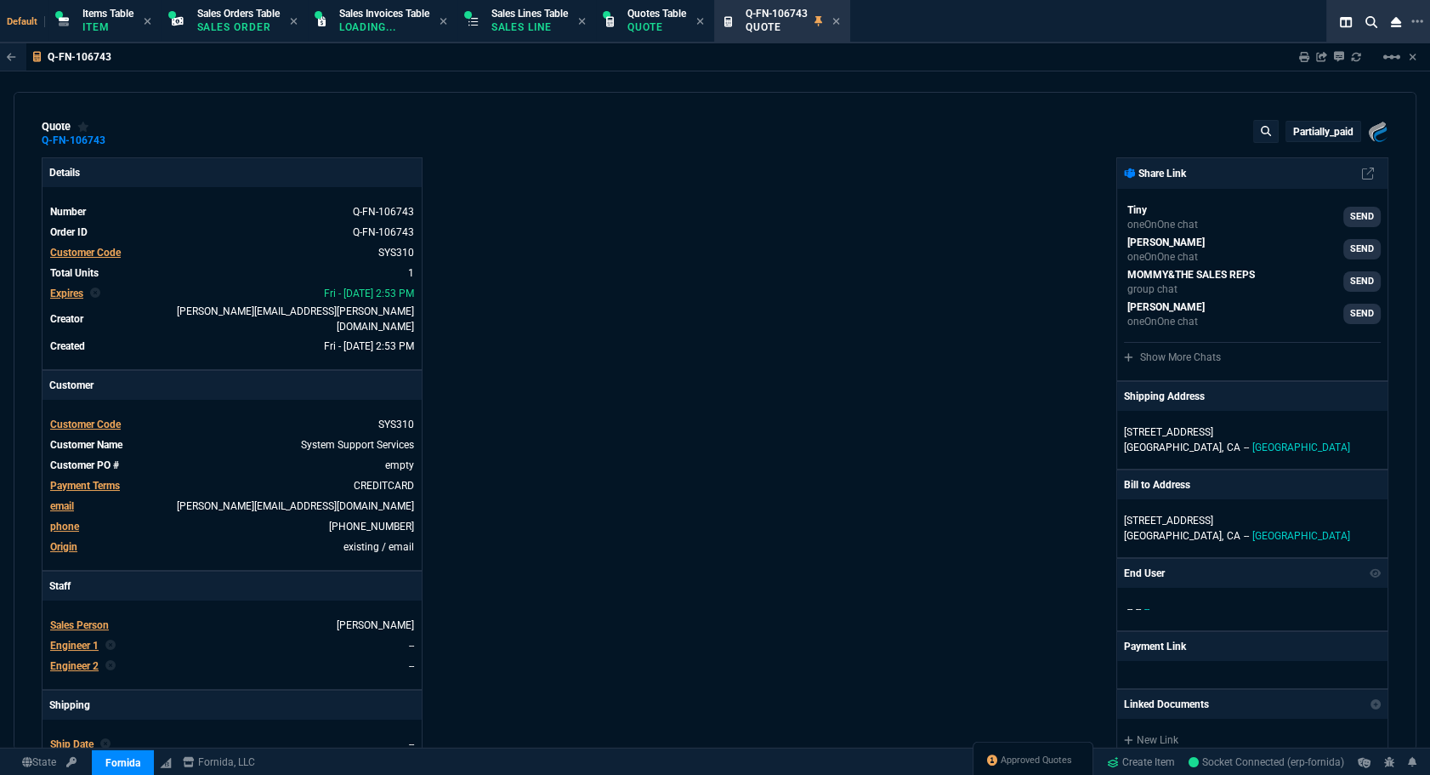
type input "25"
type input "330"
type input "1746.35"
type input "26"
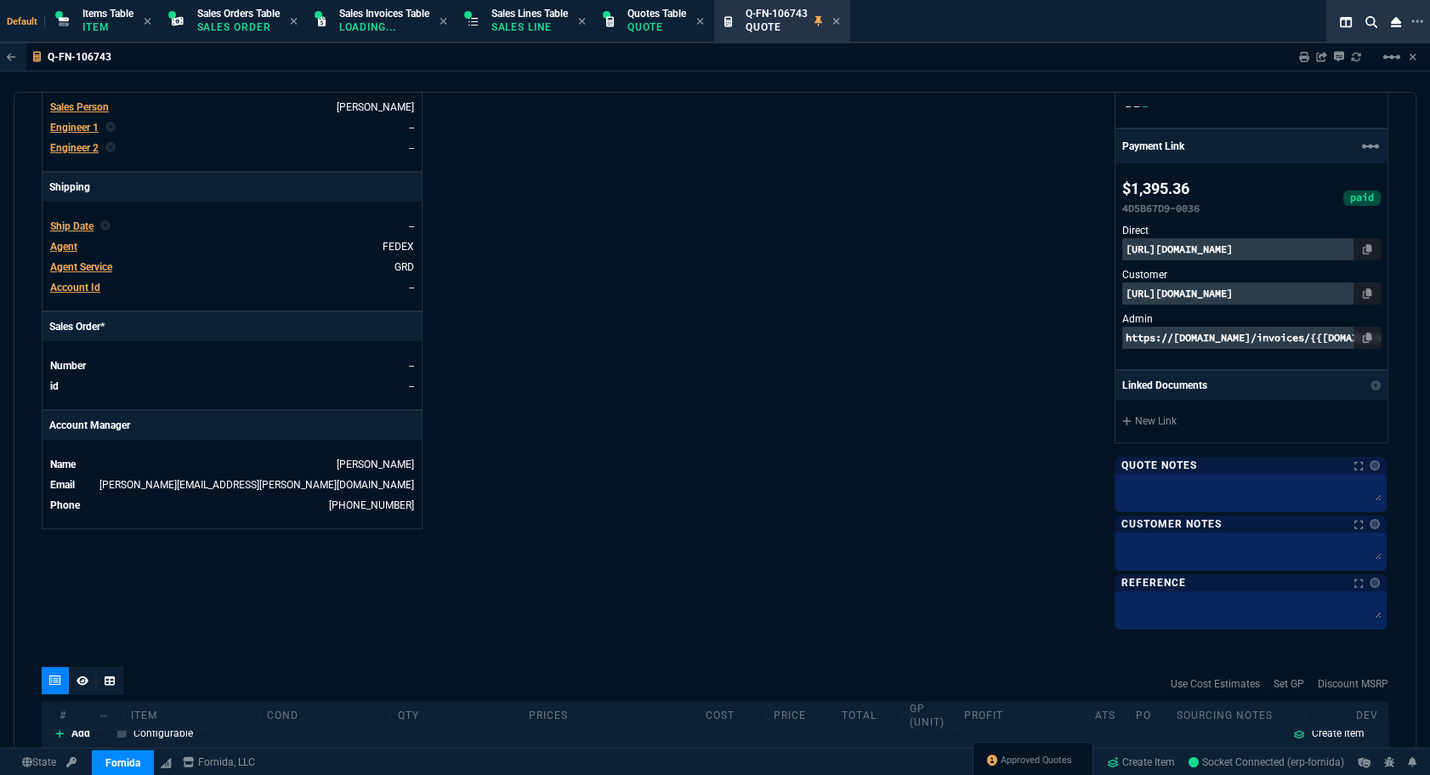
scroll to position [208, 0]
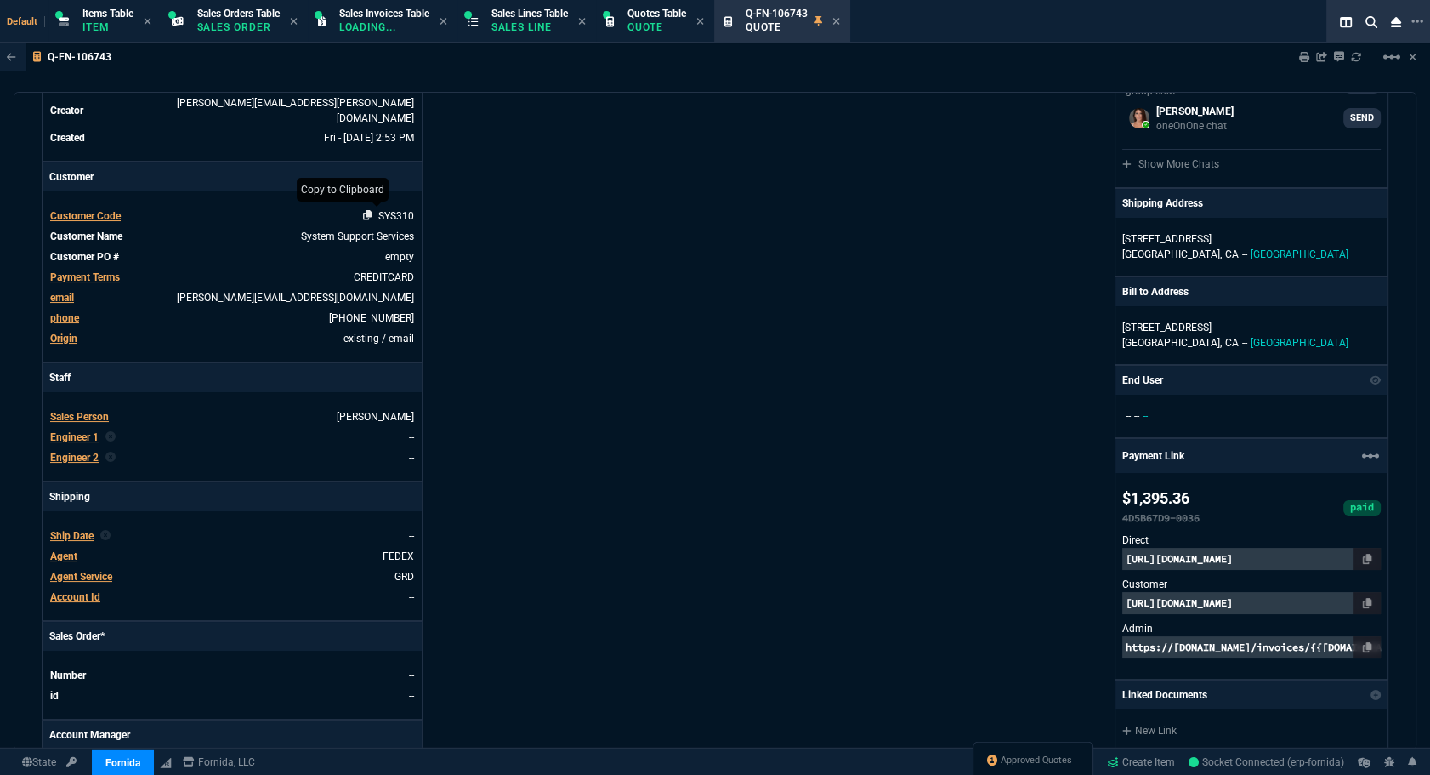
click at [367, 210] on icon at bounding box center [367, 215] width 9 height 10
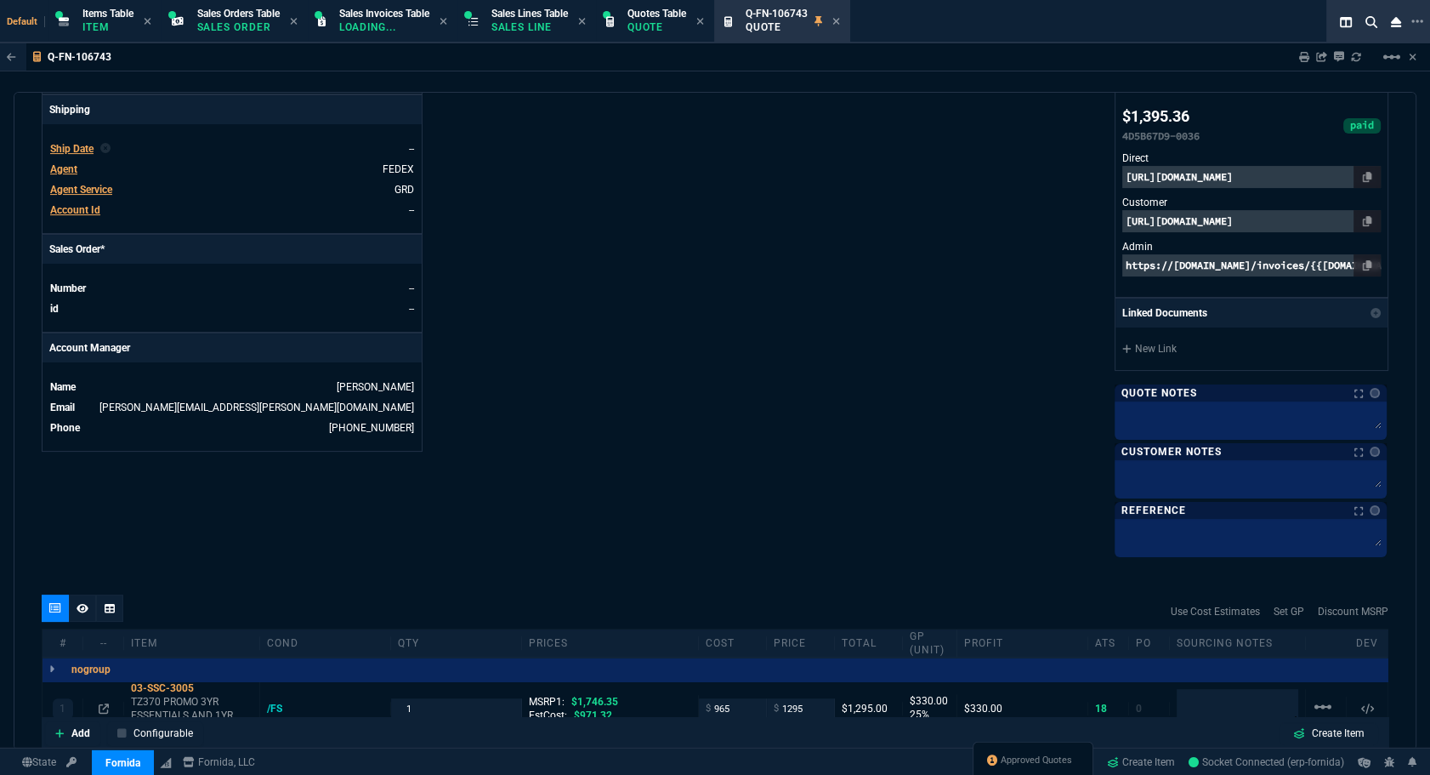
scroll to position [838, 0]
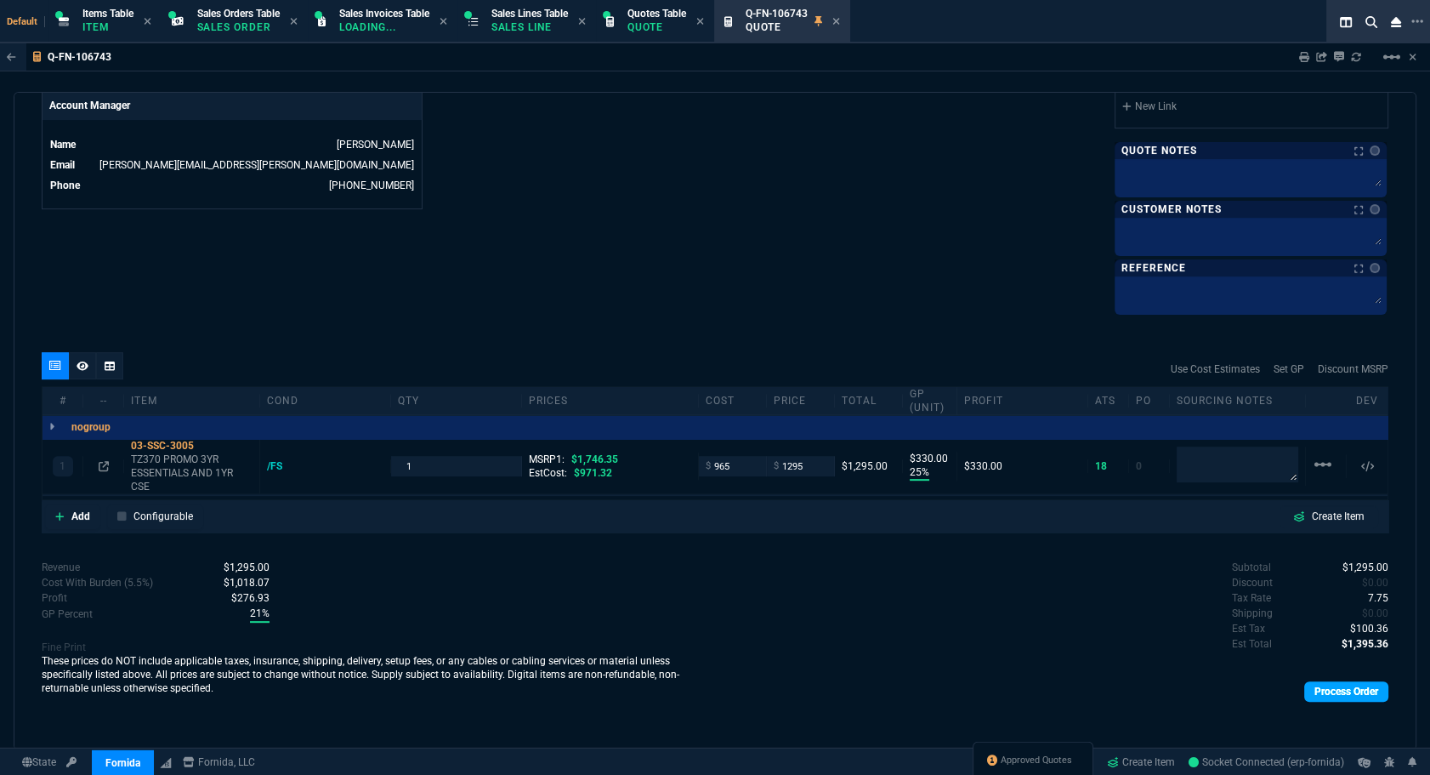
click at [1348, 693] on link "Process Order" at bounding box center [1346, 691] width 84 height 20
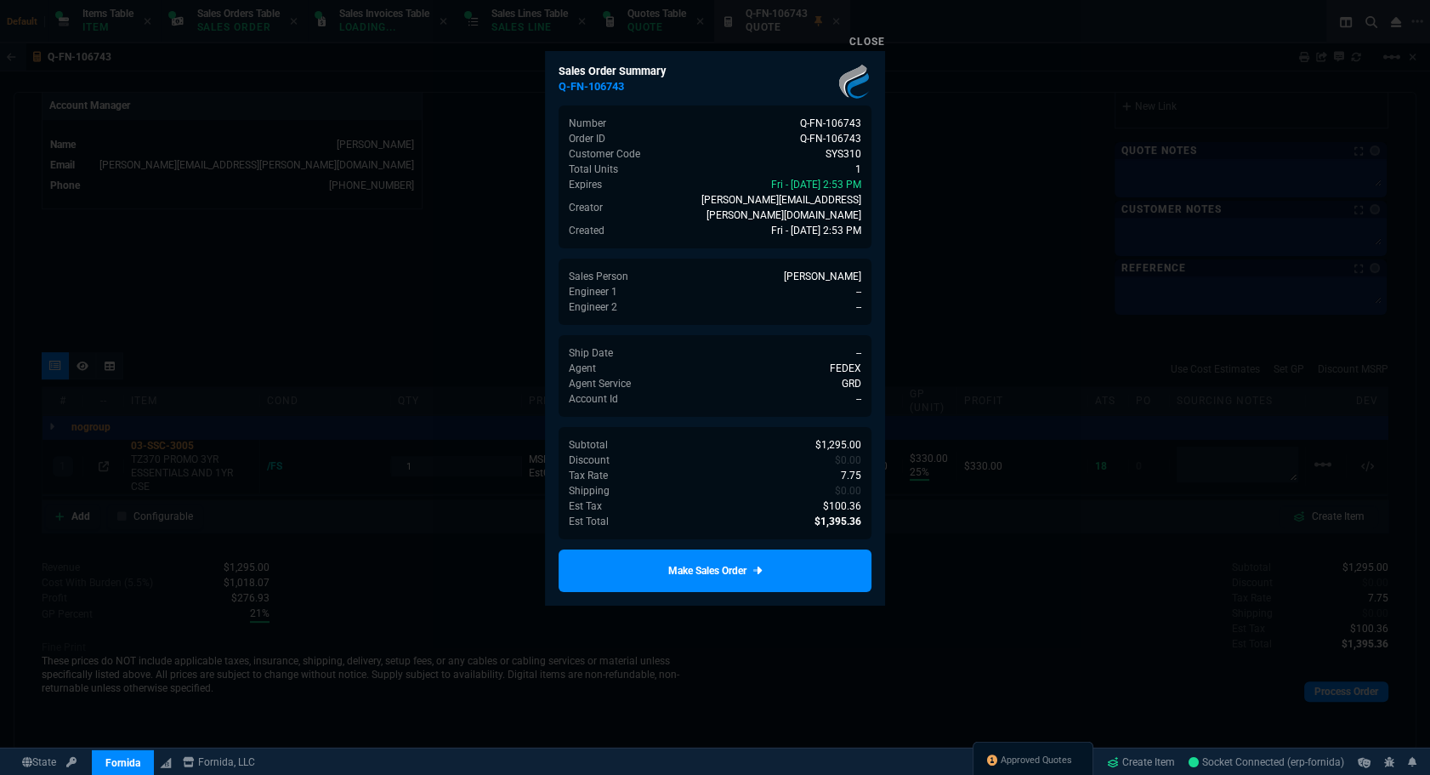
click at [1124, 636] on div at bounding box center [715, 387] width 1430 height 775
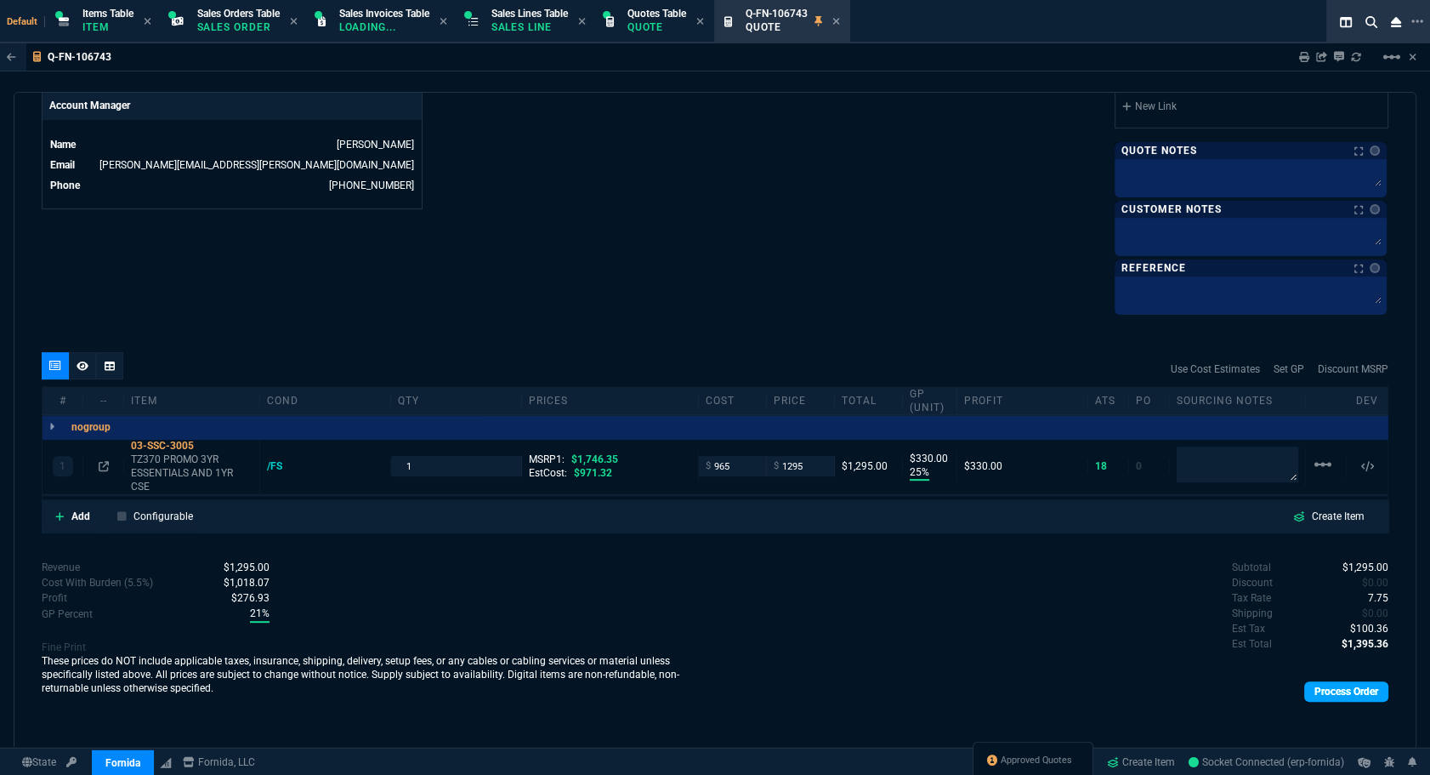
click at [1322, 697] on link "Process Order" at bounding box center [1346, 691] width 84 height 20
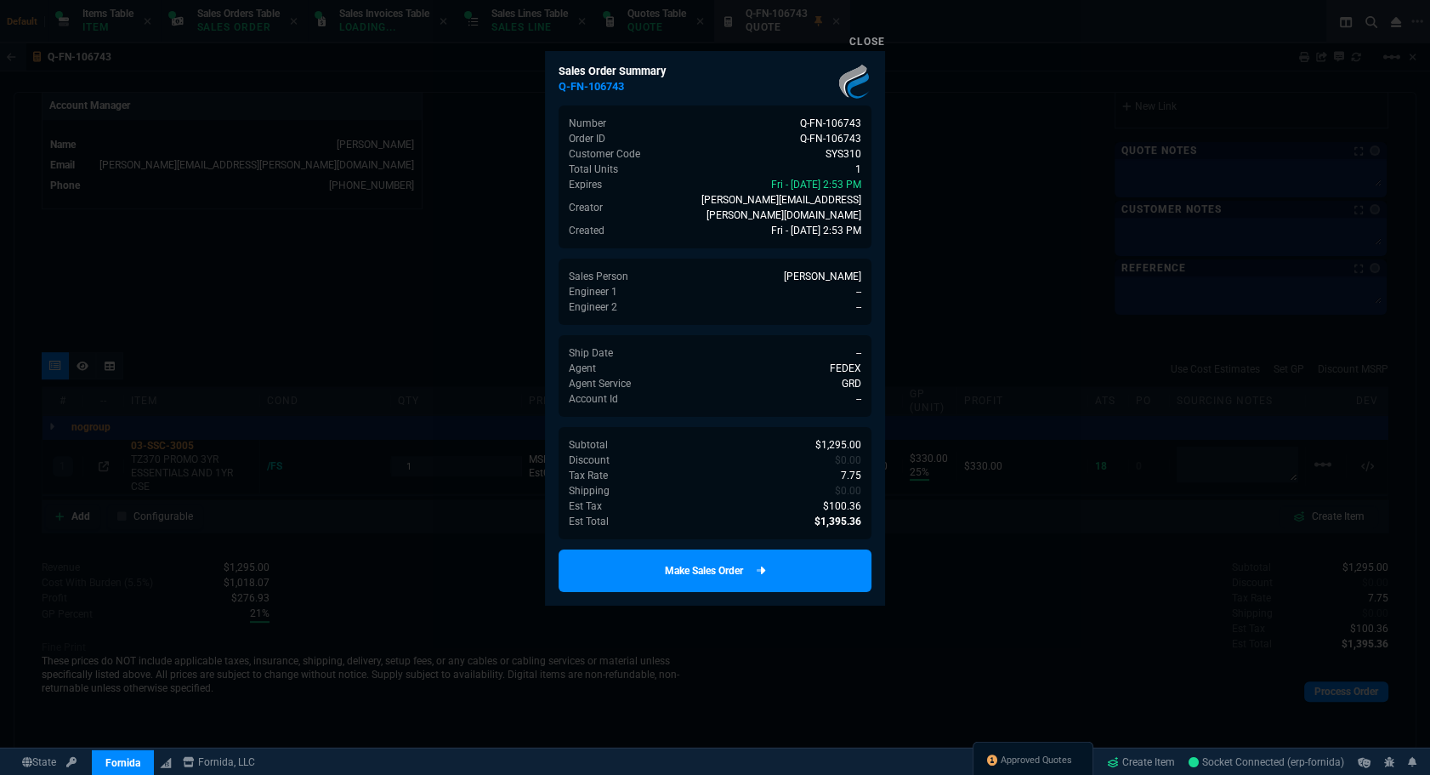
click at [781, 561] on link "Make Sales Order" at bounding box center [715, 570] width 313 height 43
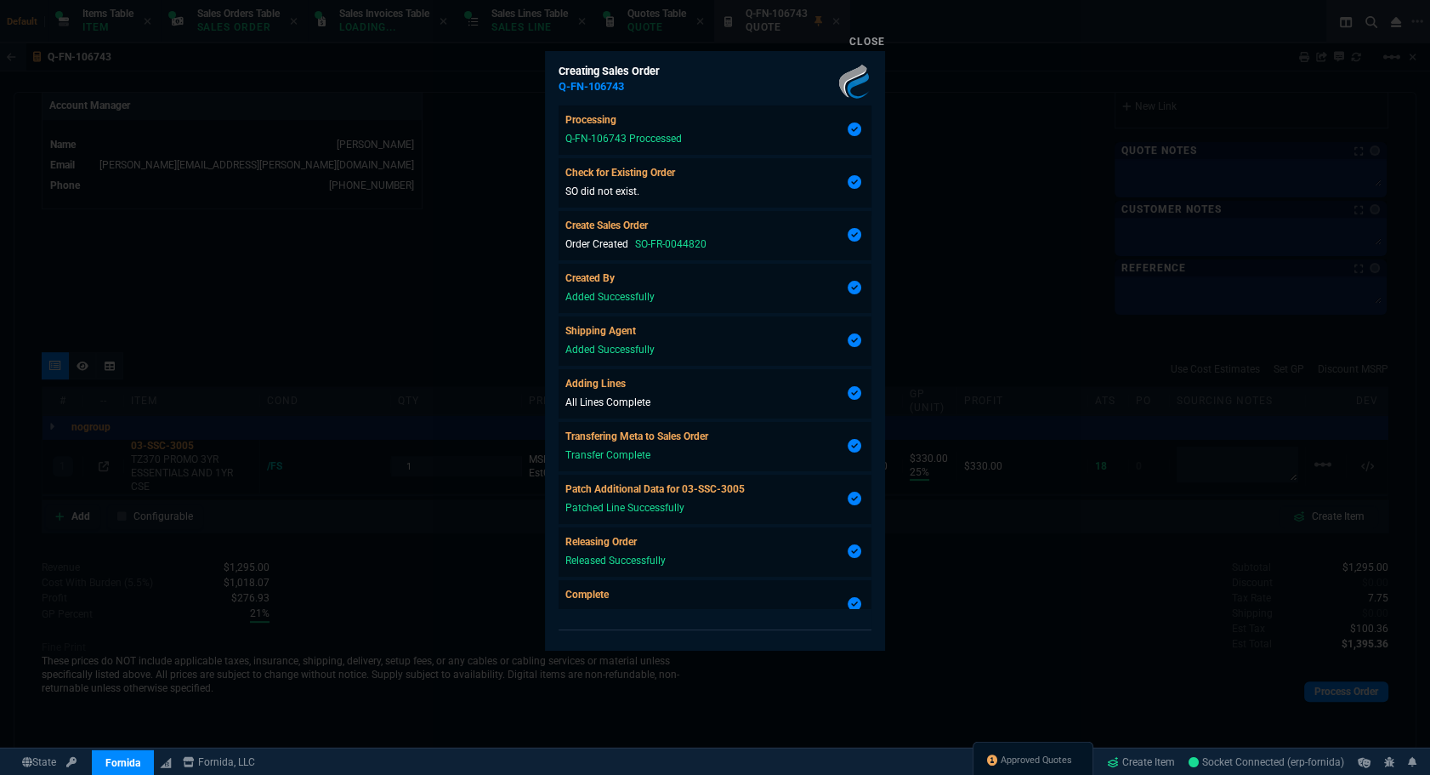
type input "25"
type input "330"
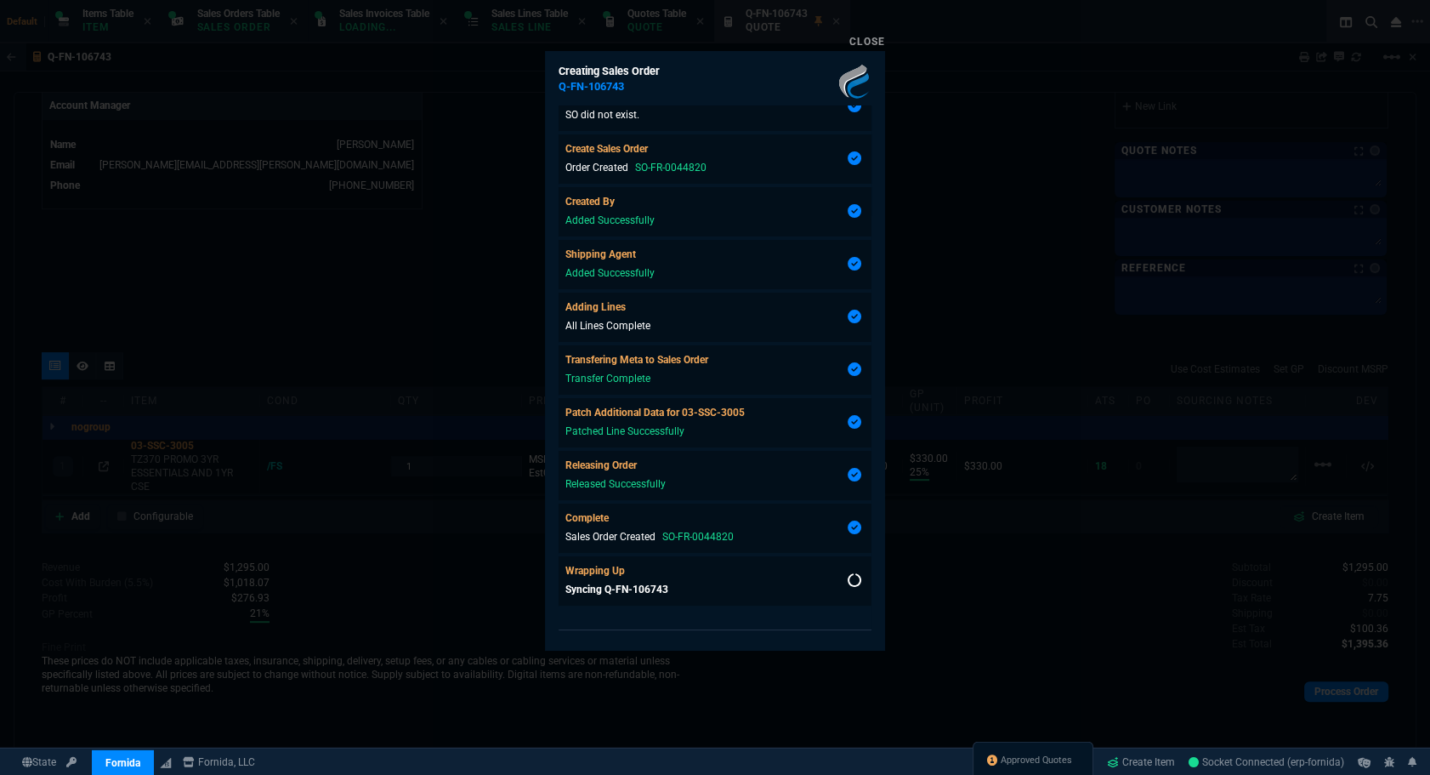
type input "26"
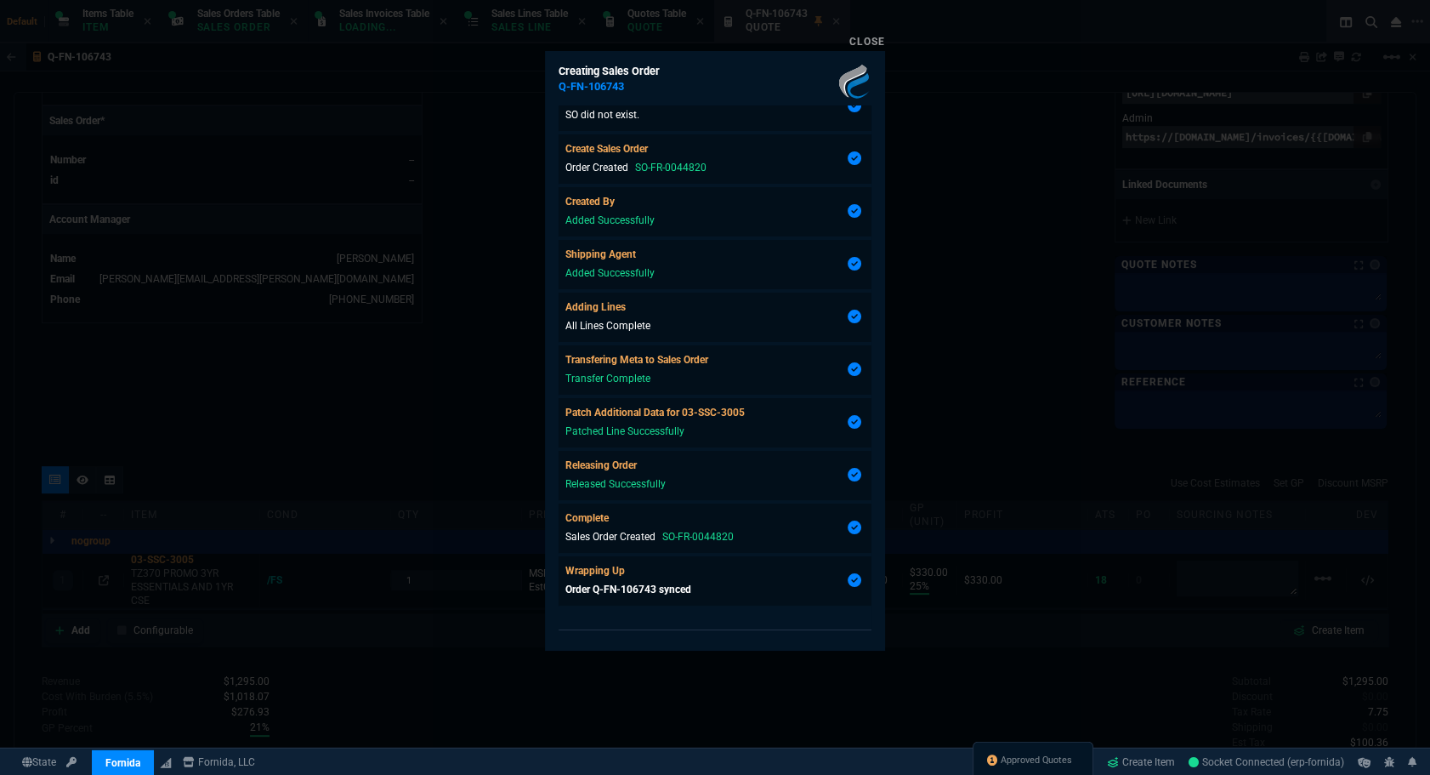
scroll to position [838, 0]
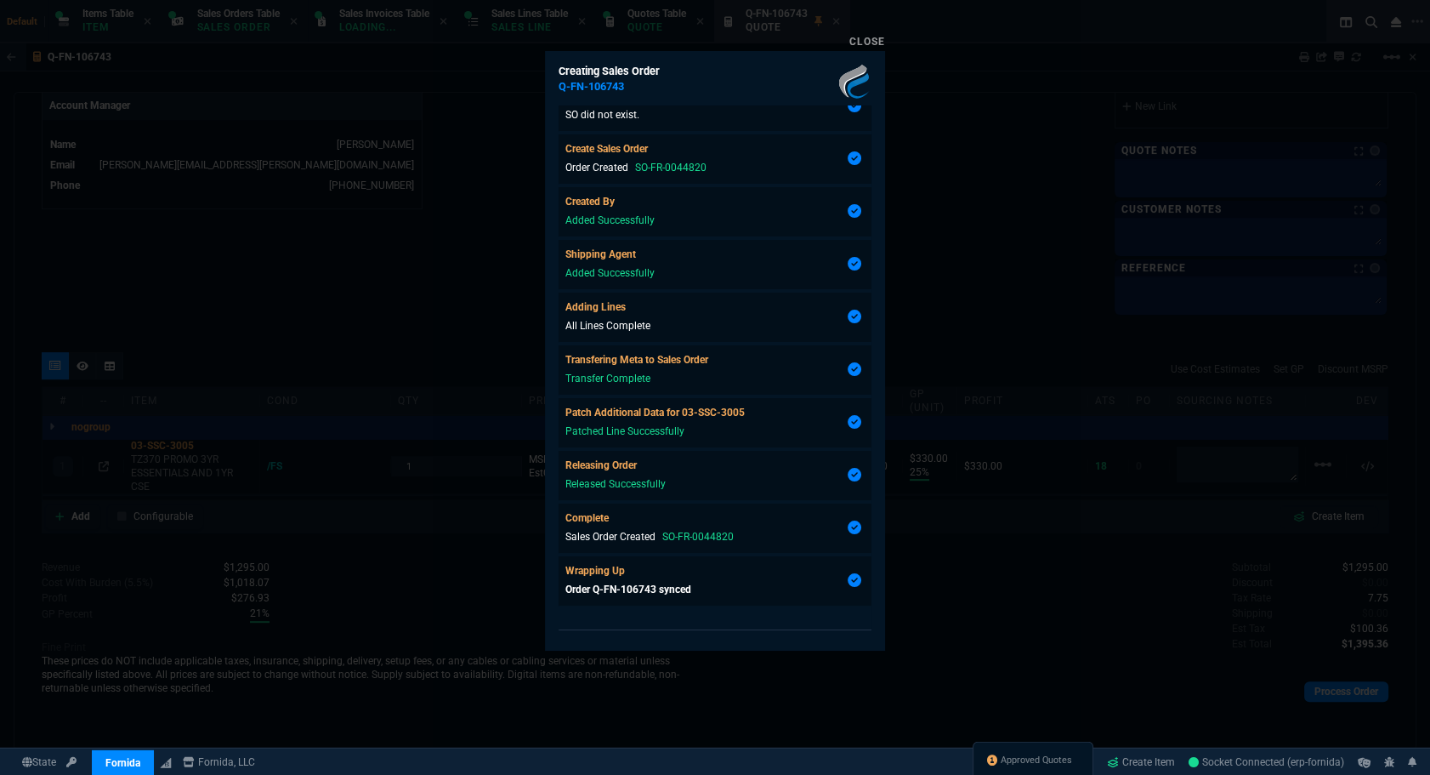
click at [798, 676] on div at bounding box center [715, 387] width 1430 height 775
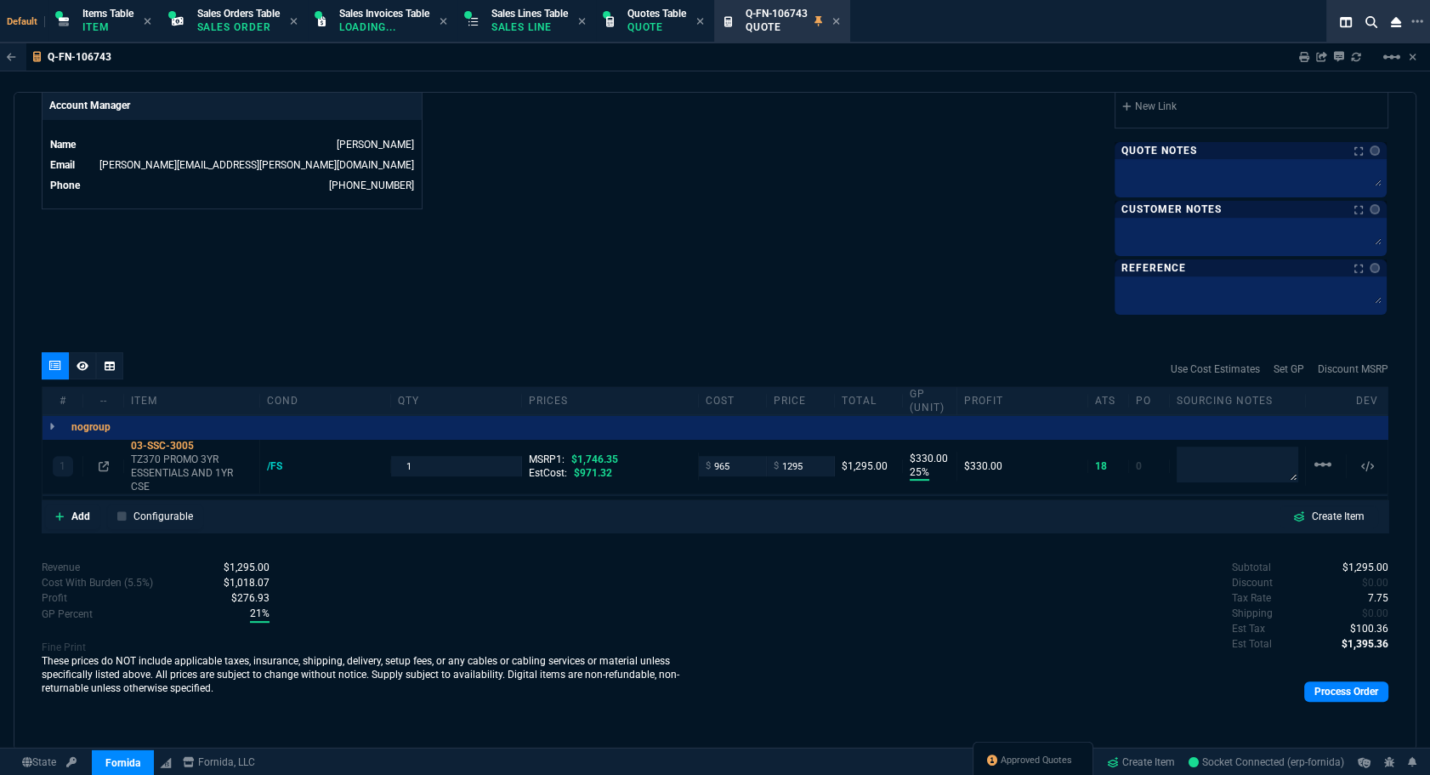
scroll to position [528, 0]
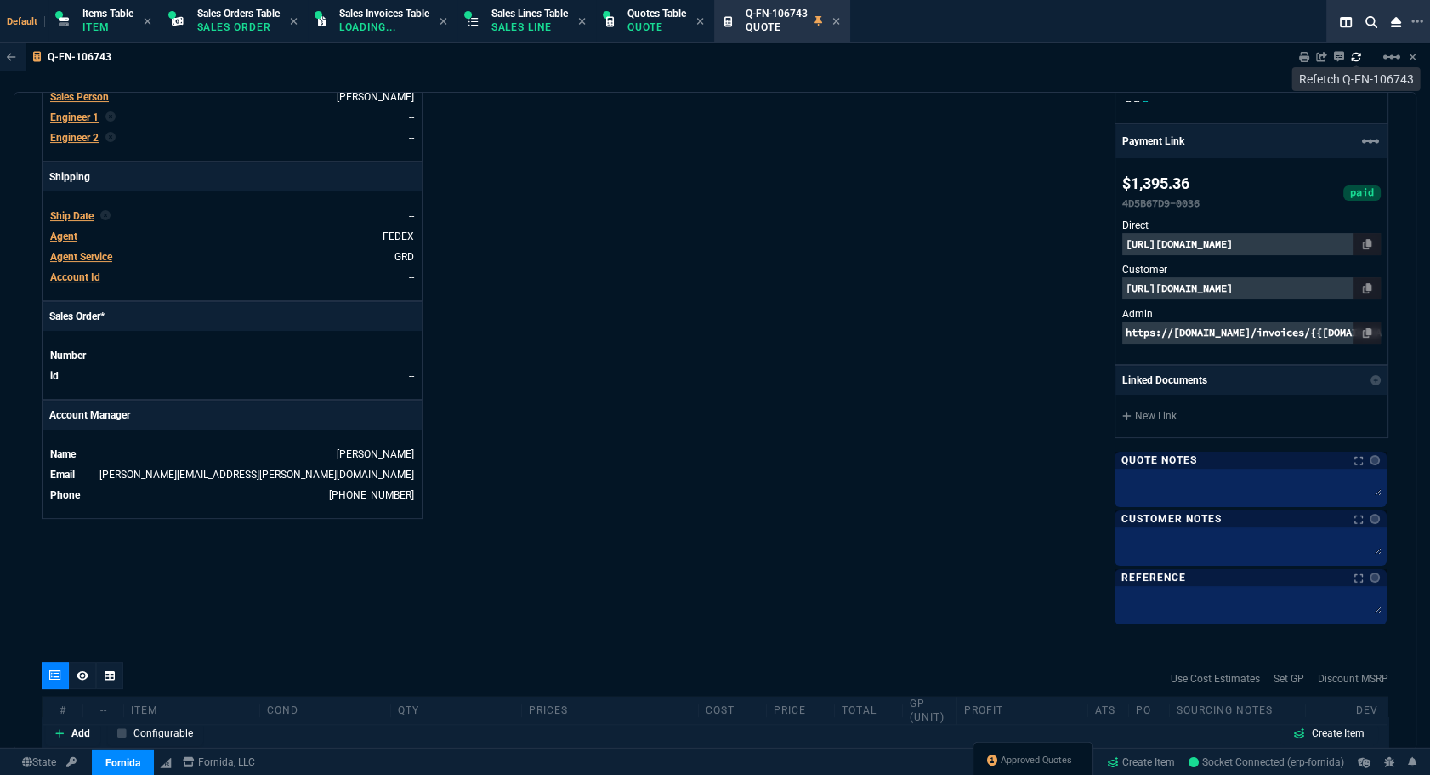
click at [1354, 60] on icon at bounding box center [1355, 56] width 9 height 9
type input "25"
type input "330"
type input "1746.35"
type input "26"
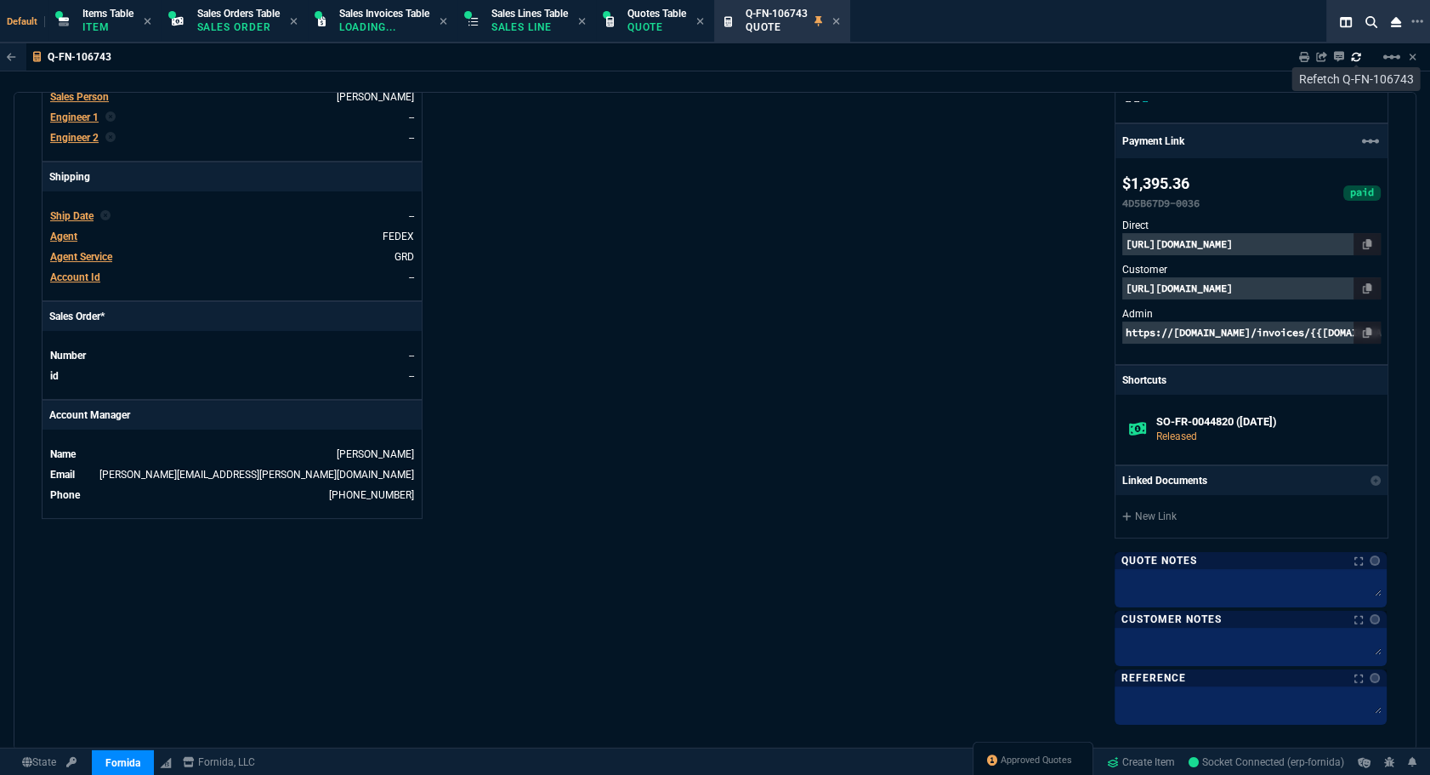
click at [1183, 399] on div "SO-FR-0044820 (12-31-00) Released" at bounding box center [1252, 430] width 272 height 70
click at [1178, 431] on p "Released" at bounding box center [1265, 436] width 218 height 15
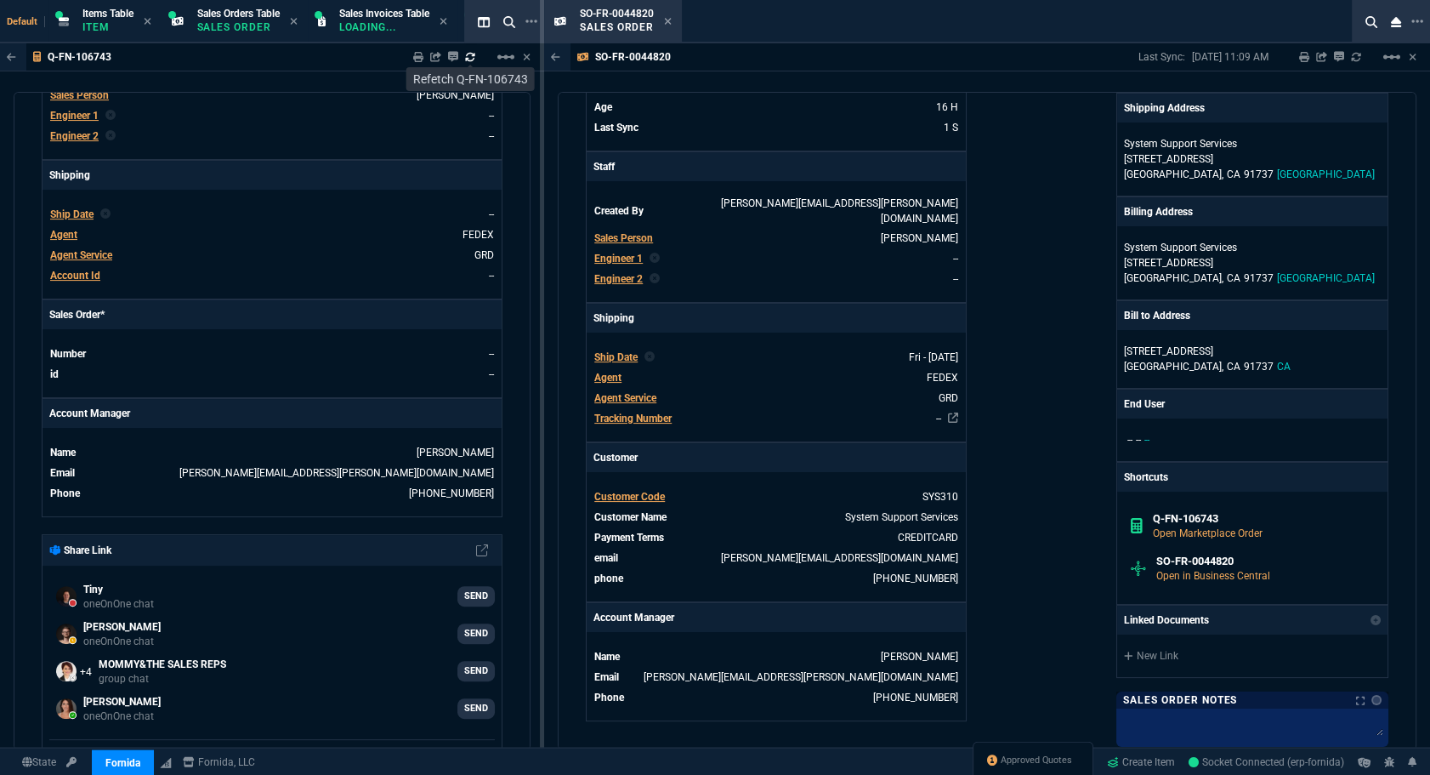
scroll to position [618, 0]
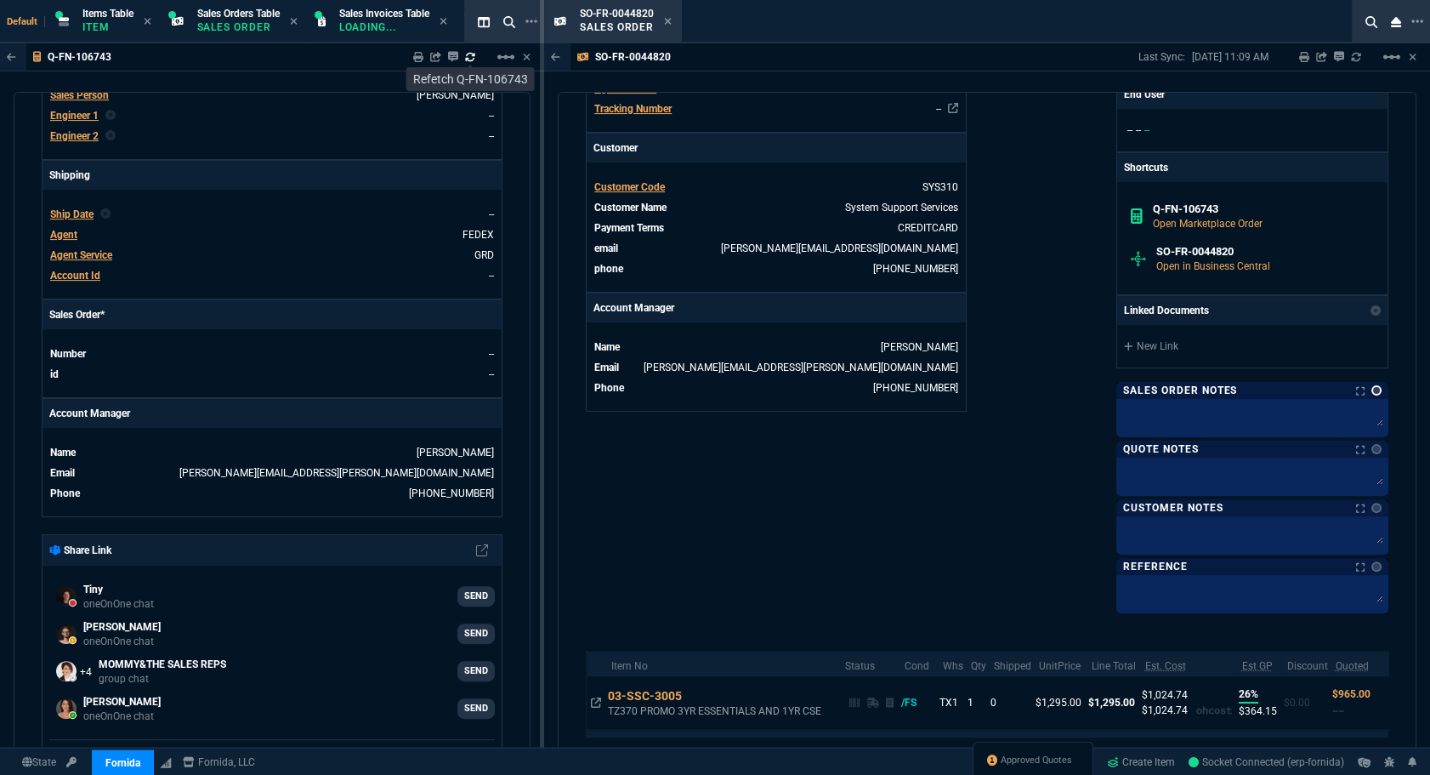
click at [1371, 389] on link at bounding box center [1376, 390] width 10 height 10
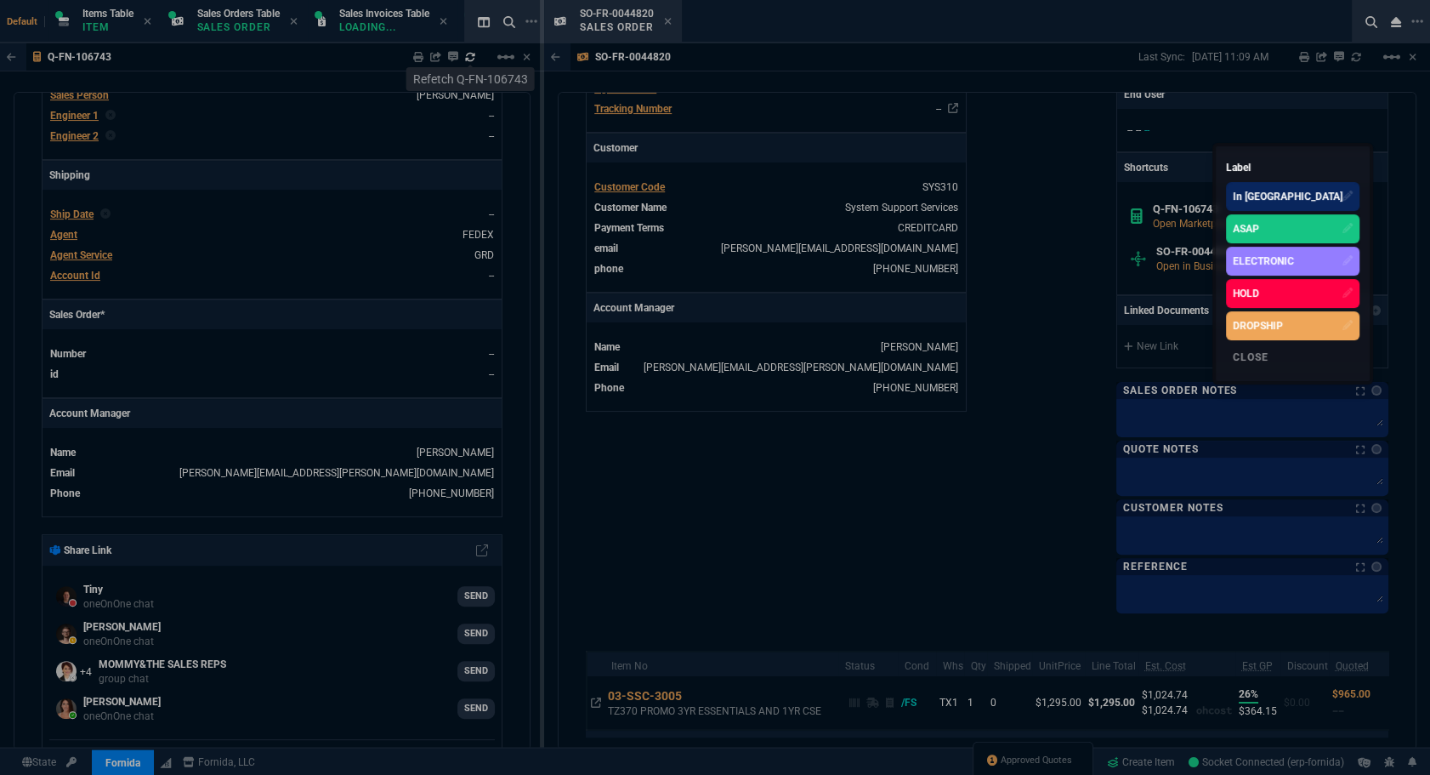
click at [1280, 231] on div "ASAP" at bounding box center [1292, 228] width 133 height 29
click at [994, 440] on div at bounding box center [715, 387] width 1430 height 775
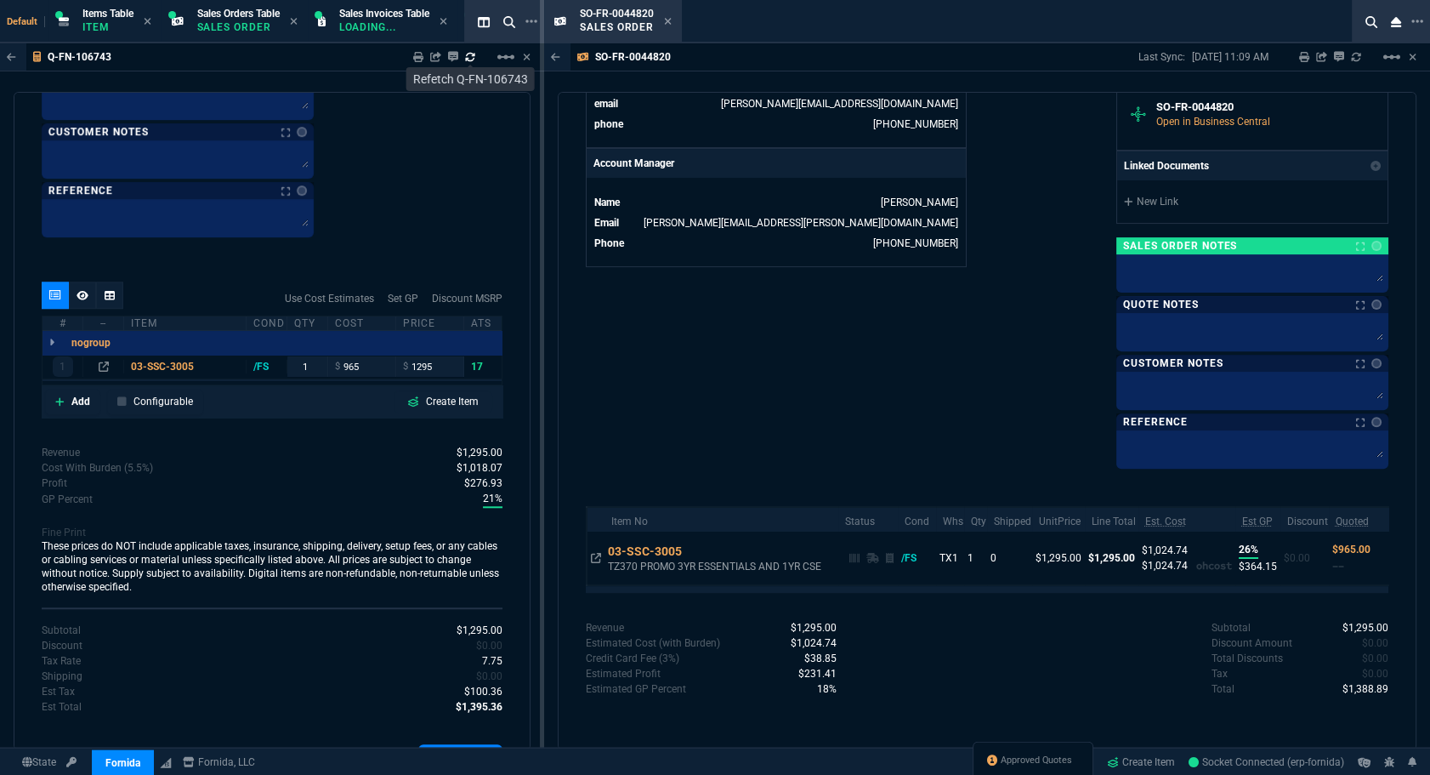
scroll to position [1981, 0]
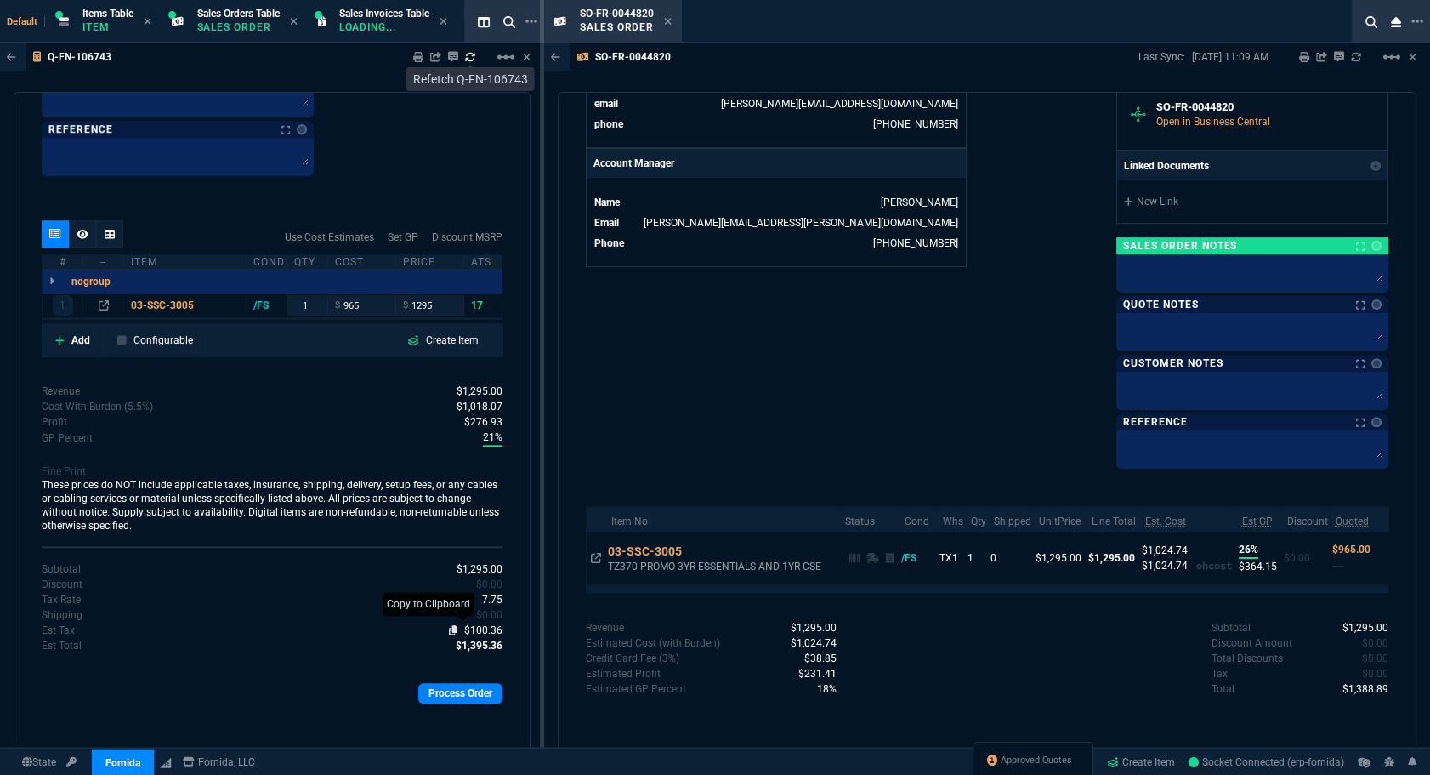
click at [449, 625] on icon at bounding box center [453, 630] width 9 height 10
click at [449, 627] on icon at bounding box center [453, 630] width 9 height 10
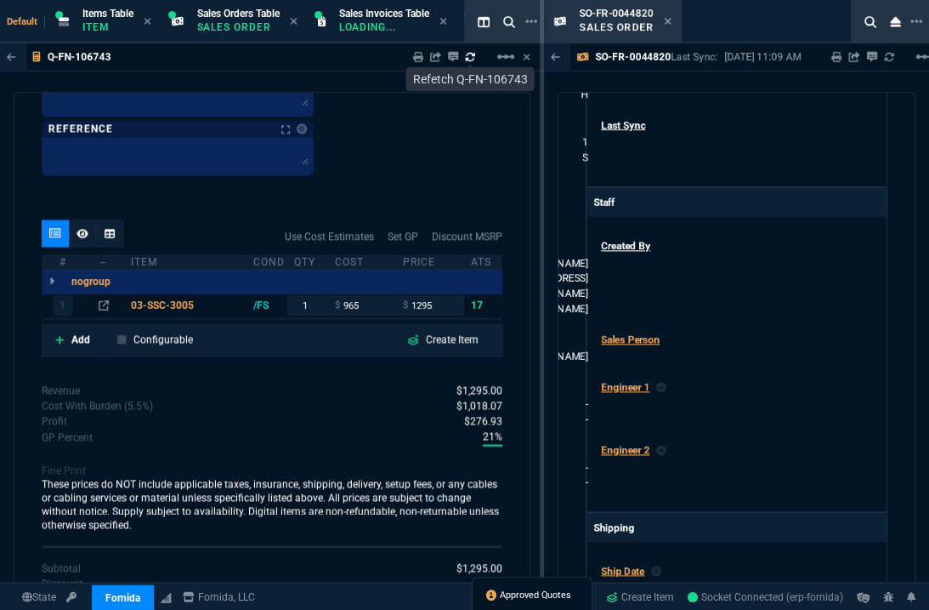
click at [559, 593] on span "Approved Quotes" at bounding box center [535, 595] width 71 height 14
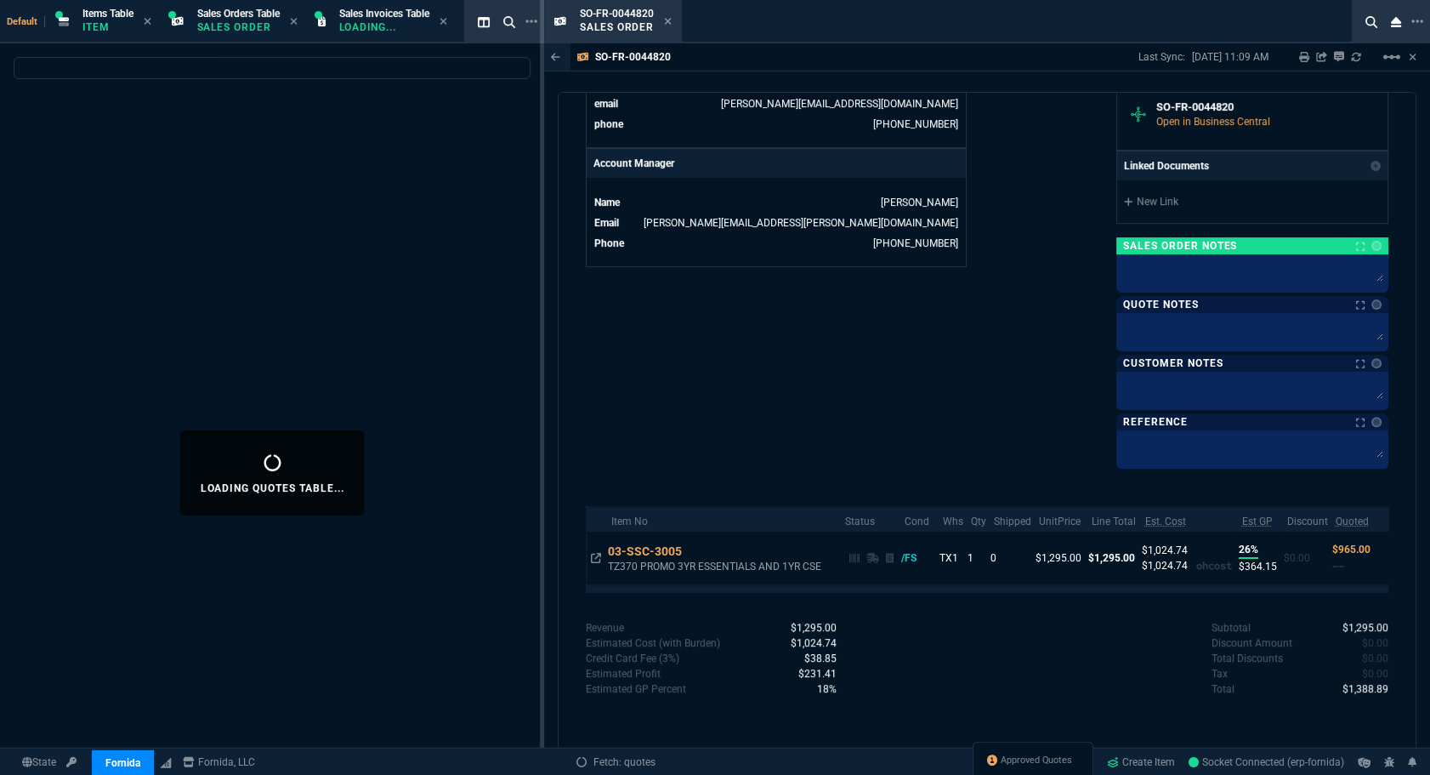
select select
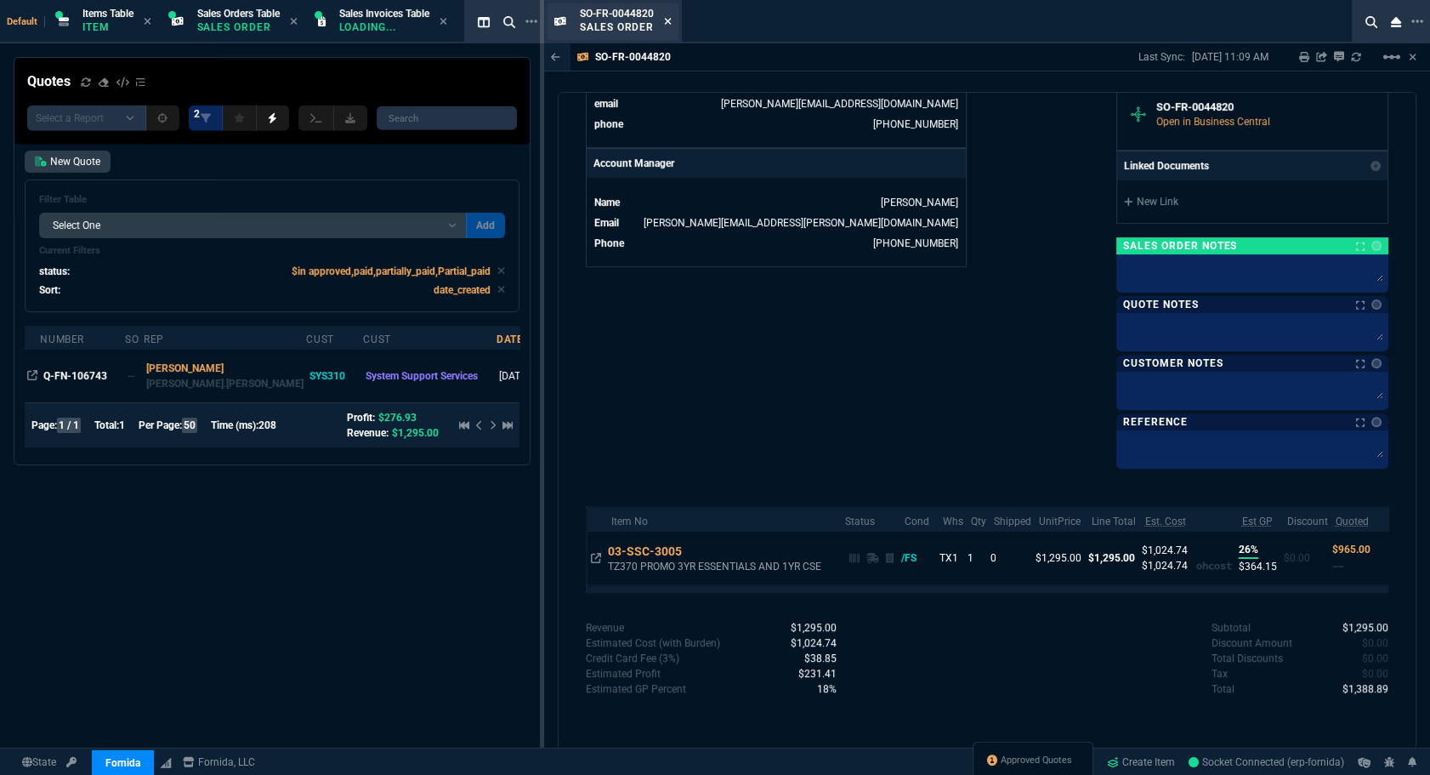
click at [669, 23] on icon at bounding box center [668, 21] width 7 height 7
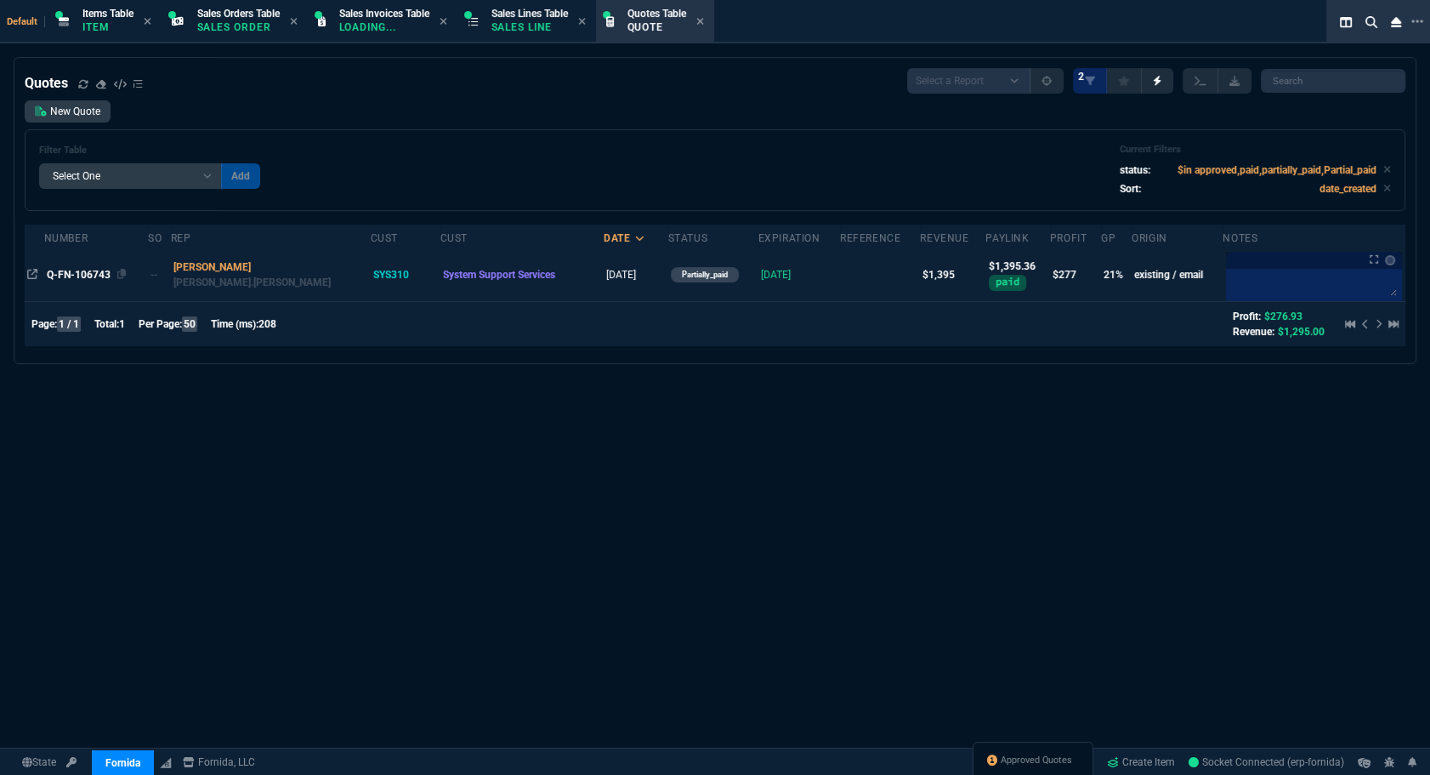
click at [92, 278] on span "Q-FN-106743" at bounding box center [79, 275] width 64 height 12
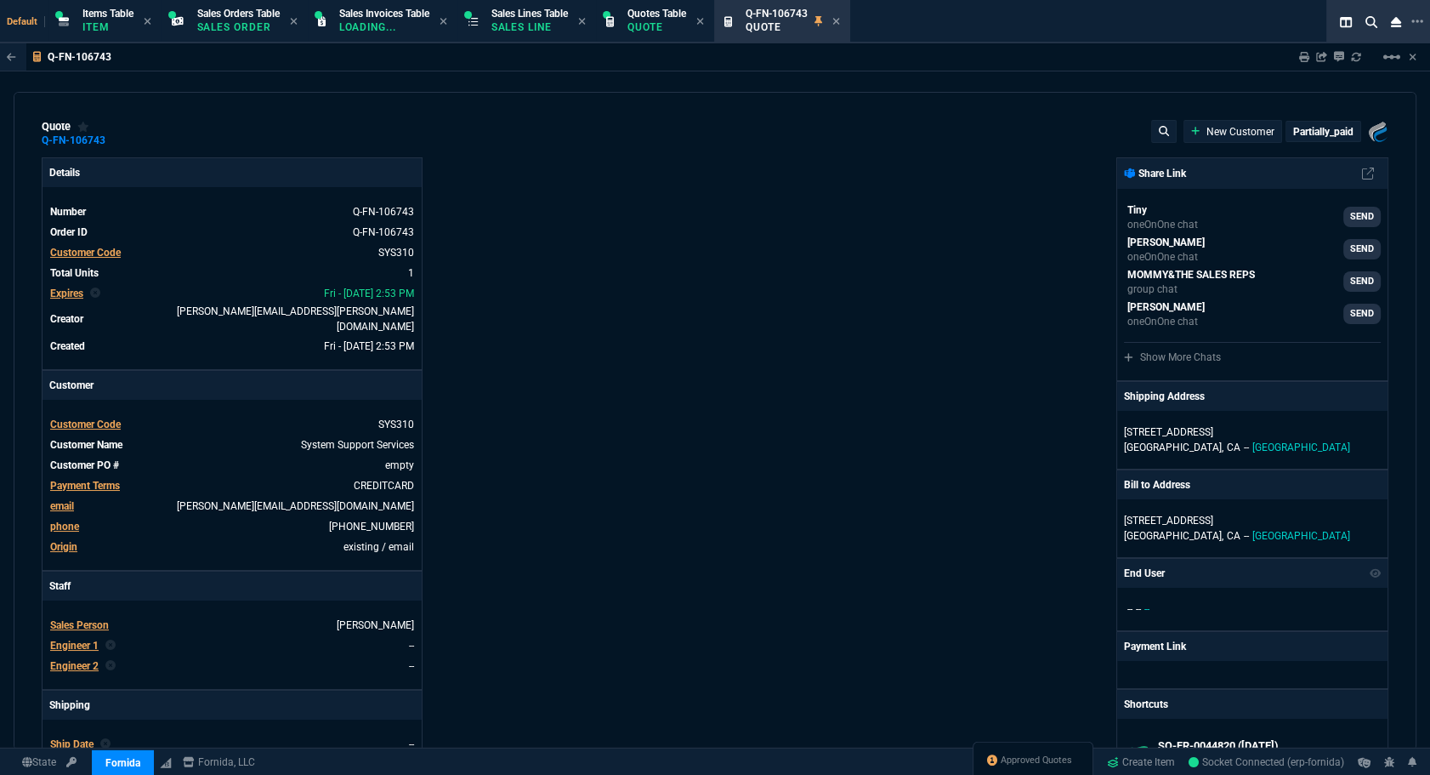
type input "25"
type input "330"
type input "1746.35"
type input "26"
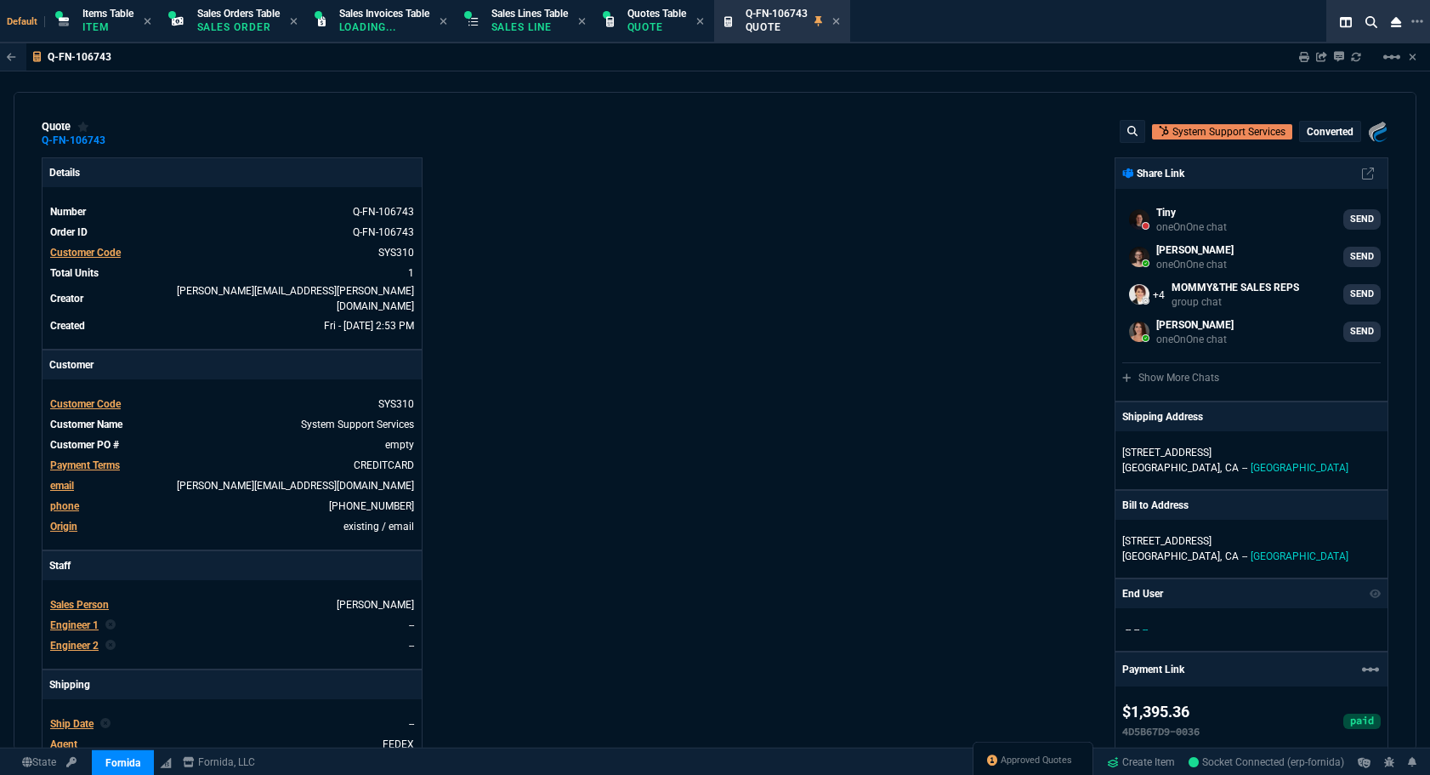
select select "12: [PERSON_NAME]"
